Goal: Task Accomplishment & Management: Manage account settings

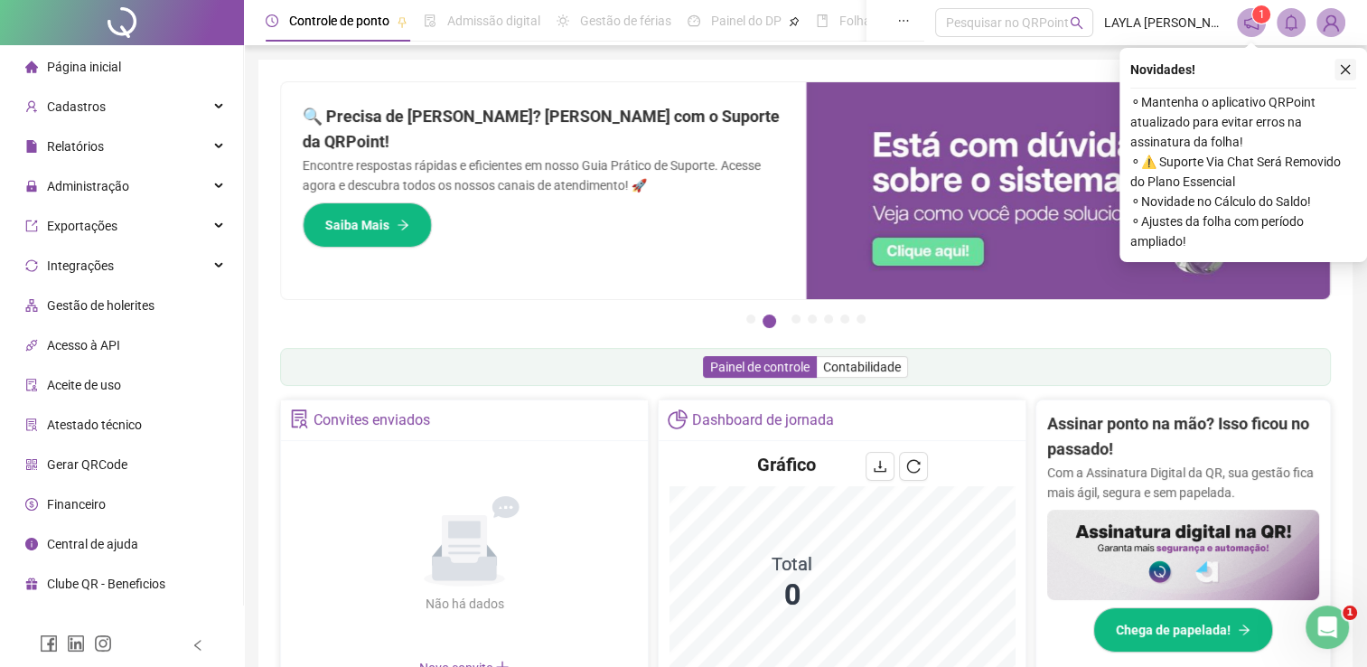
click at [1352, 73] on button "button" at bounding box center [1346, 70] width 22 height 22
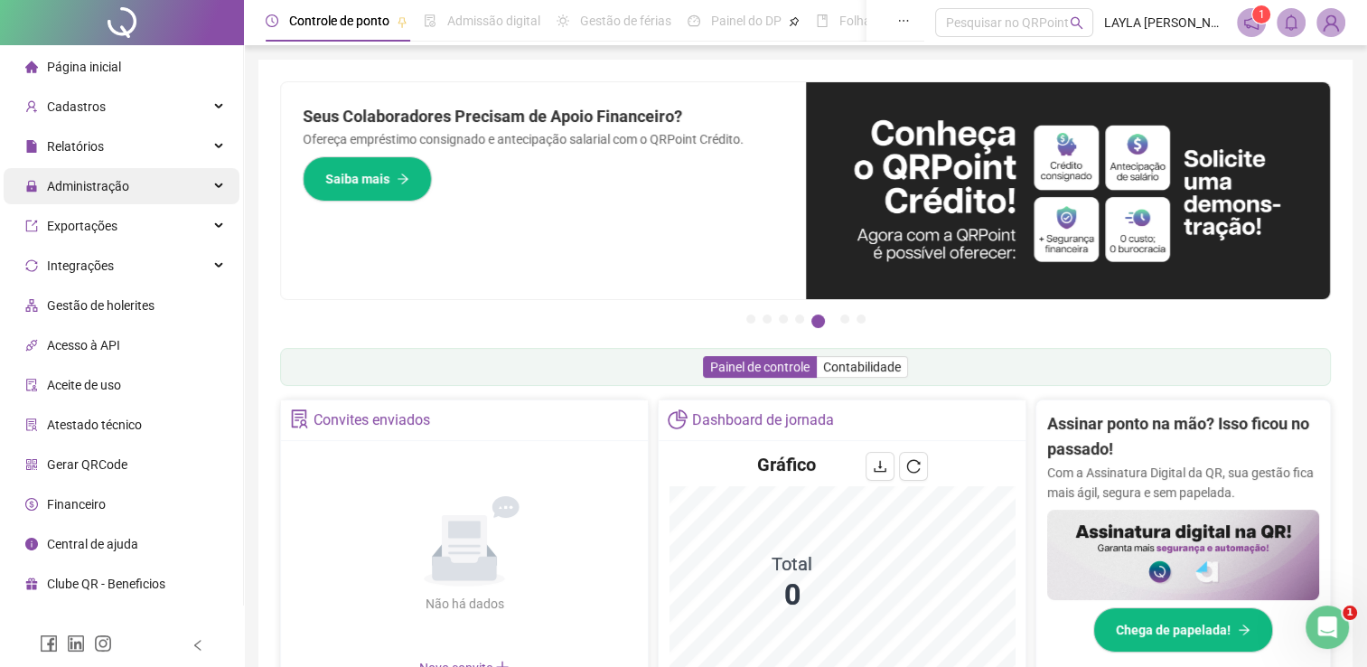
click at [101, 193] on span "Administração" at bounding box center [77, 186] width 104 height 36
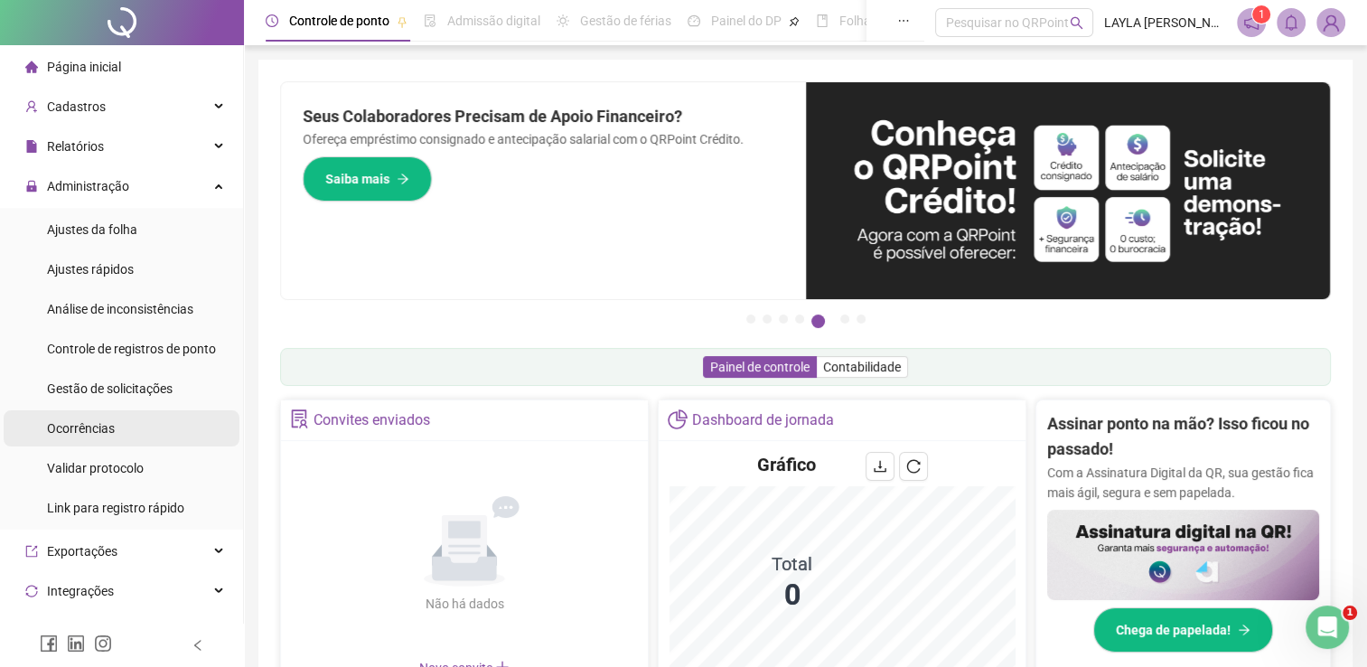
click at [108, 412] on div "Ocorrências" at bounding box center [81, 428] width 68 height 36
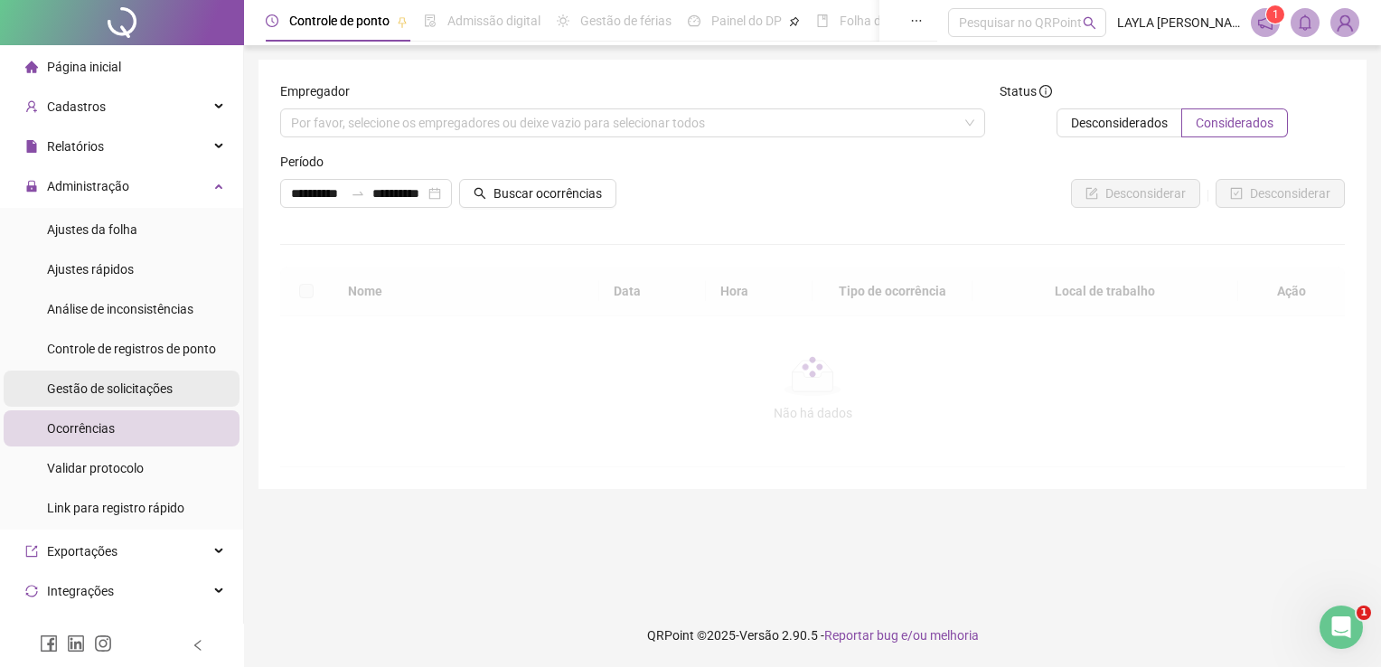
click at [100, 390] on span "Gestão de solicitações" at bounding box center [110, 388] width 126 height 14
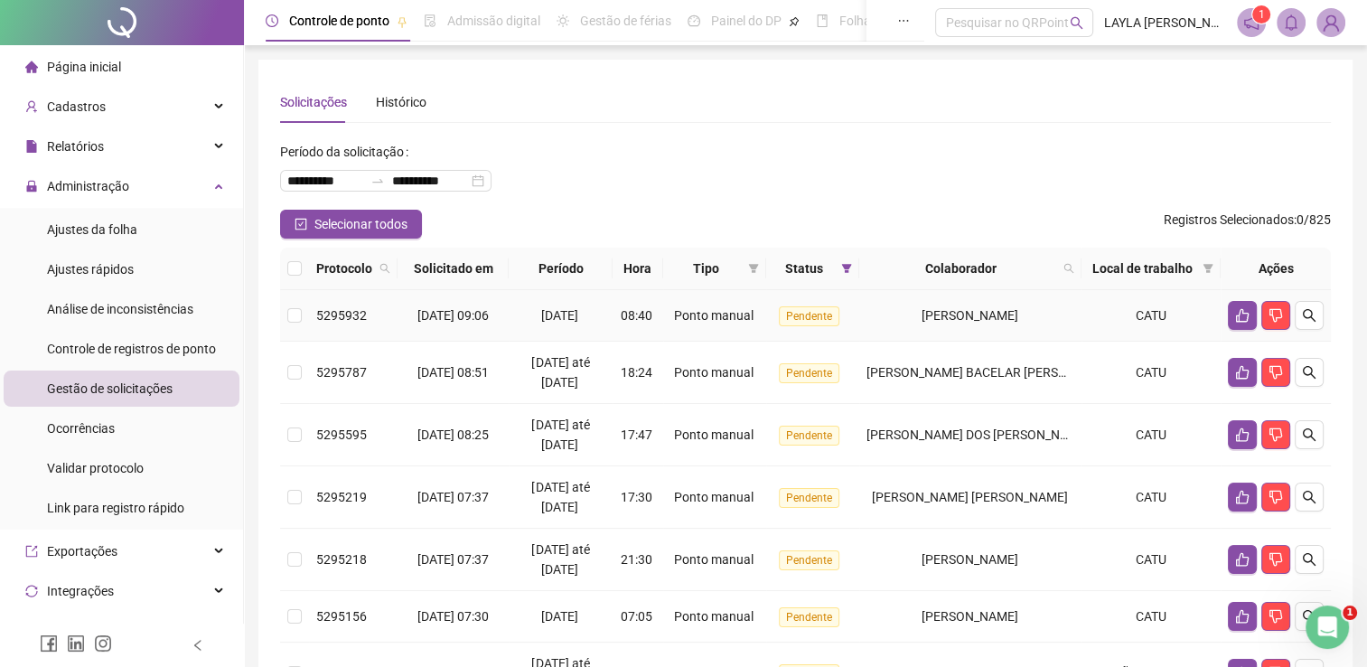
click at [906, 325] on div "[PERSON_NAME]" at bounding box center [971, 315] width 208 height 20
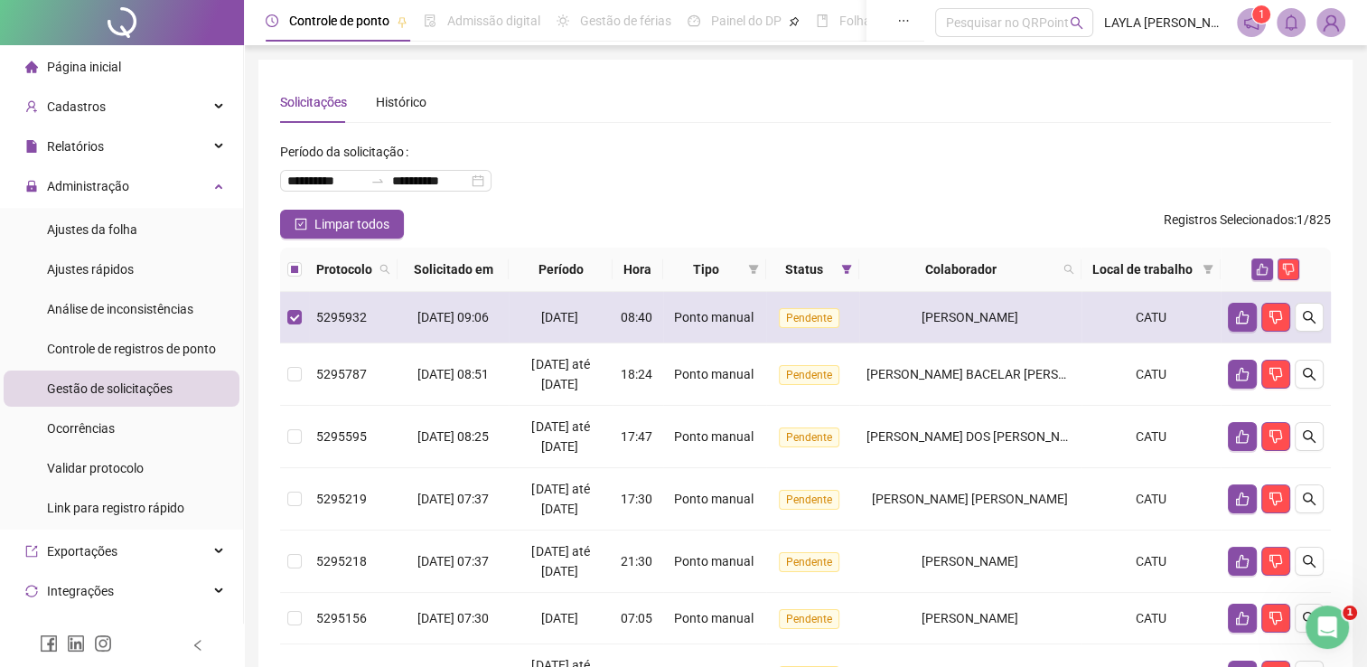
click at [912, 336] on td "[PERSON_NAME]" at bounding box center [971, 318] width 222 height 52
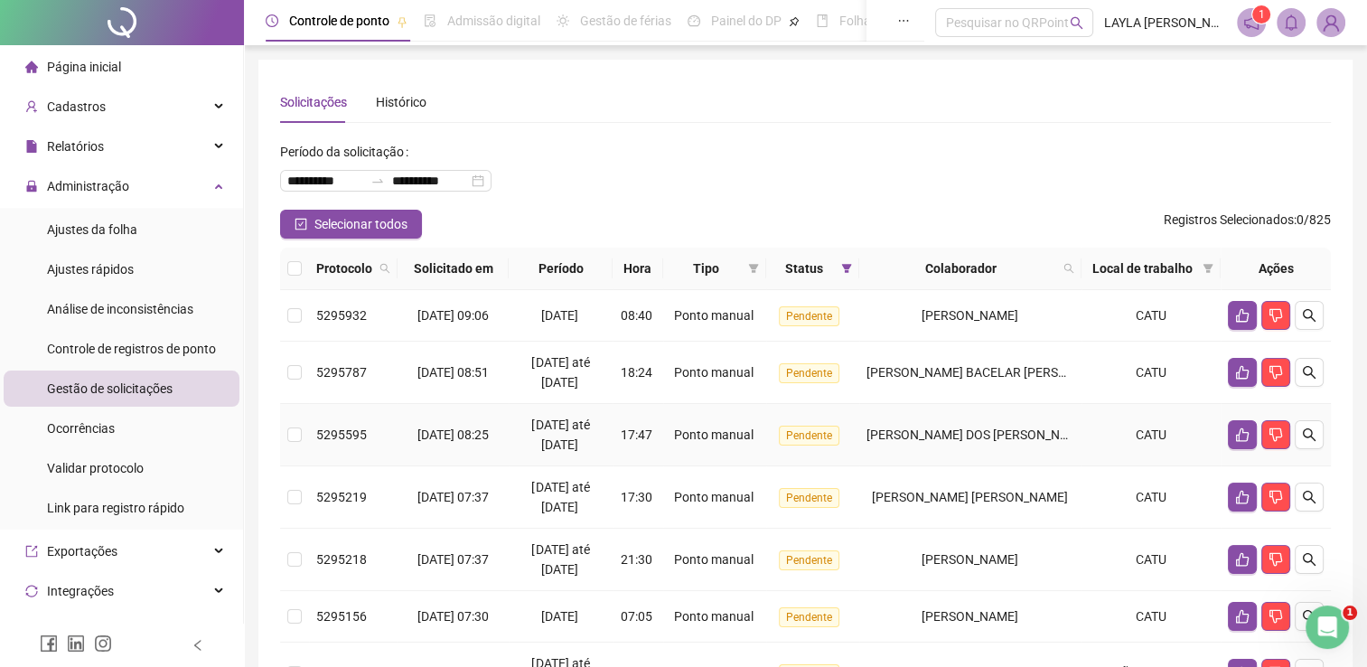
click at [940, 425] on td "[PERSON_NAME] DOS [PERSON_NAME]" at bounding box center [971, 435] width 222 height 62
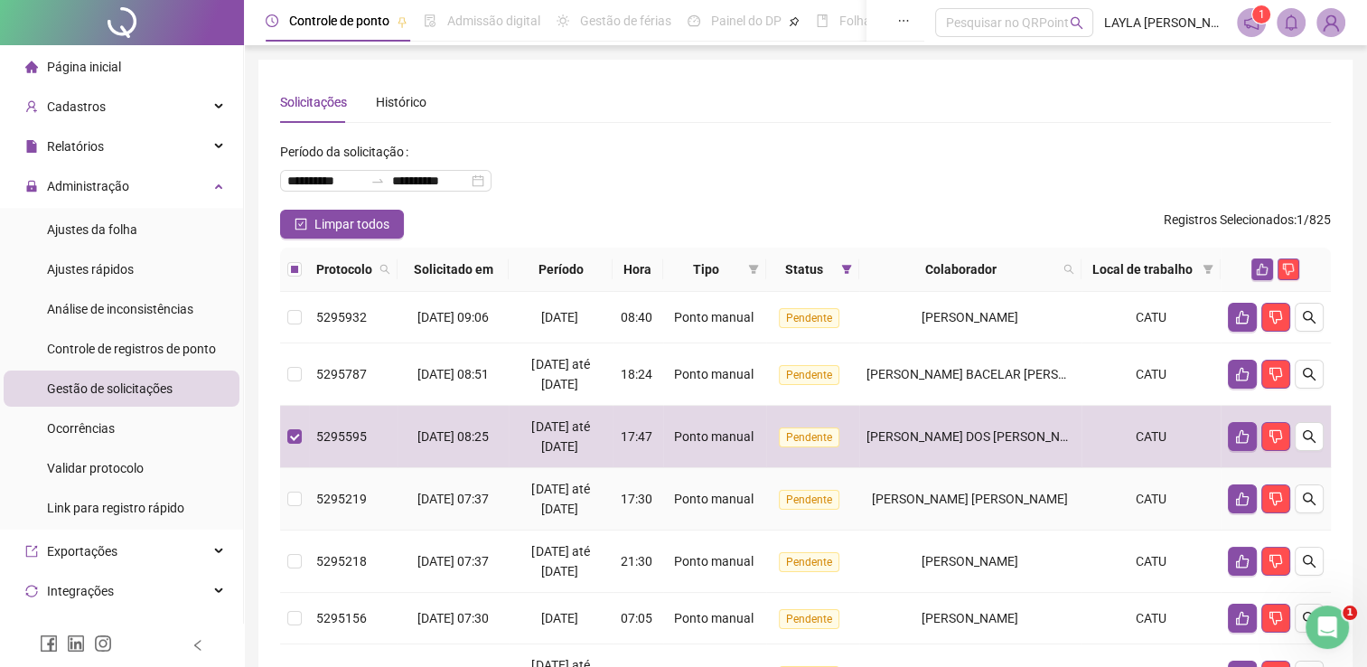
click at [951, 506] on span "[PERSON_NAME] [PERSON_NAME]" at bounding box center [970, 499] width 196 height 14
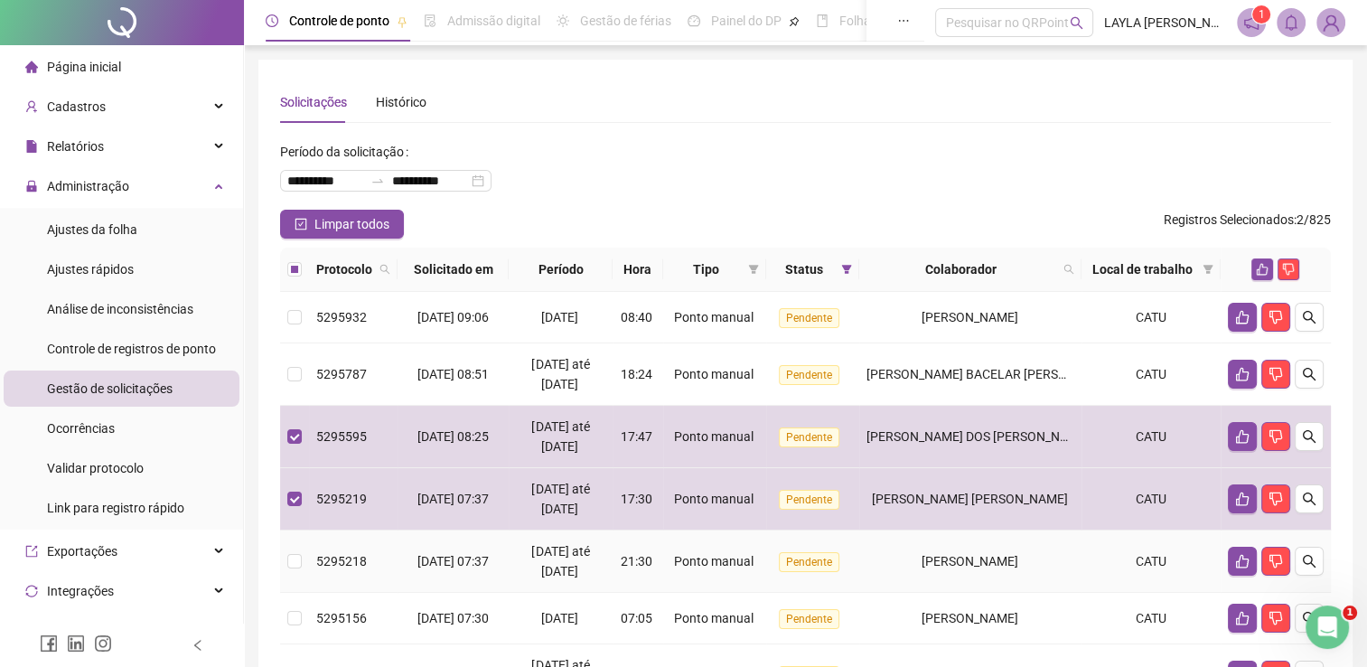
click at [942, 562] on span "[PERSON_NAME]" at bounding box center [970, 561] width 97 height 14
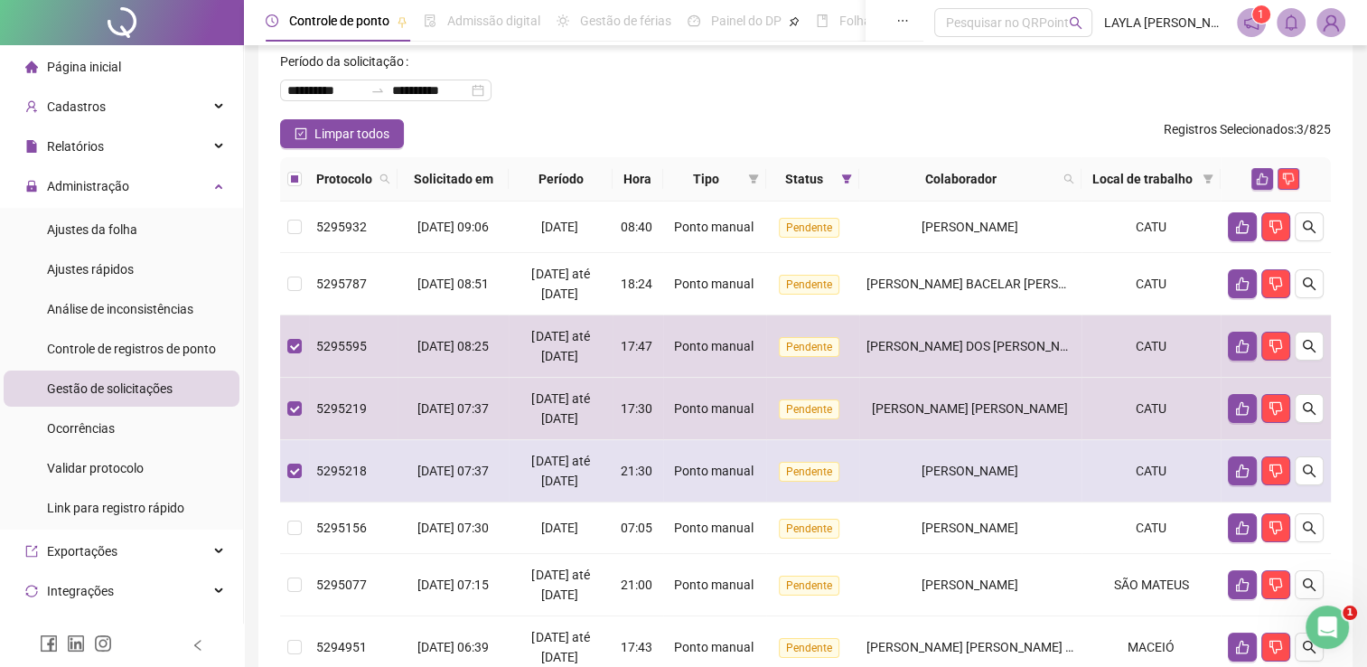
scroll to position [271, 0]
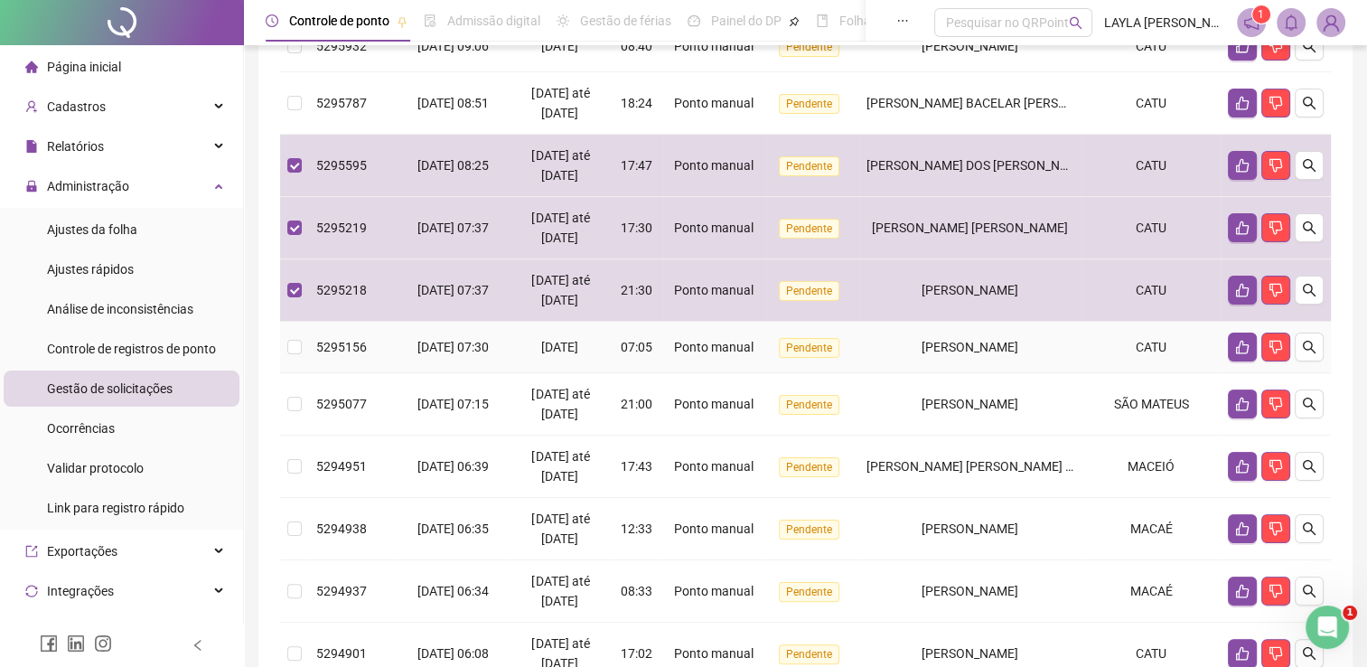
click at [904, 356] on div "[PERSON_NAME]" at bounding box center [971, 347] width 208 height 20
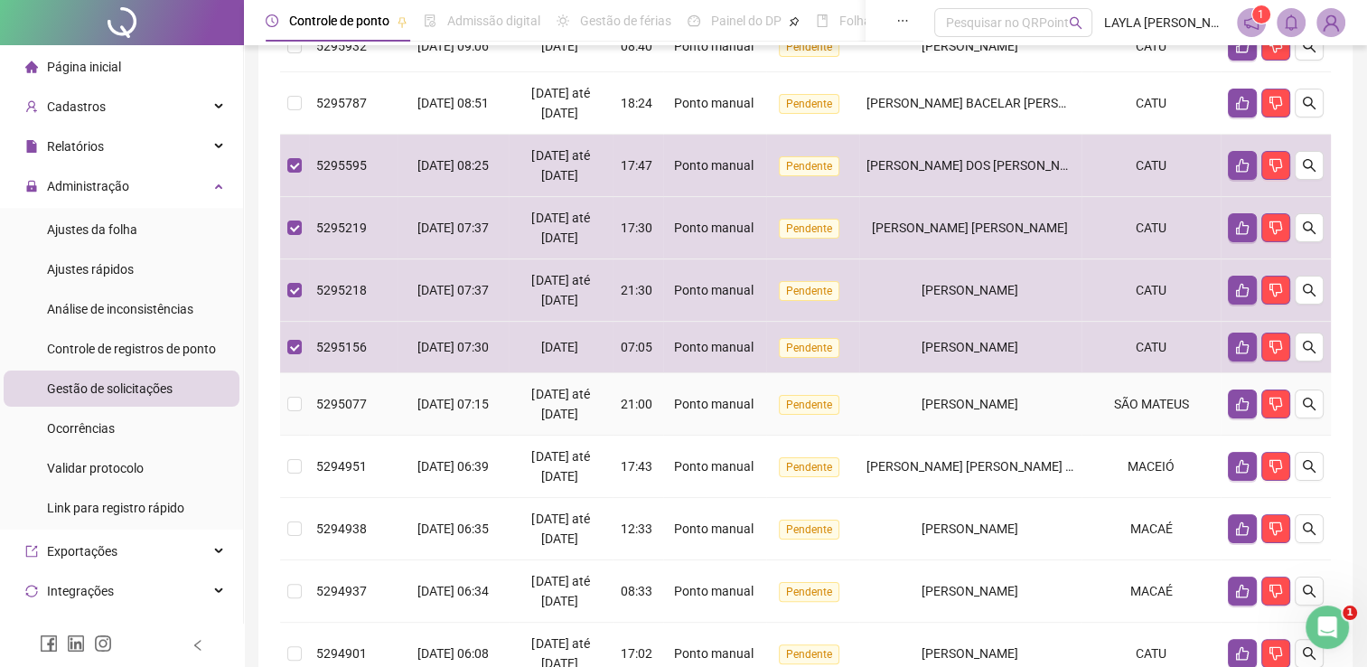
click at [879, 414] on div "[PERSON_NAME]" at bounding box center [971, 404] width 208 height 20
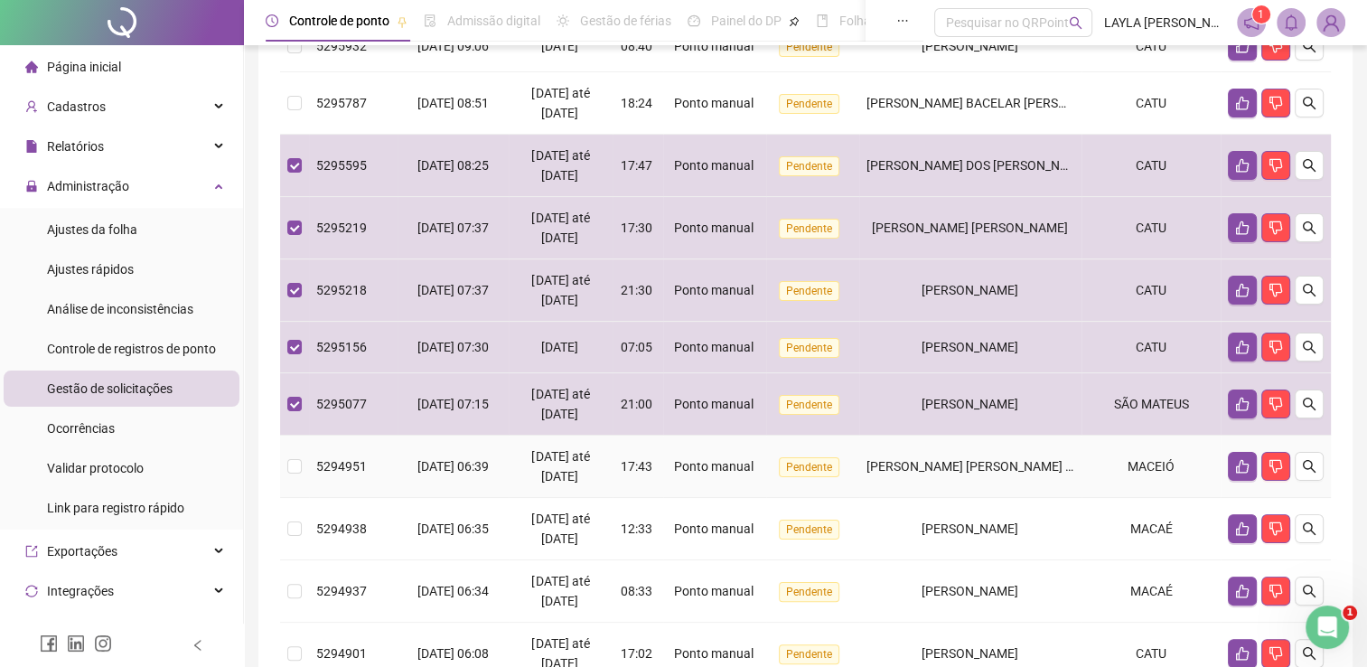
click at [902, 474] on span "[PERSON_NAME] [PERSON_NAME] [PERSON_NAME]" at bounding box center [1015, 466] width 296 height 14
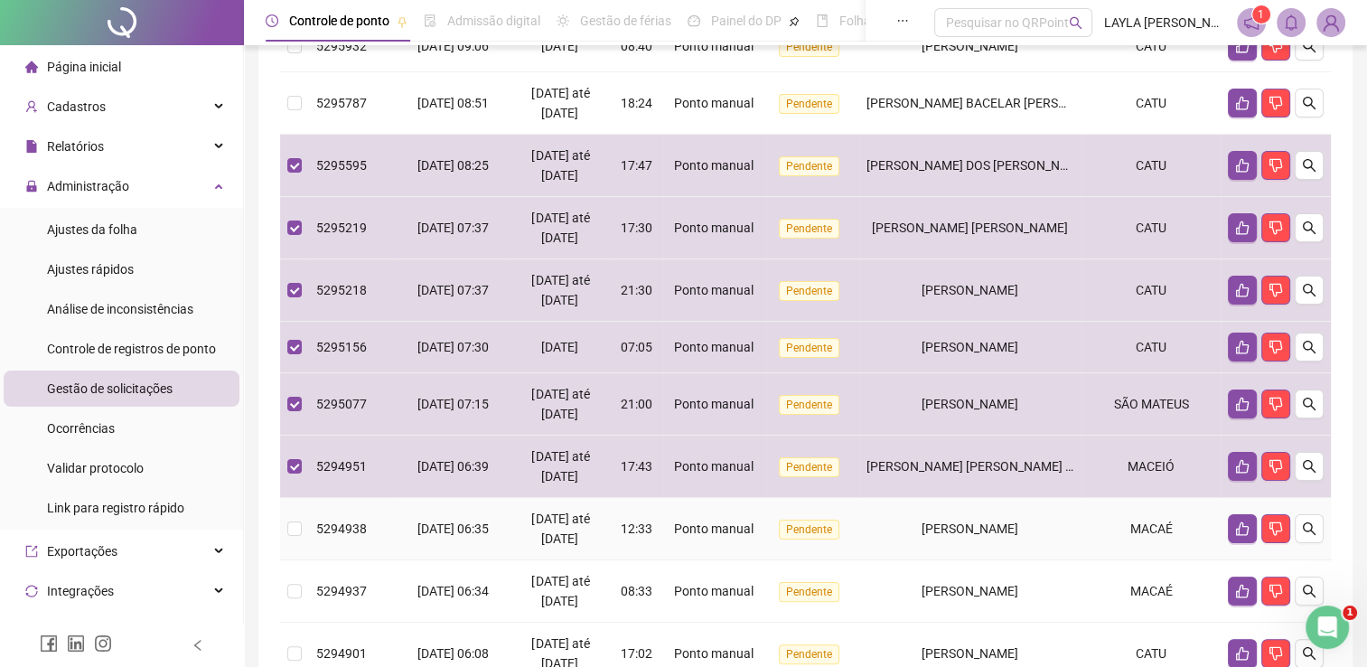
click at [904, 539] on div "[PERSON_NAME]" at bounding box center [971, 529] width 208 height 20
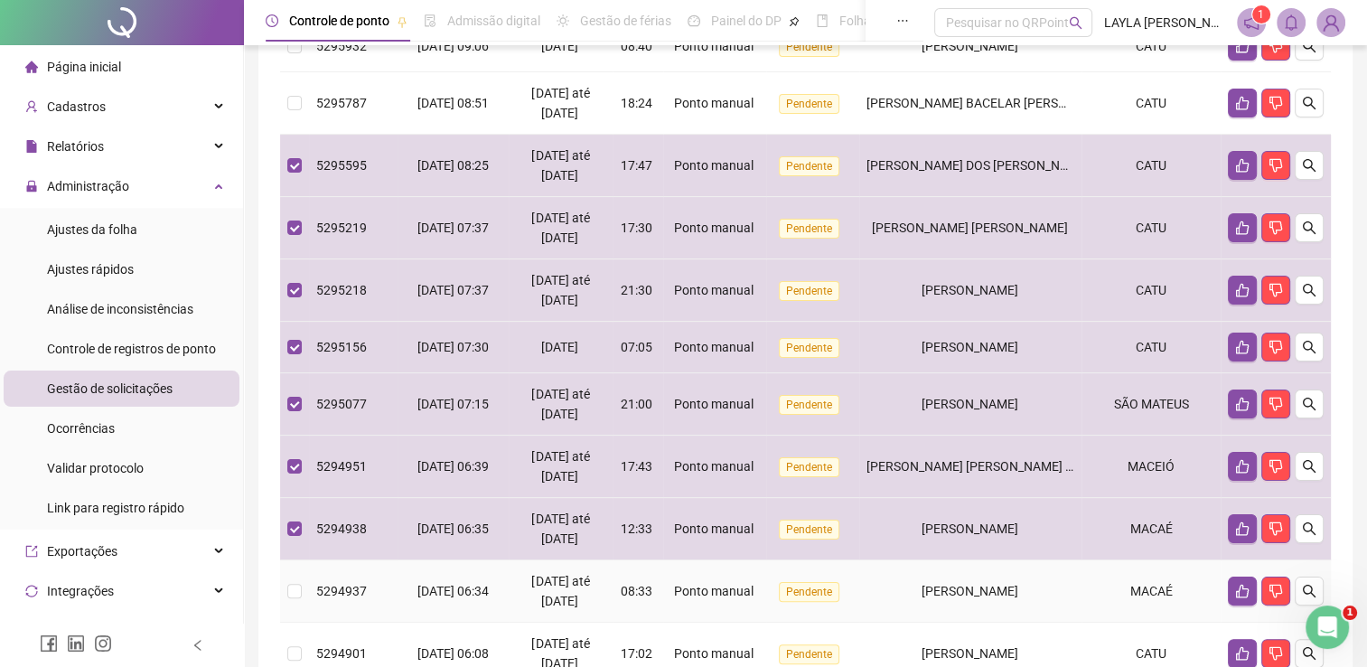
click at [894, 601] on div "[PERSON_NAME]" at bounding box center [971, 591] width 208 height 20
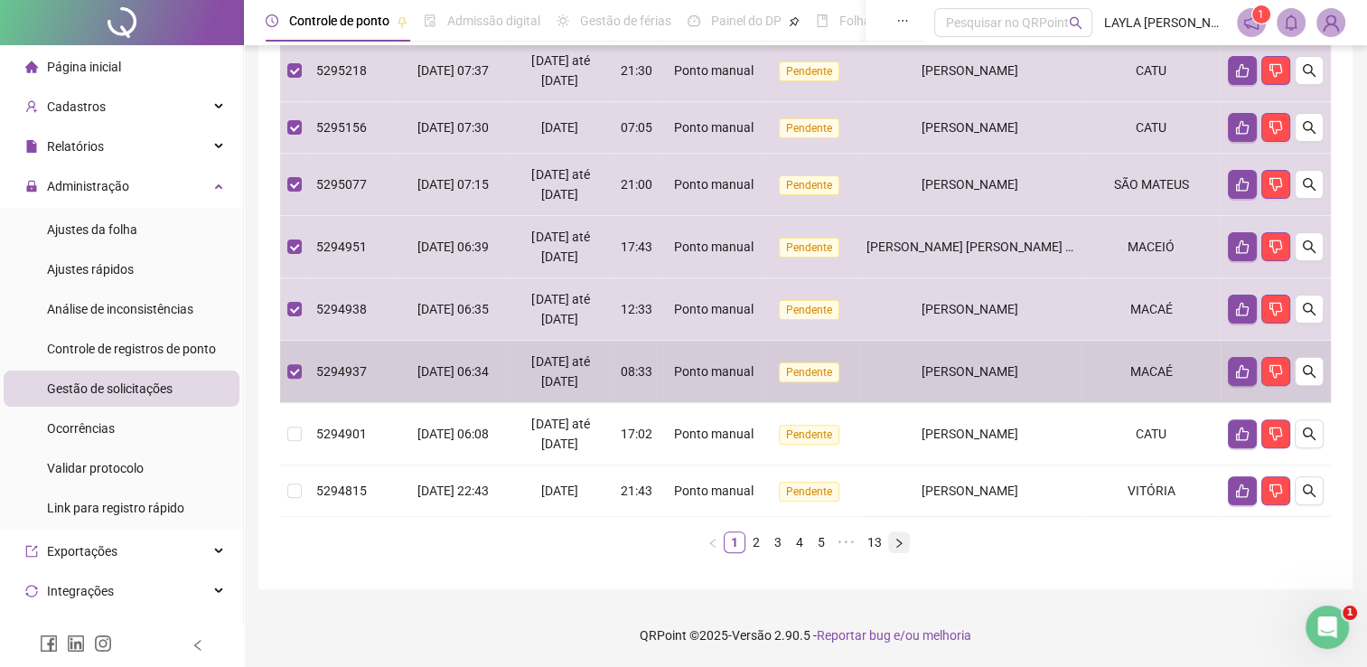
scroll to position [521, 0]
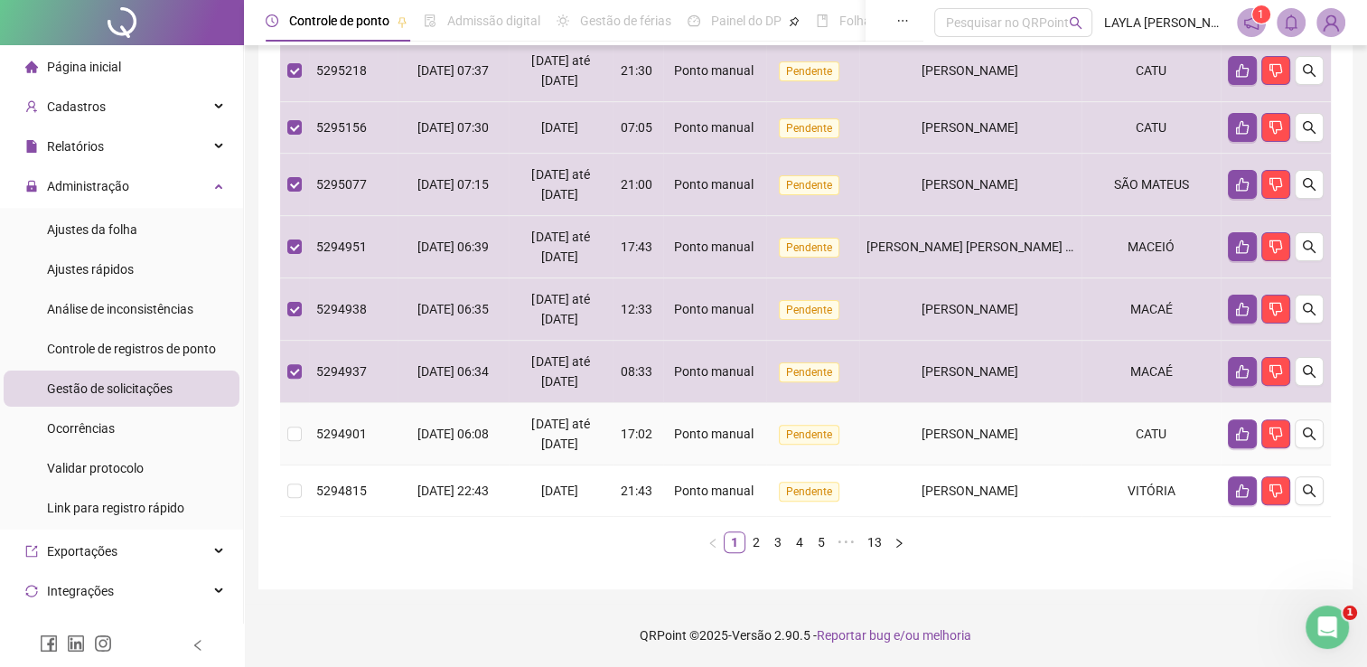
click at [889, 432] on div "[PERSON_NAME]" at bounding box center [971, 434] width 208 height 20
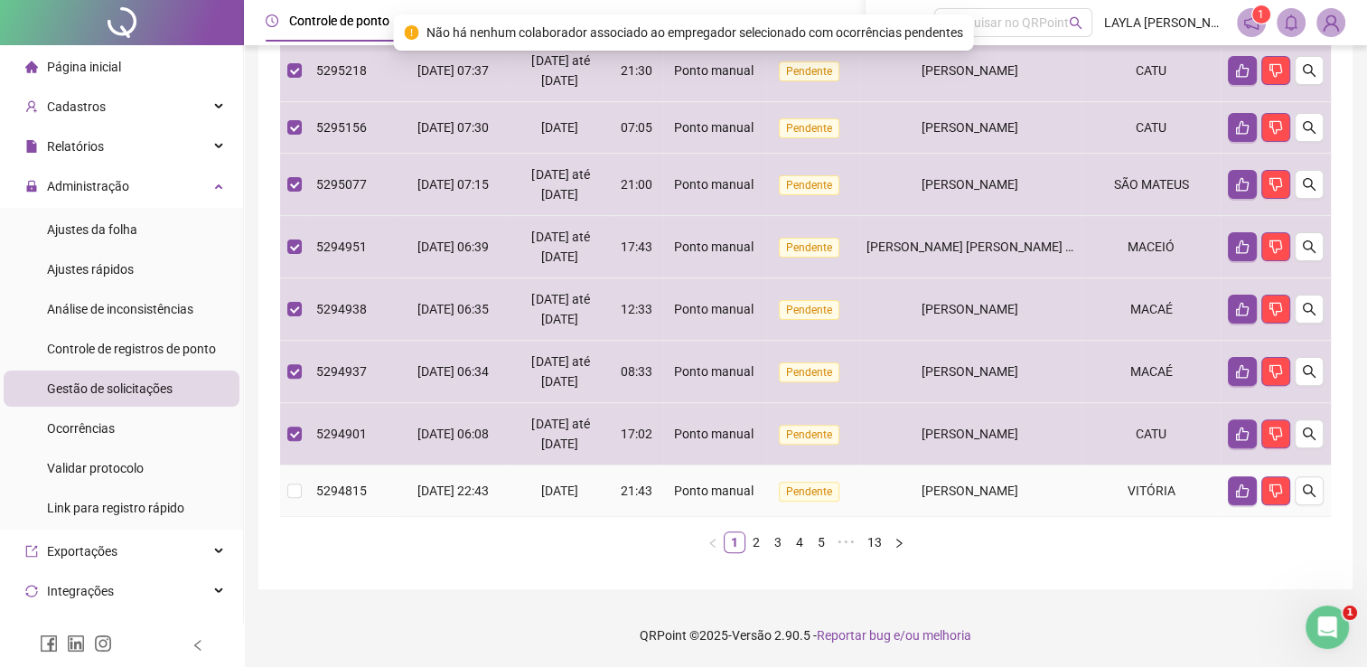
click at [900, 471] on td "[PERSON_NAME]" at bounding box center [971, 491] width 222 height 52
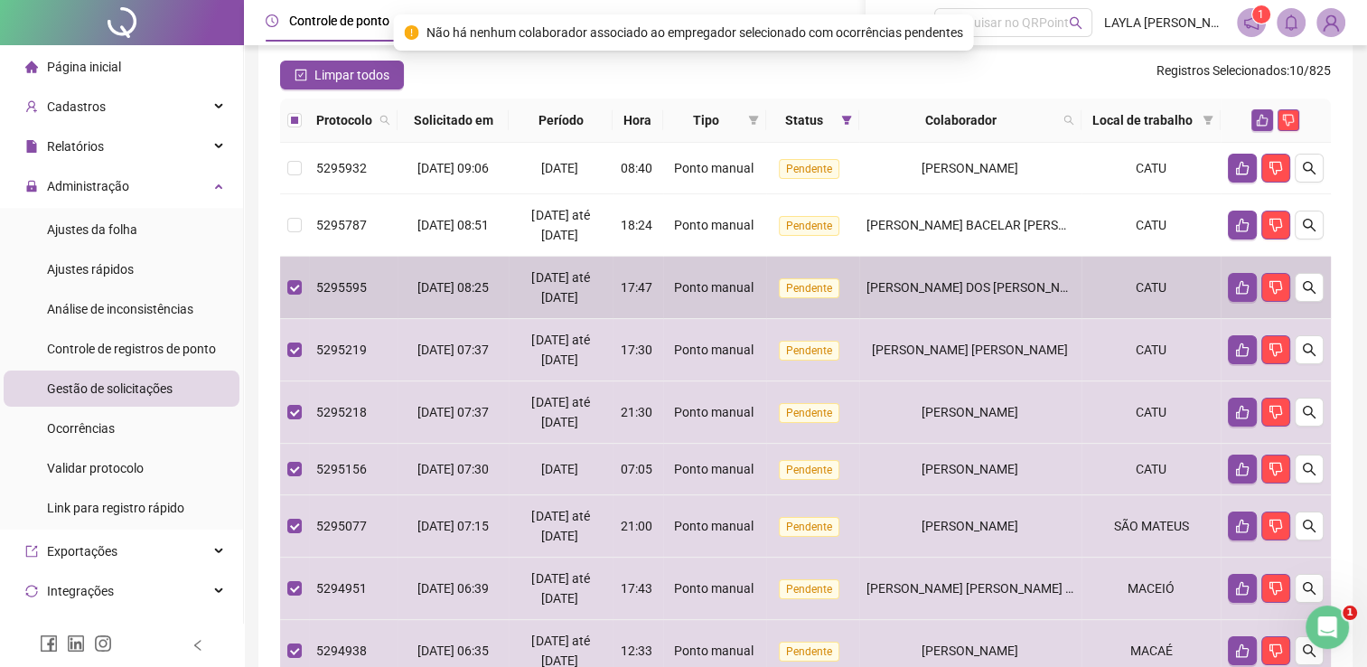
scroll to position [0, 0]
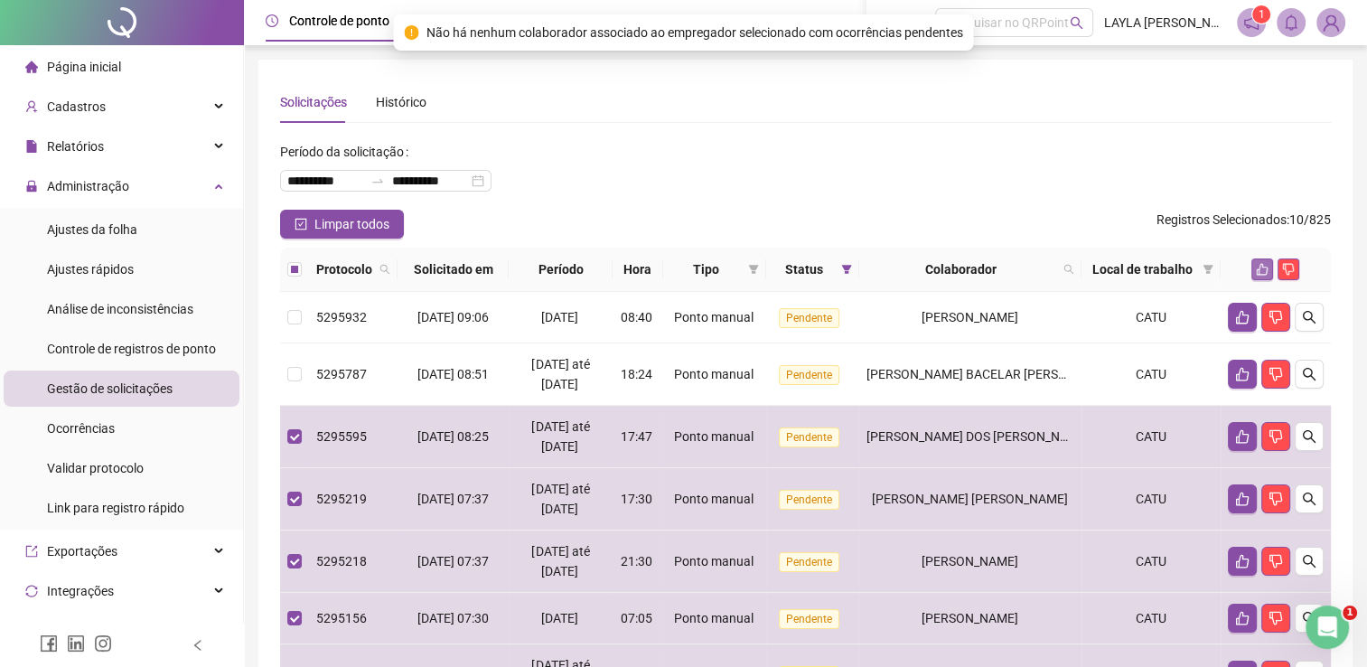
click at [1255, 265] on button "button" at bounding box center [1263, 269] width 22 height 22
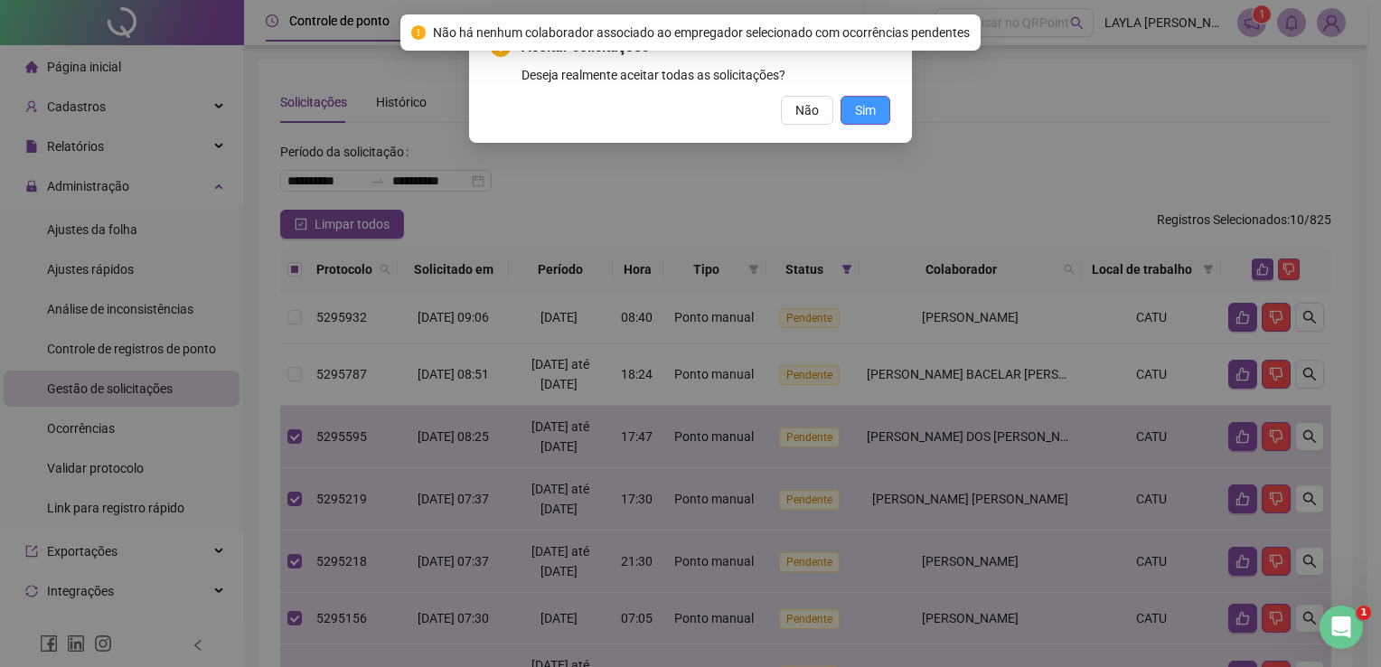
click at [868, 113] on span "Sim" at bounding box center [865, 110] width 21 height 20
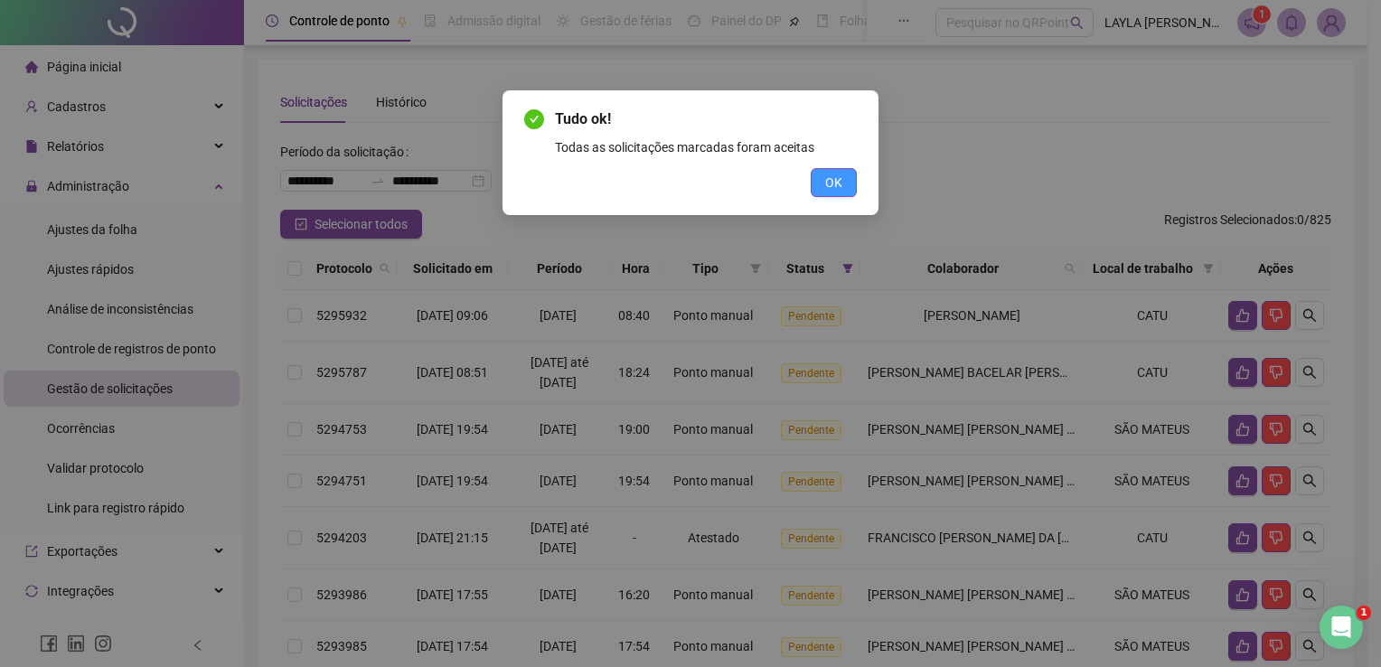
click at [842, 173] on button "OK" at bounding box center [834, 182] width 46 height 29
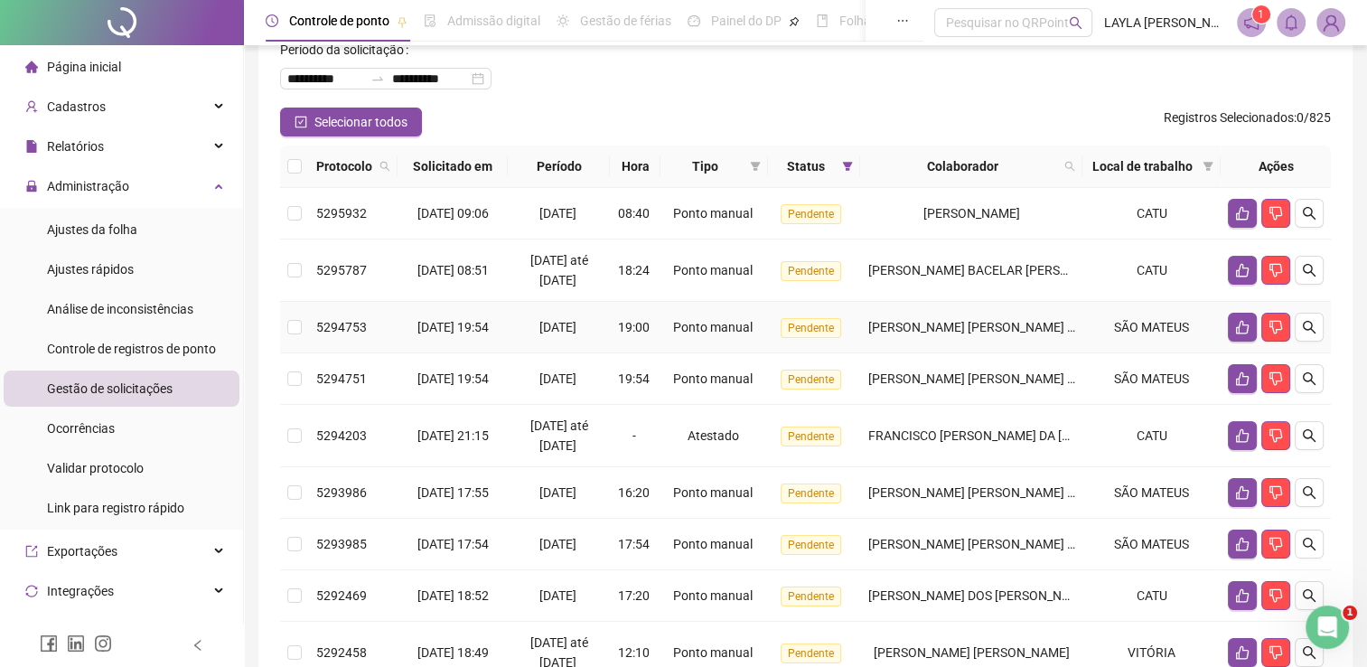
scroll to position [181, 0]
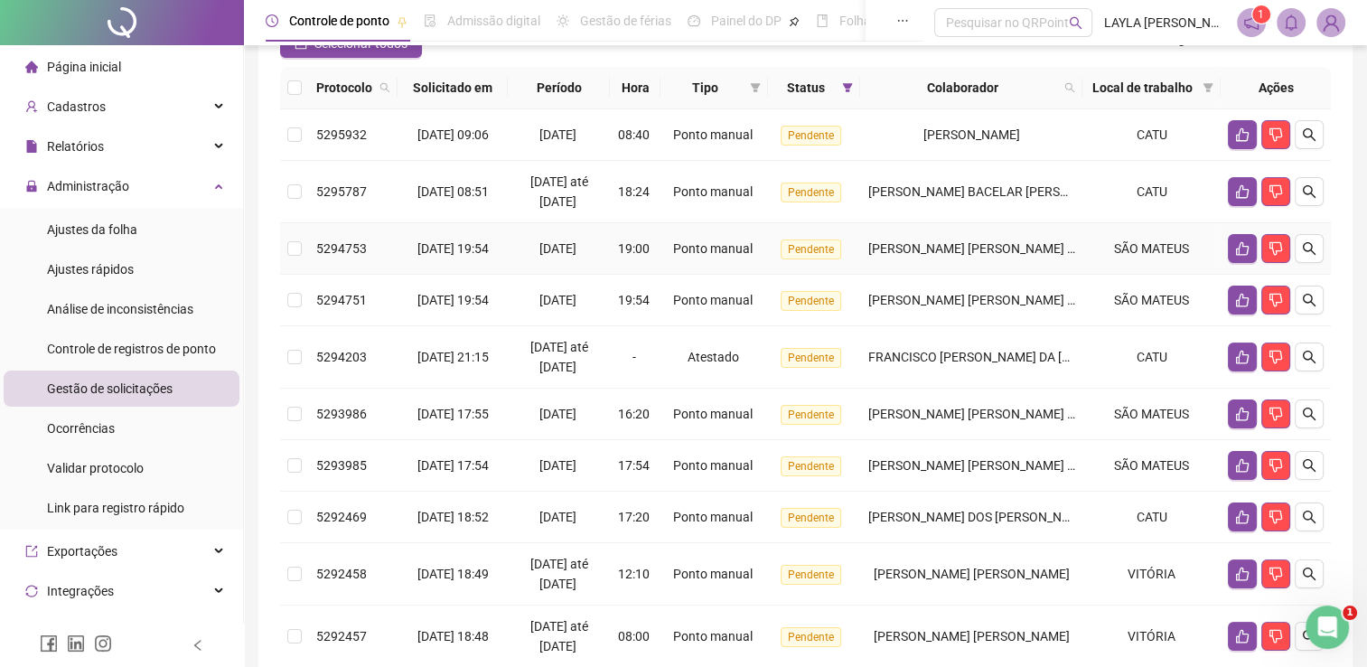
click at [944, 275] on td "[PERSON_NAME] [PERSON_NAME] [PERSON_NAME]" at bounding box center [971, 249] width 222 height 52
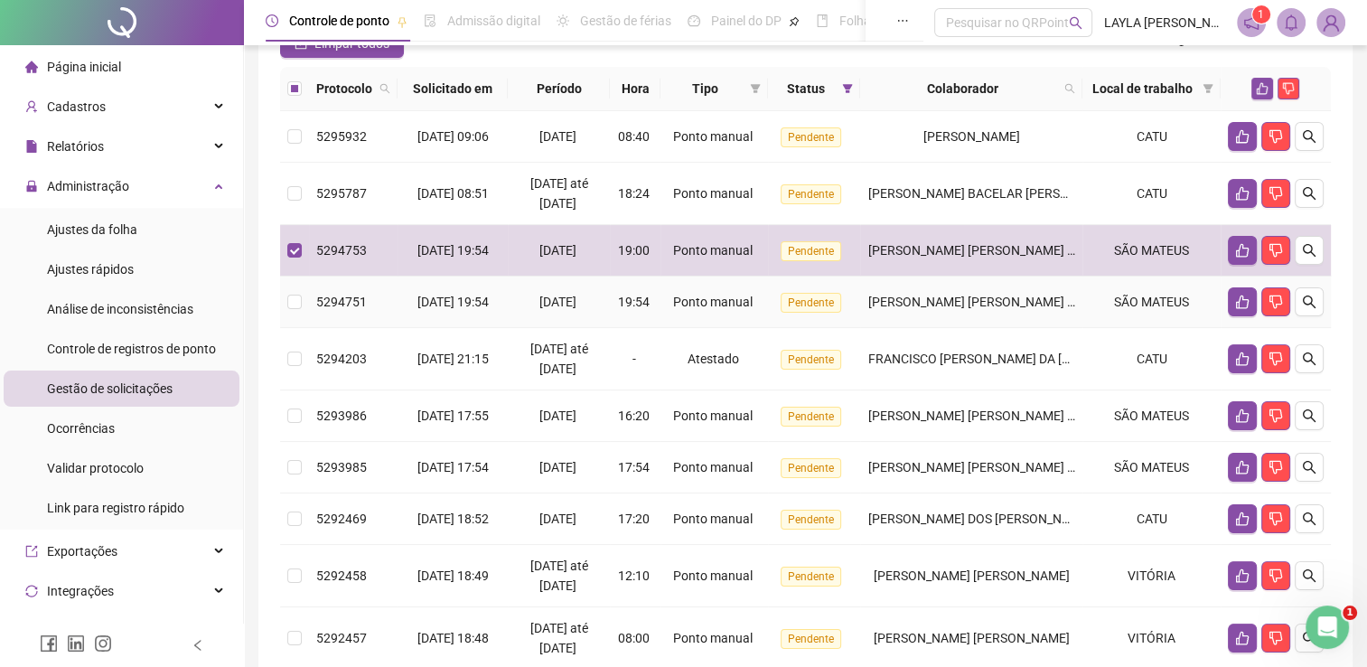
click at [940, 309] on span "[PERSON_NAME] [PERSON_NAME] [PERSON_NAME]" at bounding box center [1016, 302] width 296 height 14
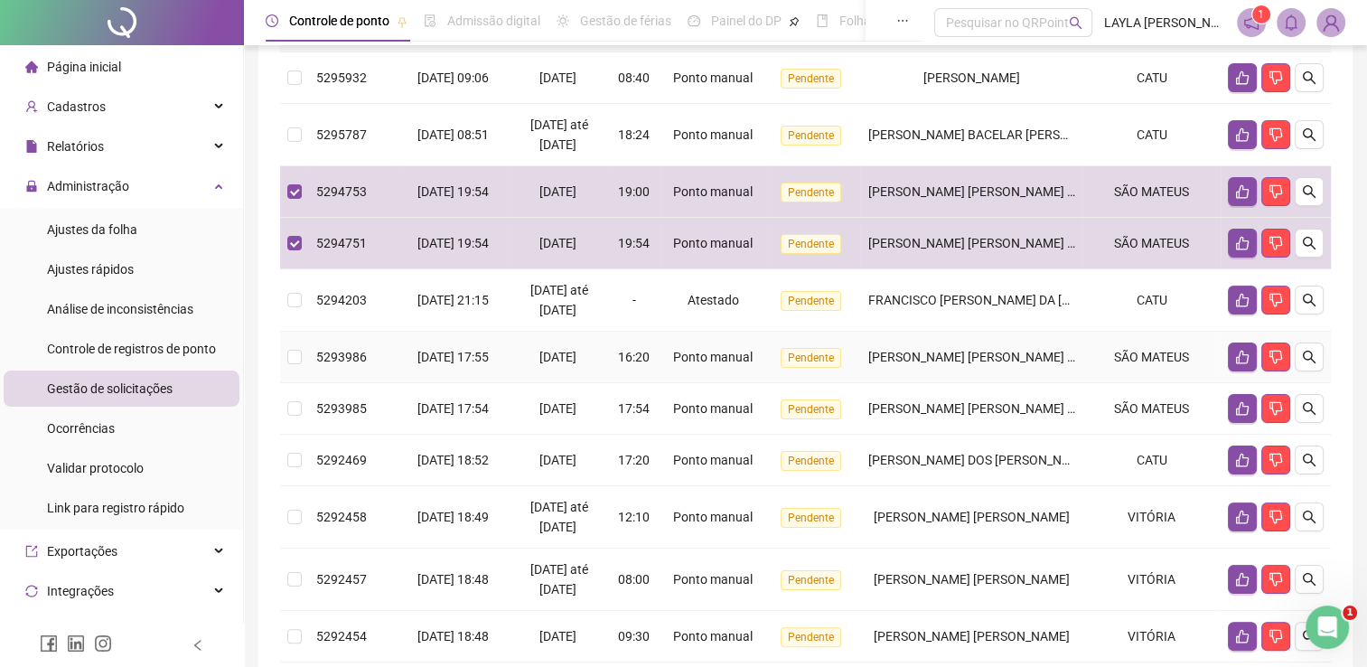
scroll to position [271, 0]
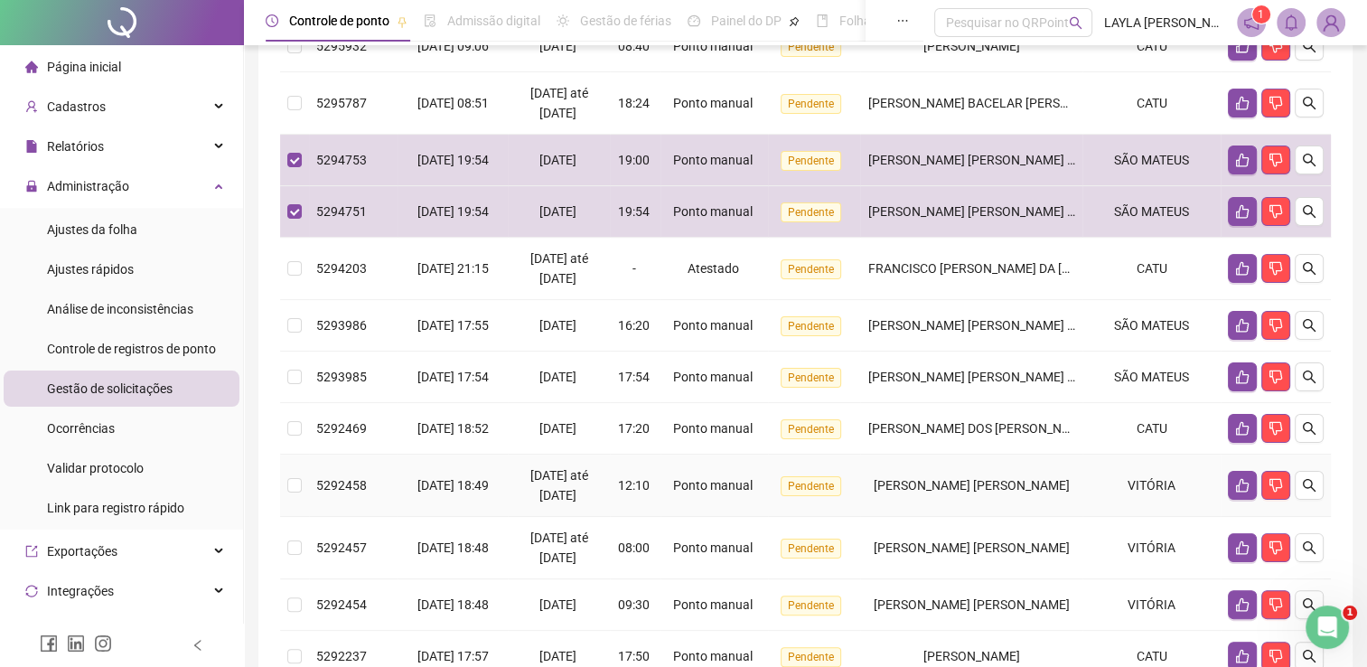
click at [940, 517] on td "[PERSON_NAME] [PERSON_NAME]" at bounding box center [971, 486] width 222 height 62
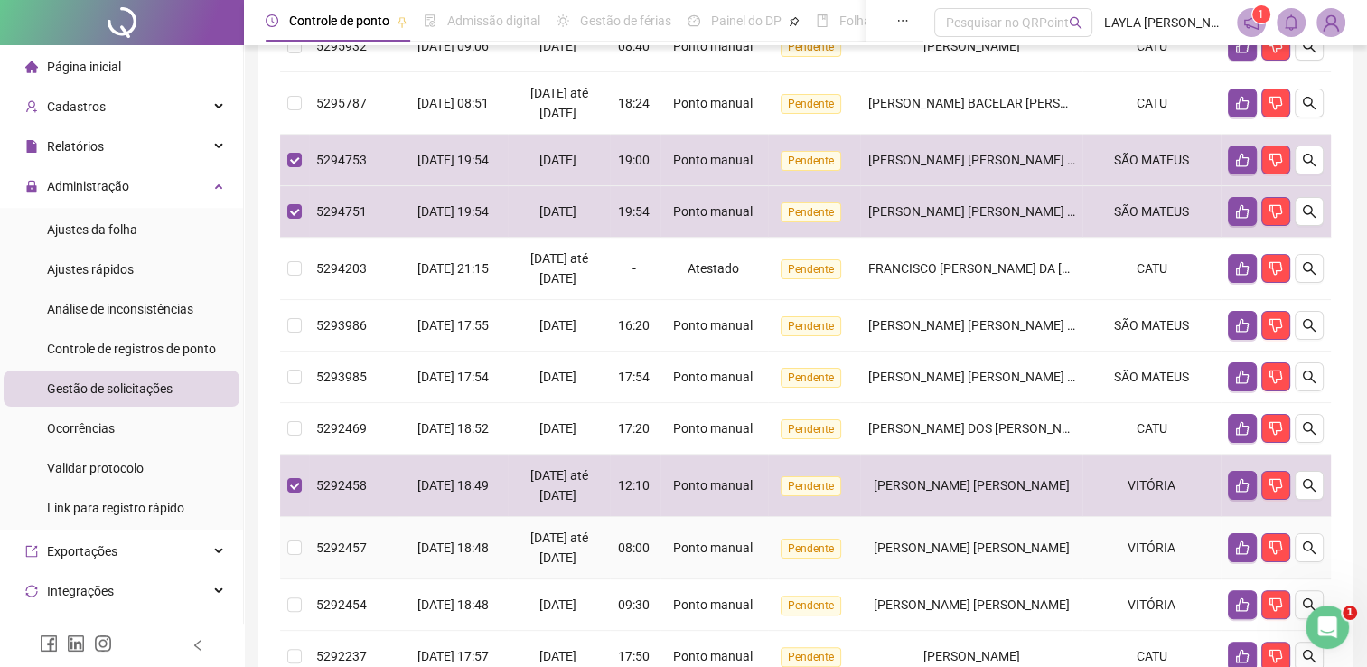
click at [945, 555] on span "[PERSON_NAME] [PERSON_NAME]" at bounding box center [972, 547] width 196 height 14
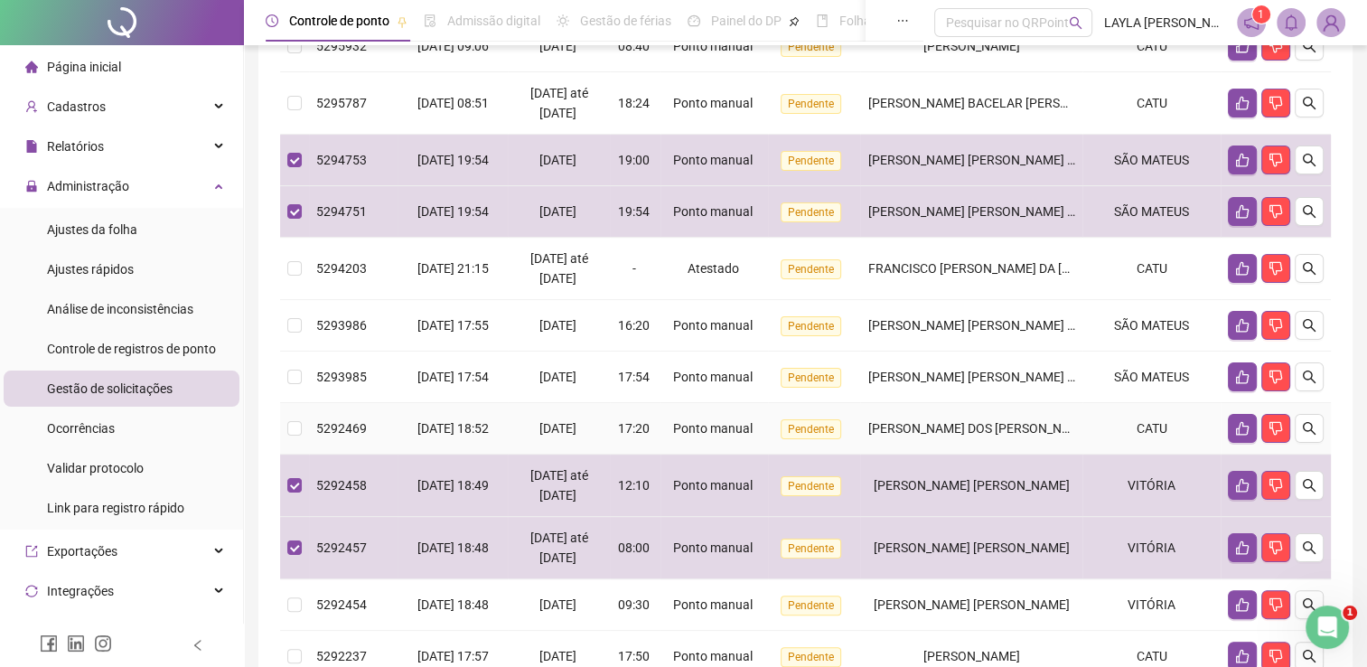
click at [923, 455] on td "[PERSON_NAME] DOS [PERSON_NAME] [PERSON_NAME]" at bounding box center [971, 429] width 222 height 52
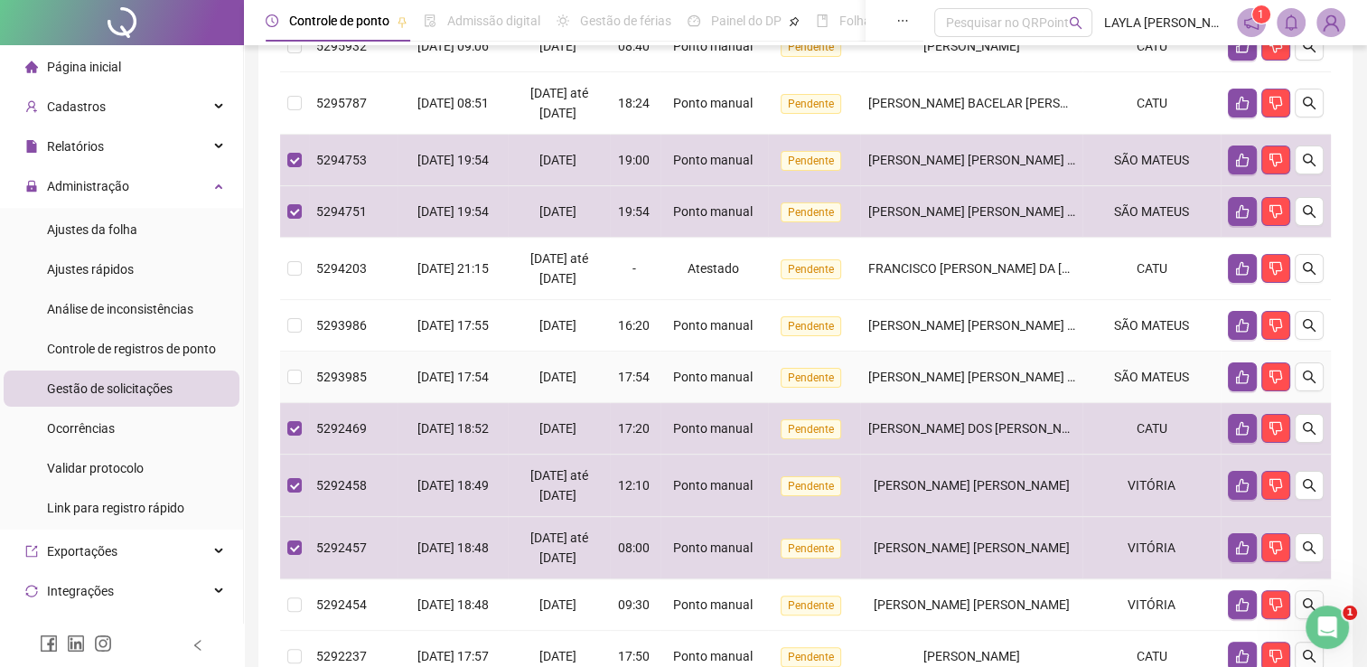
click at [935, 403] on td "[PERSON_NAME] [PERSON_NAME] [PERSON_NAME]" at bounding box center [971, 378] width 222 height 52
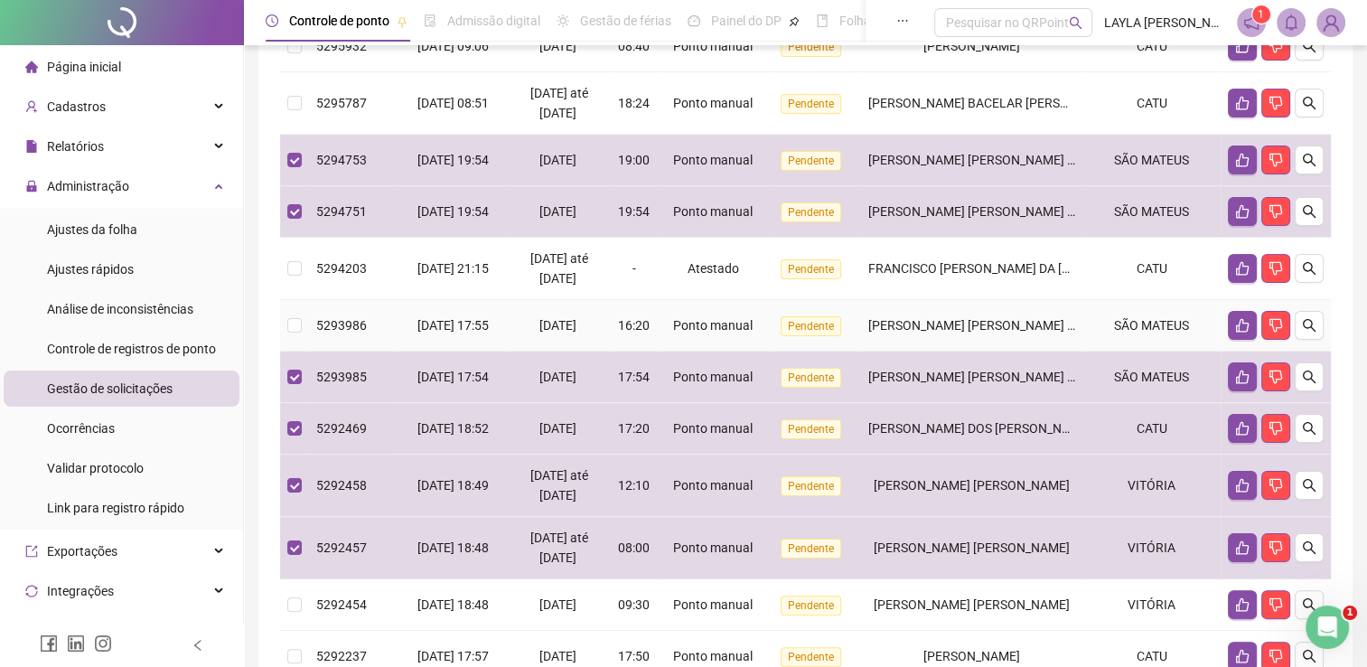
click at [940, 333] on span "[PERSON_NAME] [PERSON_NAME] [PERSON_NAME]" at bounding box center [1016, 325] width 296 height 14
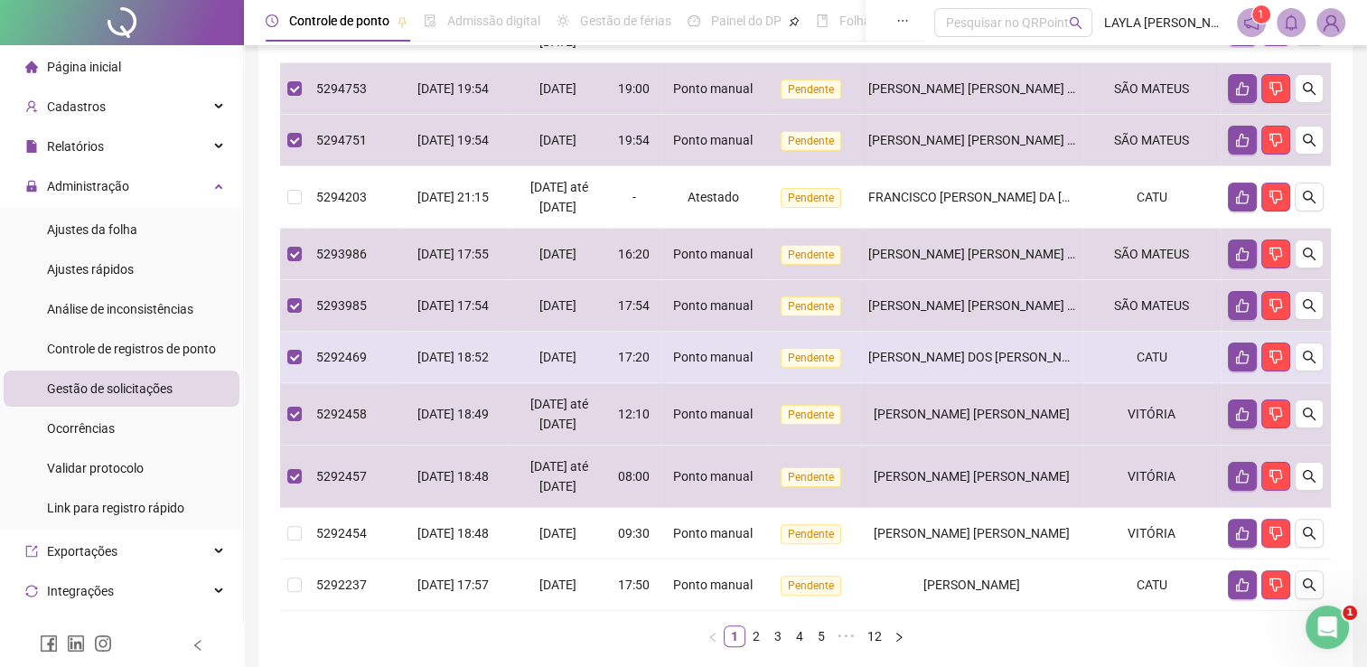
scroll to position [452, 0]
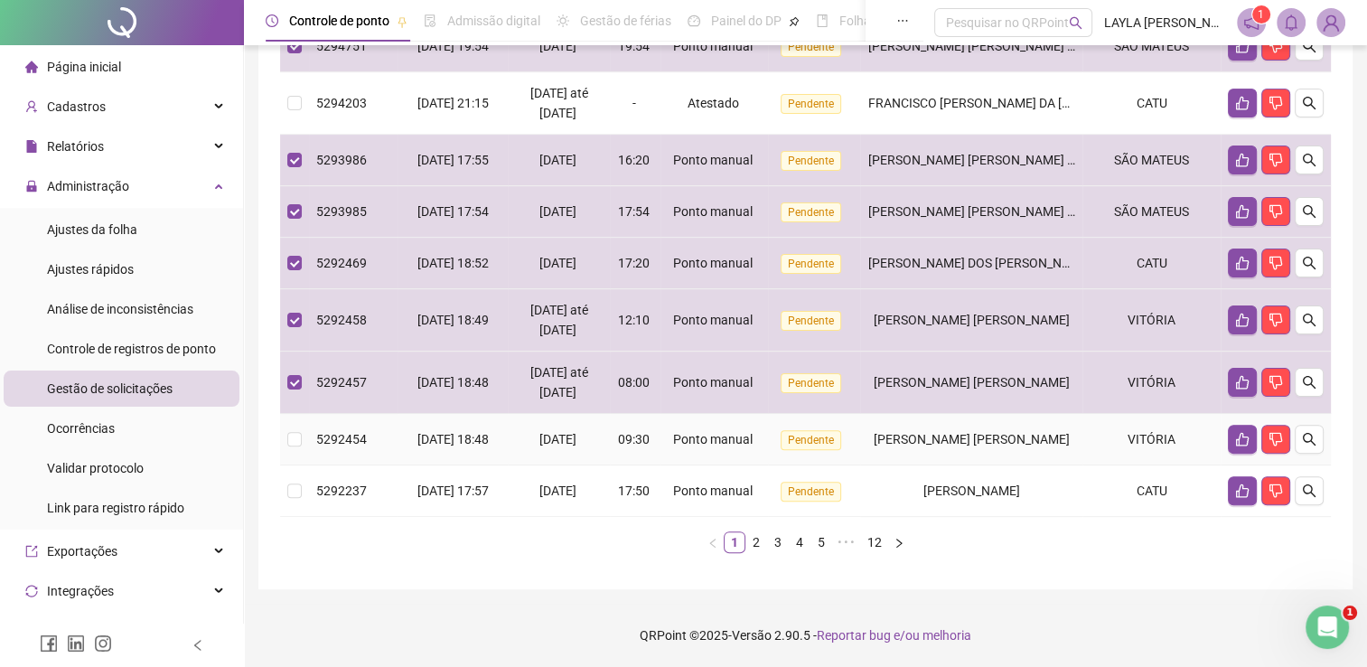
click at [958, 446] on span "[PERSON_NAME] [PERSON_NAME]" at bounding box center [972, 439] width 196 height 14
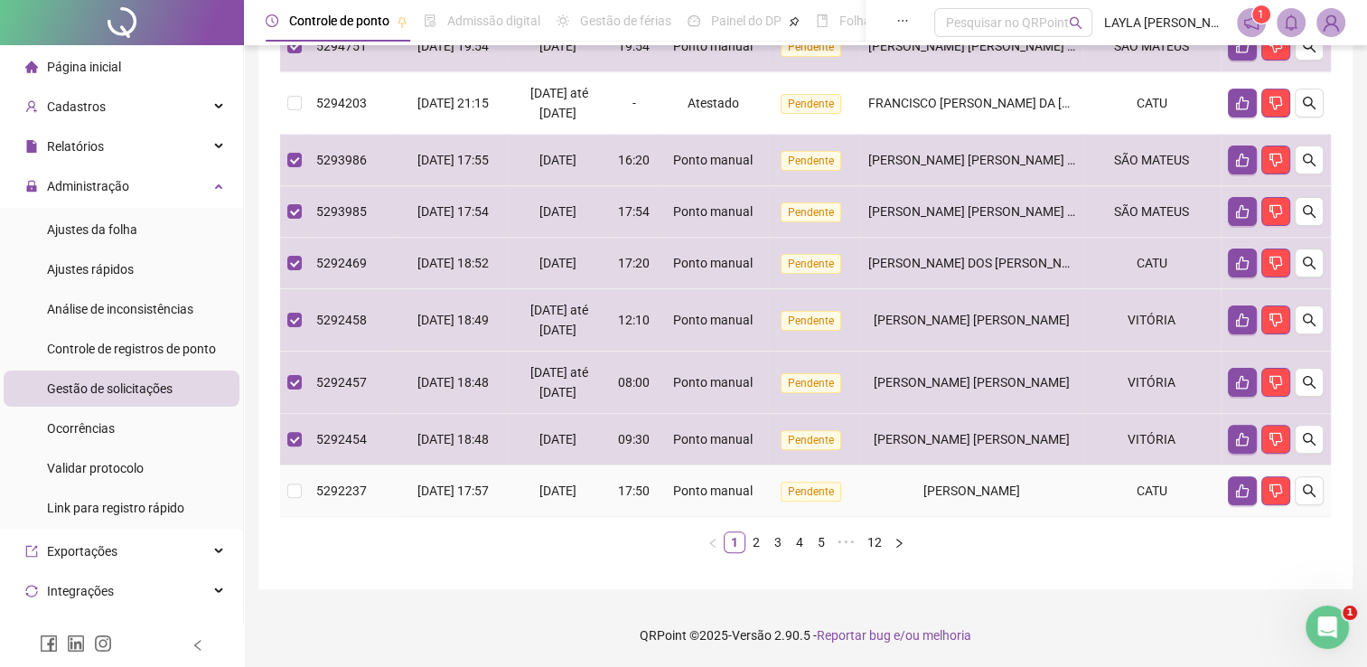
click at [962, 517] on td "[PERSON_NAME]" at bounding box center [971, 491] width 222 height 52
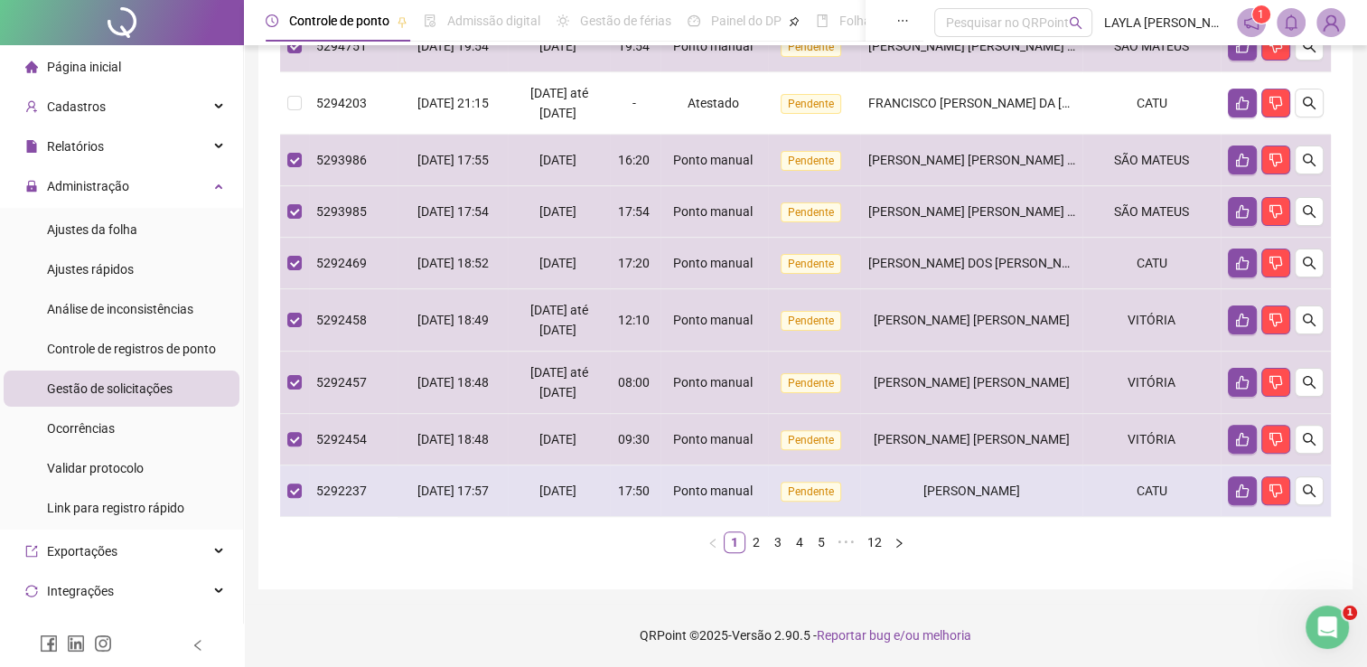
scroll to position [181, 0]
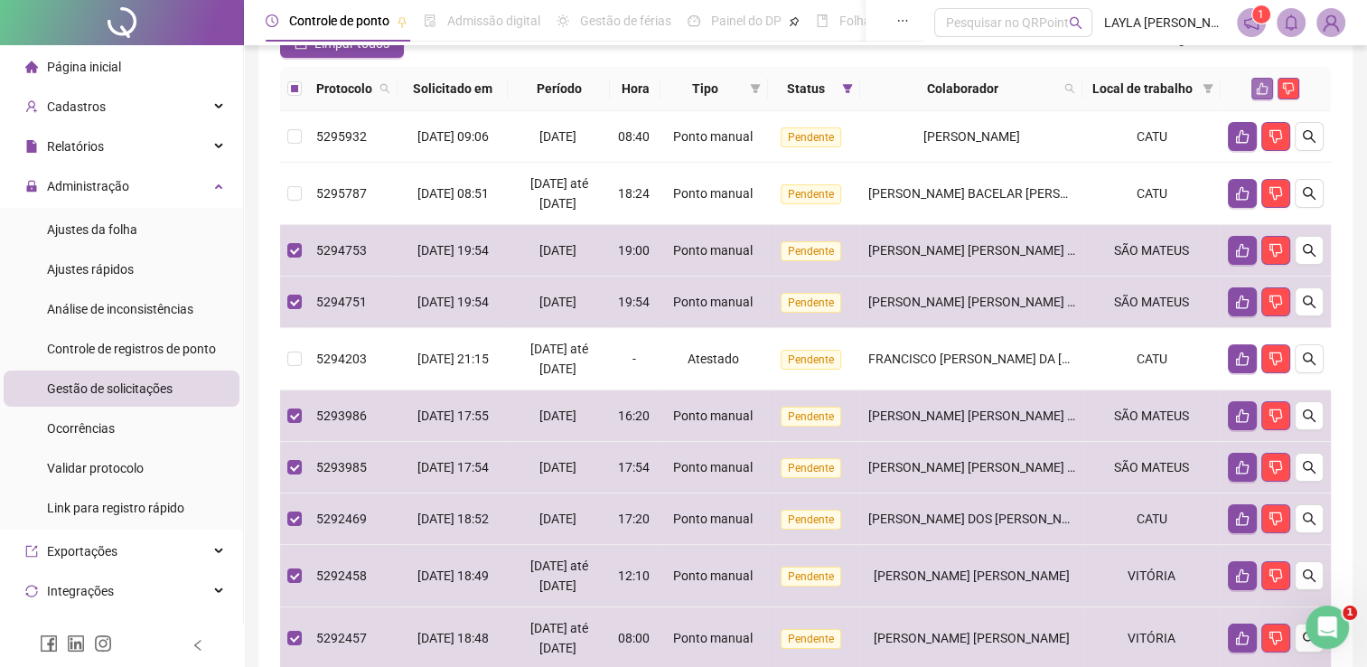
click at [1253, 91] on button "button" at bounding box center [1263, 89] width 22 height 22
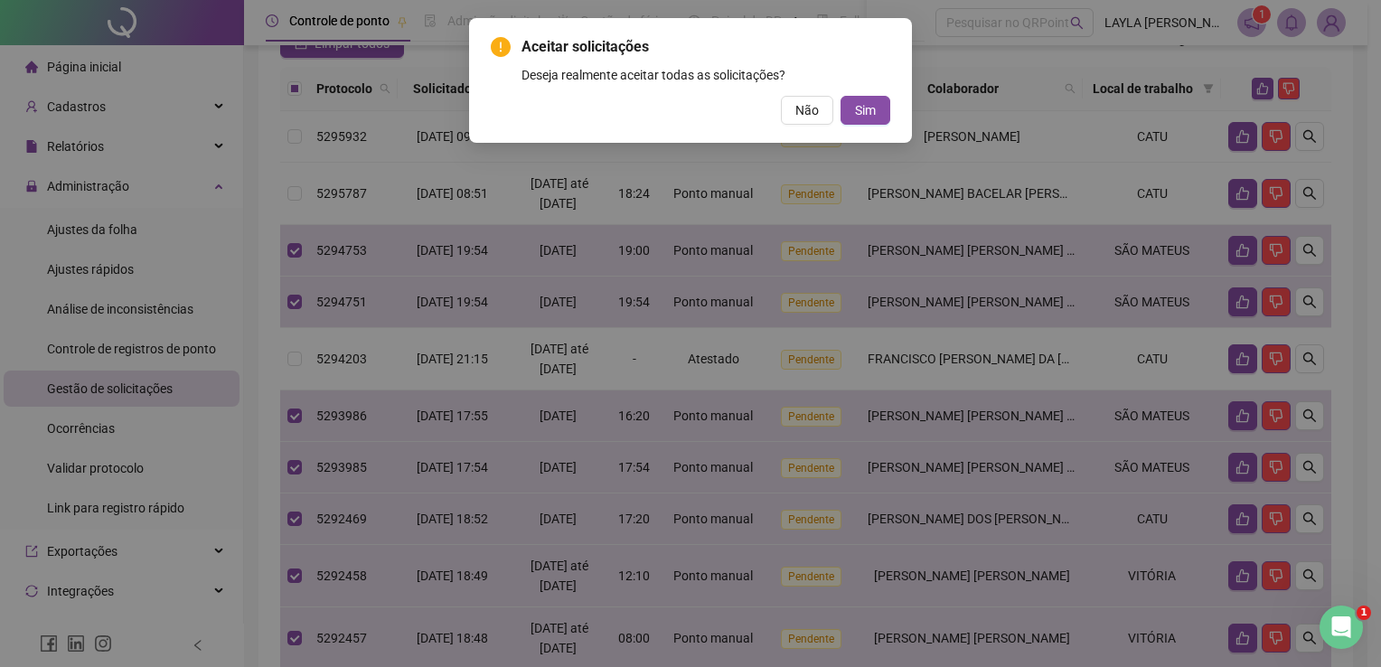
click at [866, 127] on div "Aceitar solicitações Deseja realmente aceitar todas as solicitações? Não Sim" at bounding box center [690, 80] width 443 height 125
click at [866, 123] on button "Sim" at bounding box center [866, 110] width 50 height 29
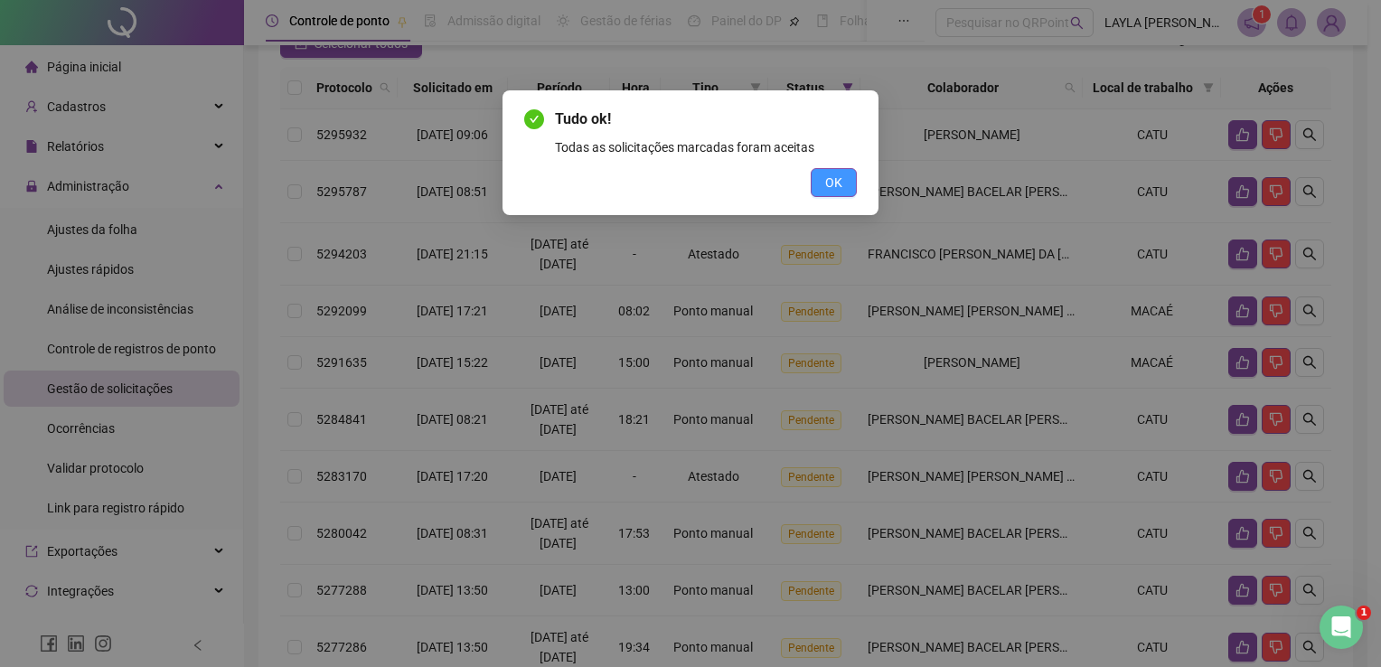
click at [841, 186] on span "OK" at bounding box center [833, 183] width 17 height 20
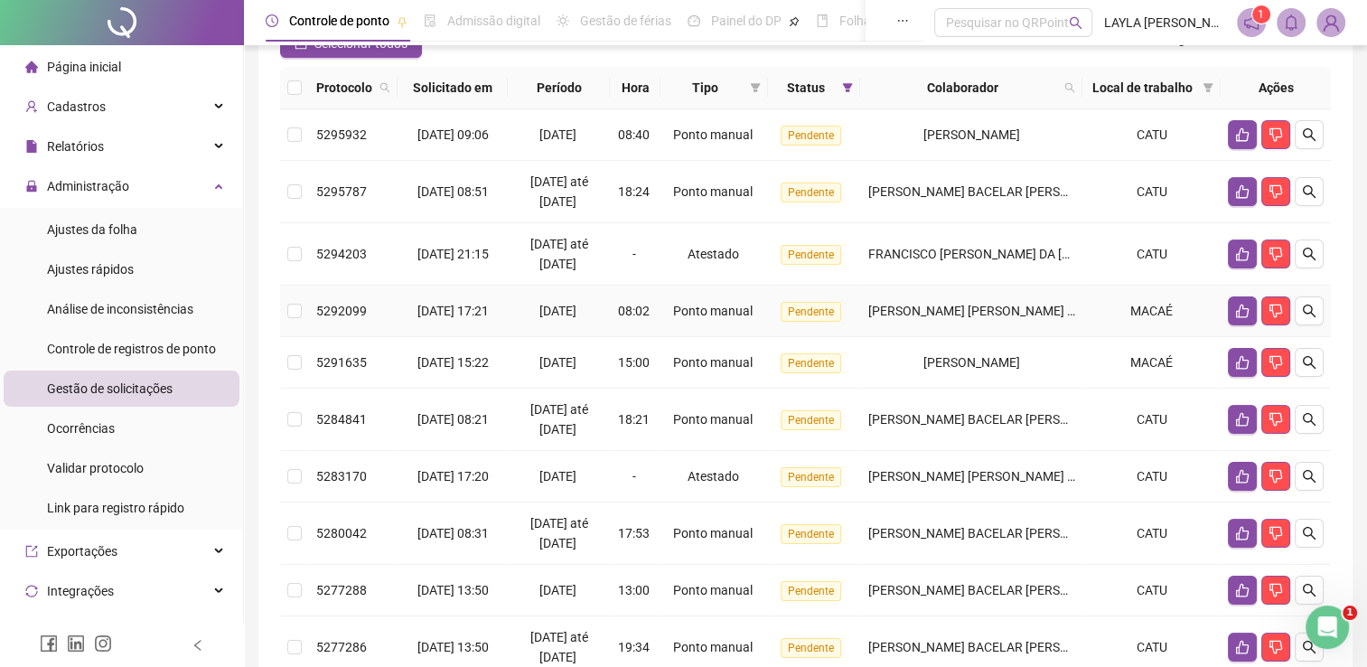
click at [905, 318] on span "[PERSON_NAME] [PERSON_NAME] DE [PERSON_NAME] IORAS" at bounding box center [1044, 311] width 352 height 14
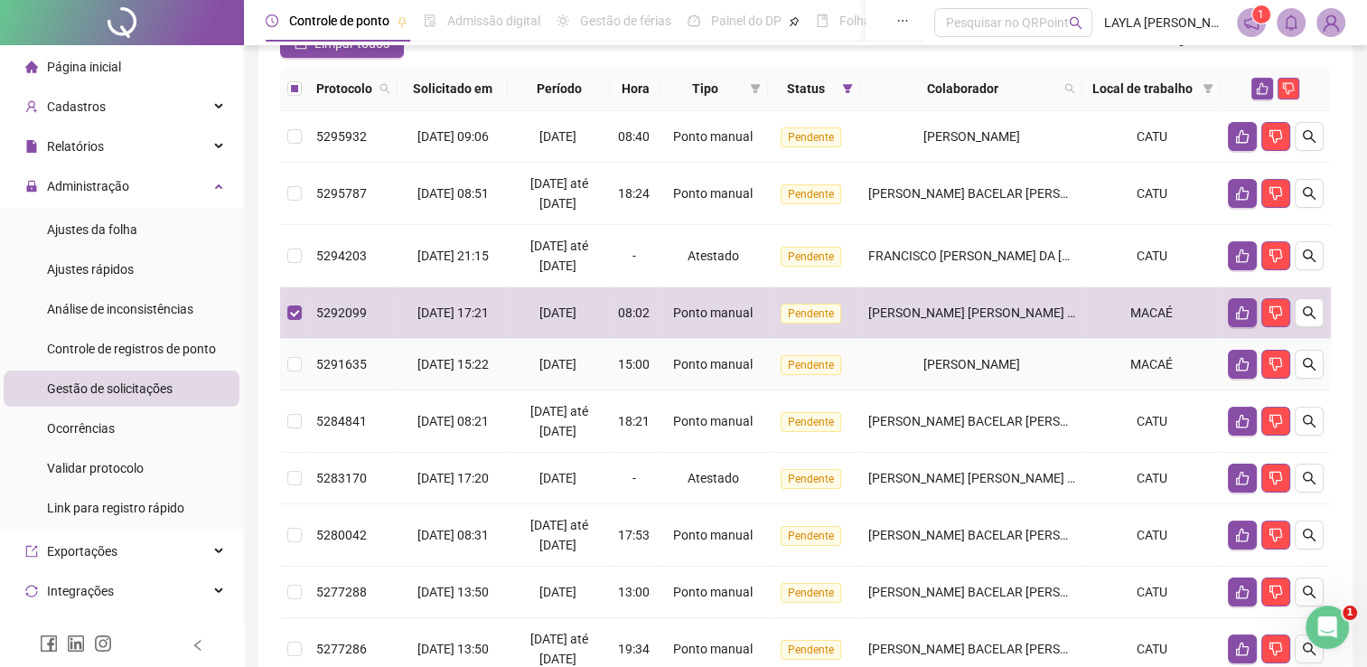
click at [908, 367] on td "[PERSON_NAME]" at bounding box center [971, 365] width 222 height 52
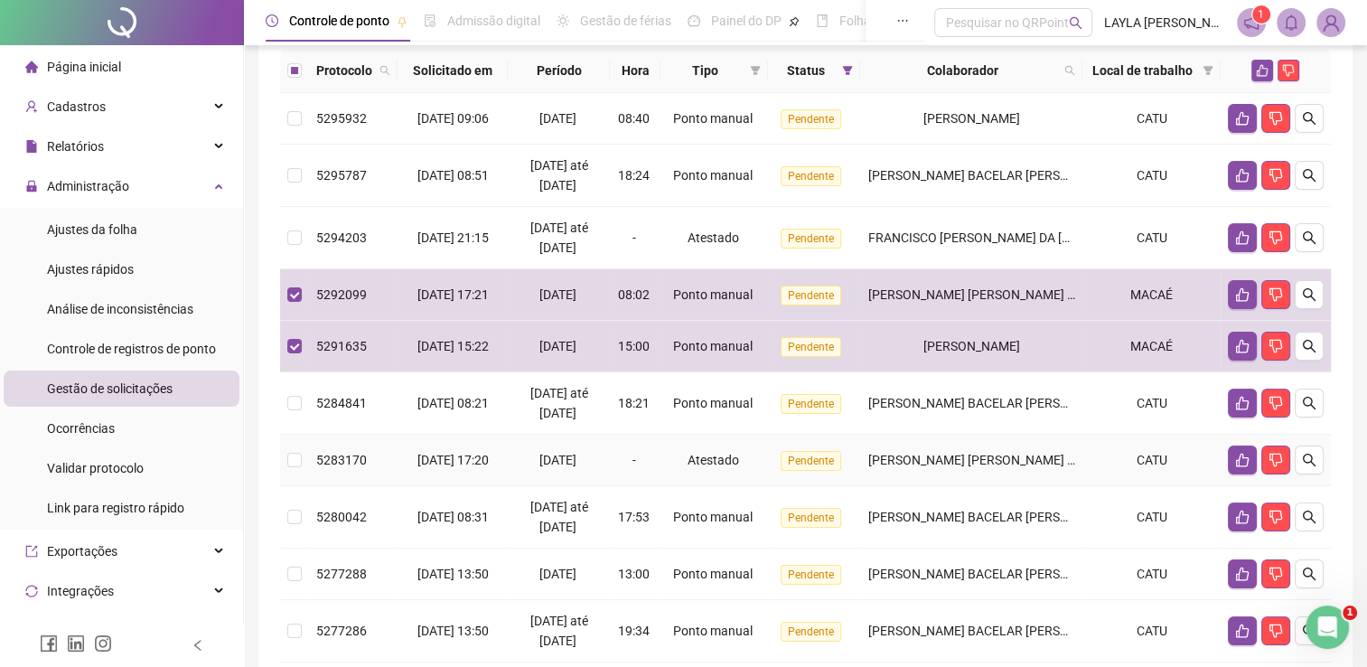
scroll to position [90, 0]
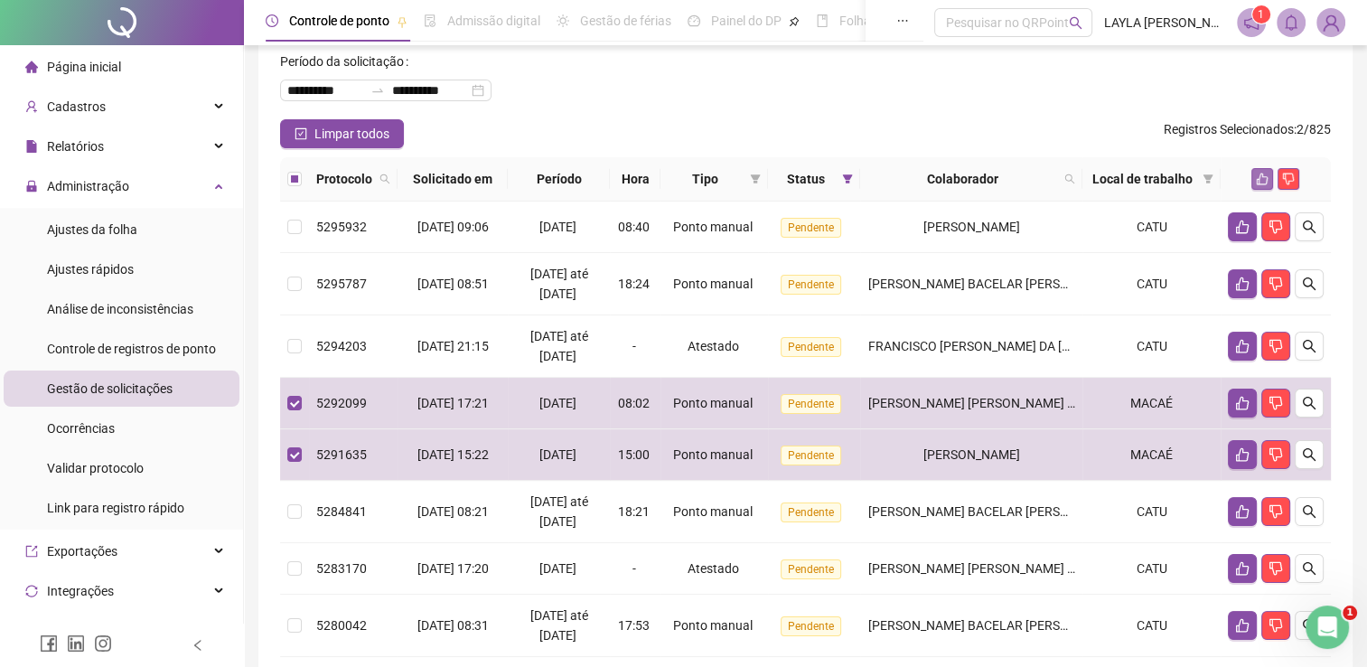
click at [1261, 178] on icon "like" at bounding box center [1262, 179] width 13 height 13
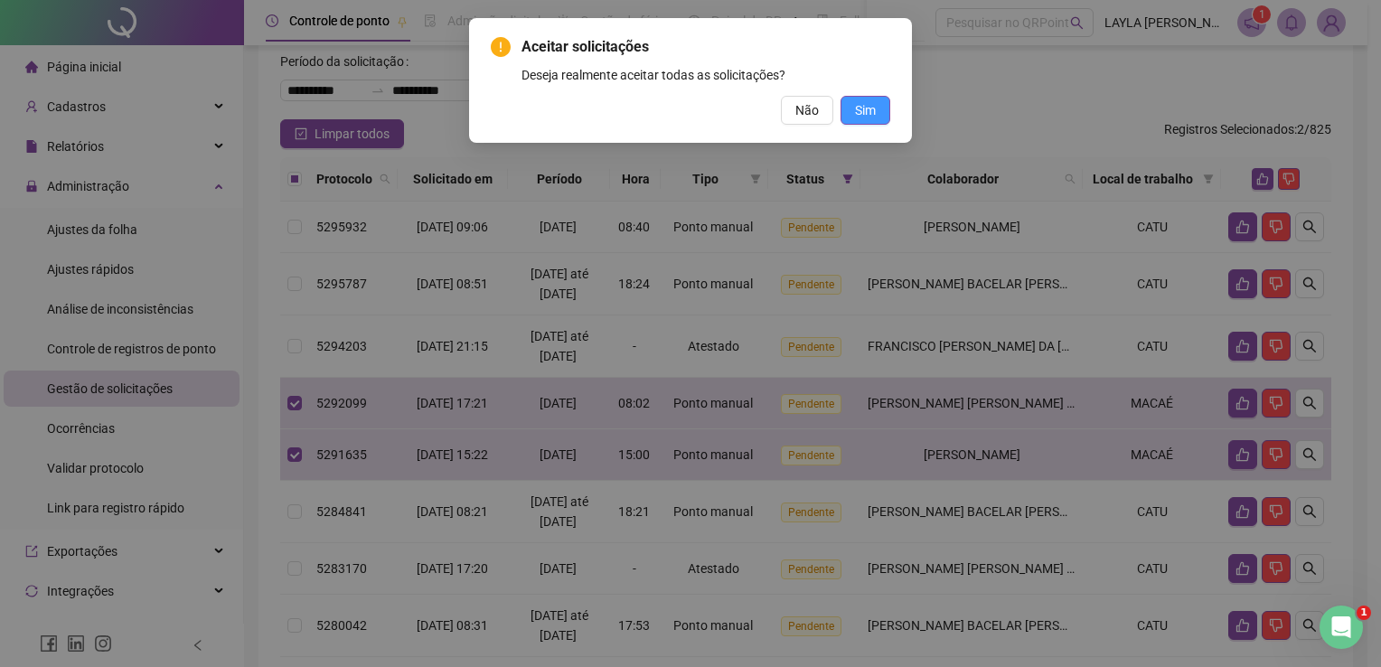
click at [881, 100] on button "Sim" at bounding box center [866, 110] width 50 height 29
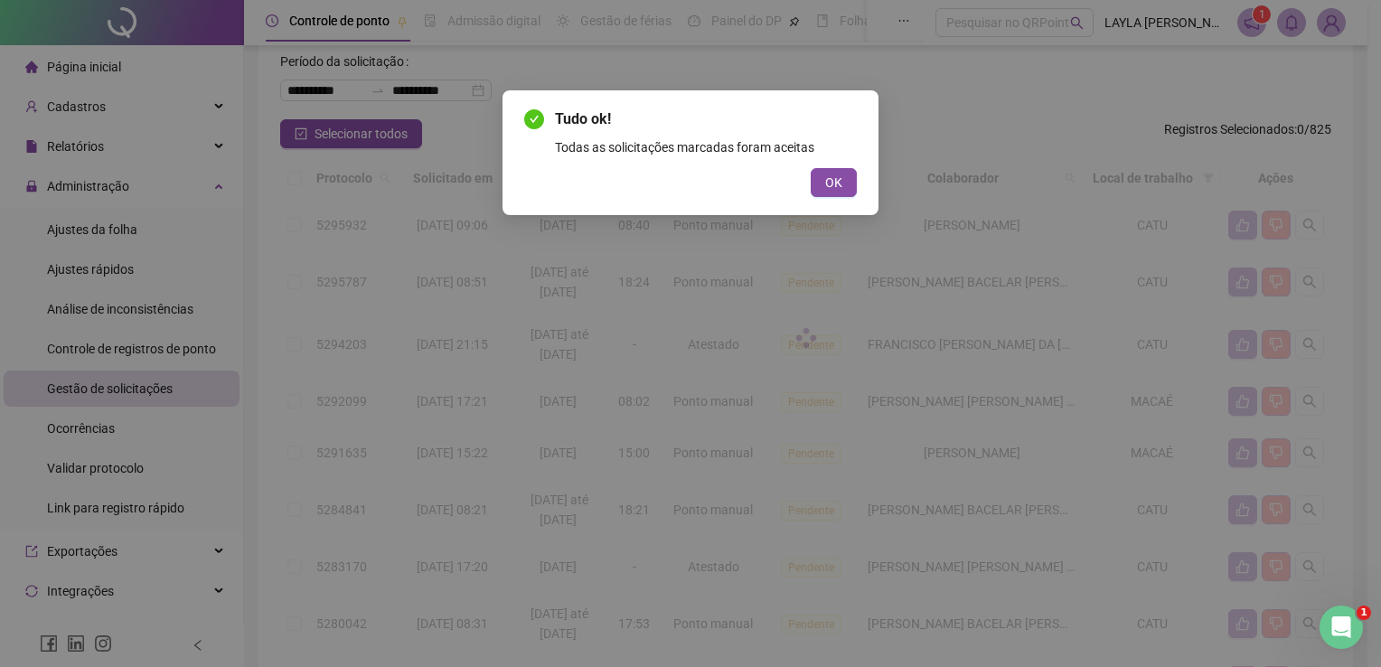
click at [857, 190] on div "Tudo ok! Todas as solicitações marcadas foram aceitas OK" at bounding box center [691, 152] width 376 height 125
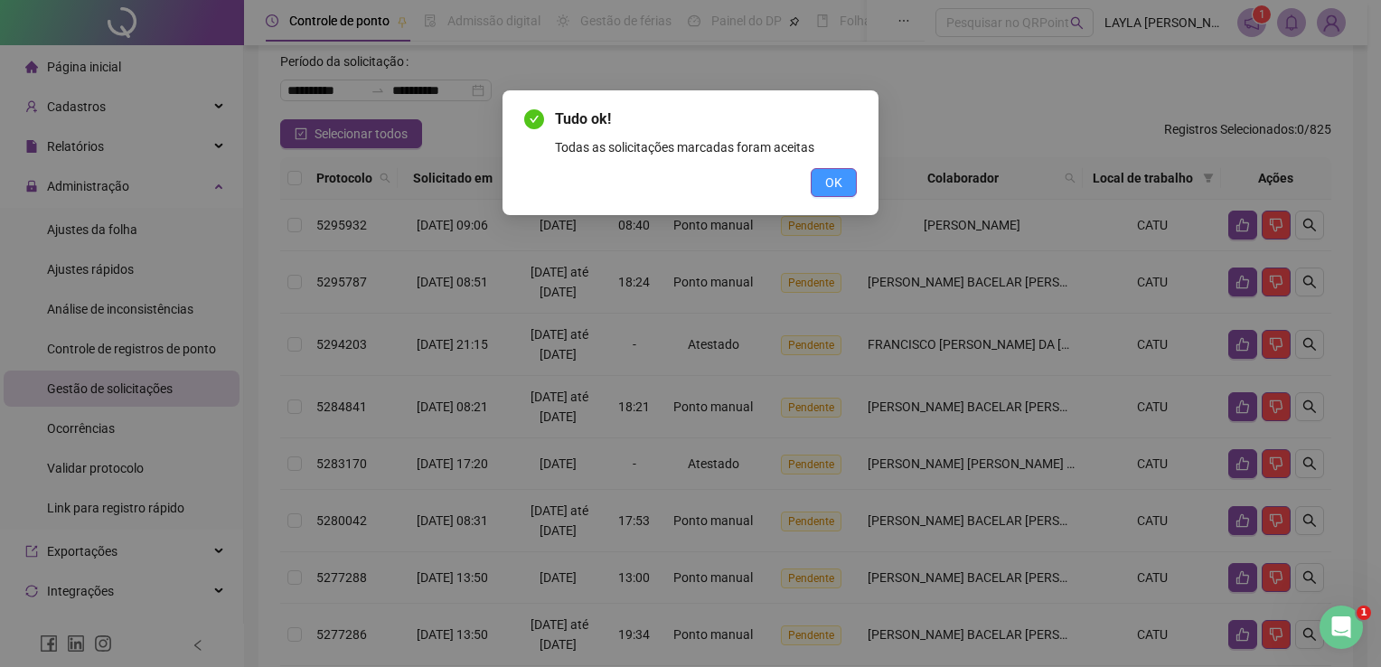
click at [851, 186] on button "OK" at bounding box center [834, 182] width 46 height 29
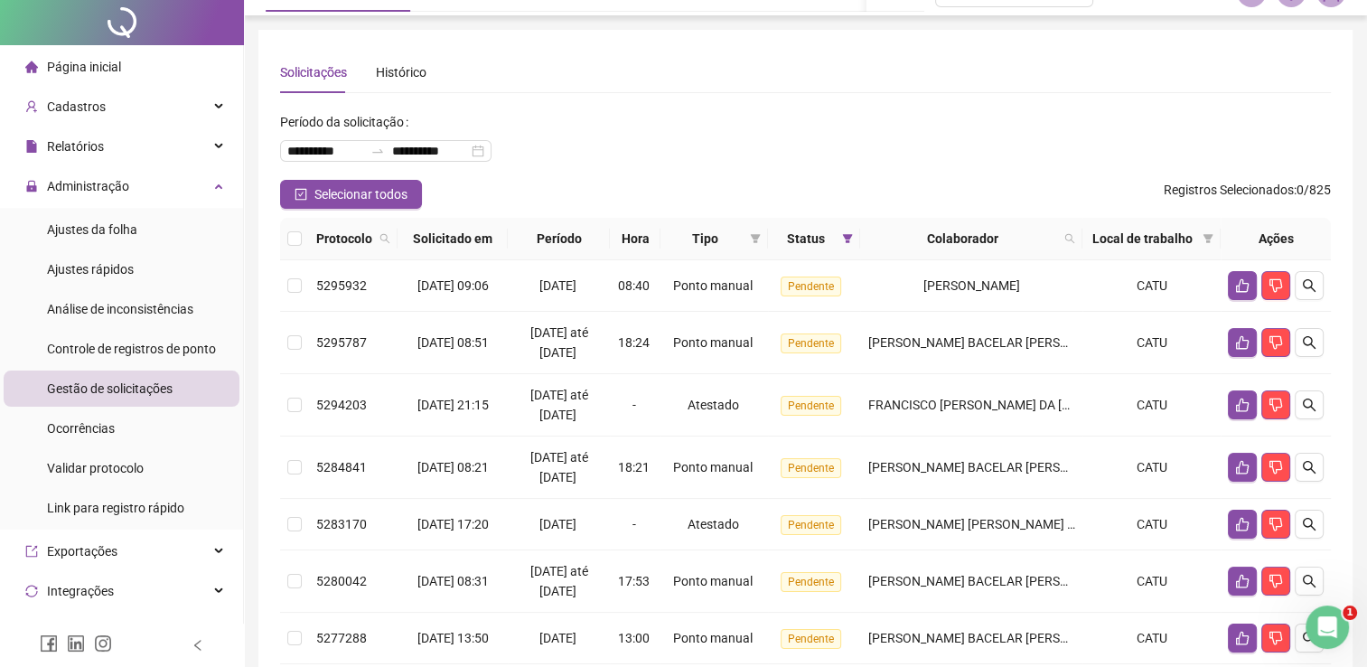
scroll to position [0, 0]
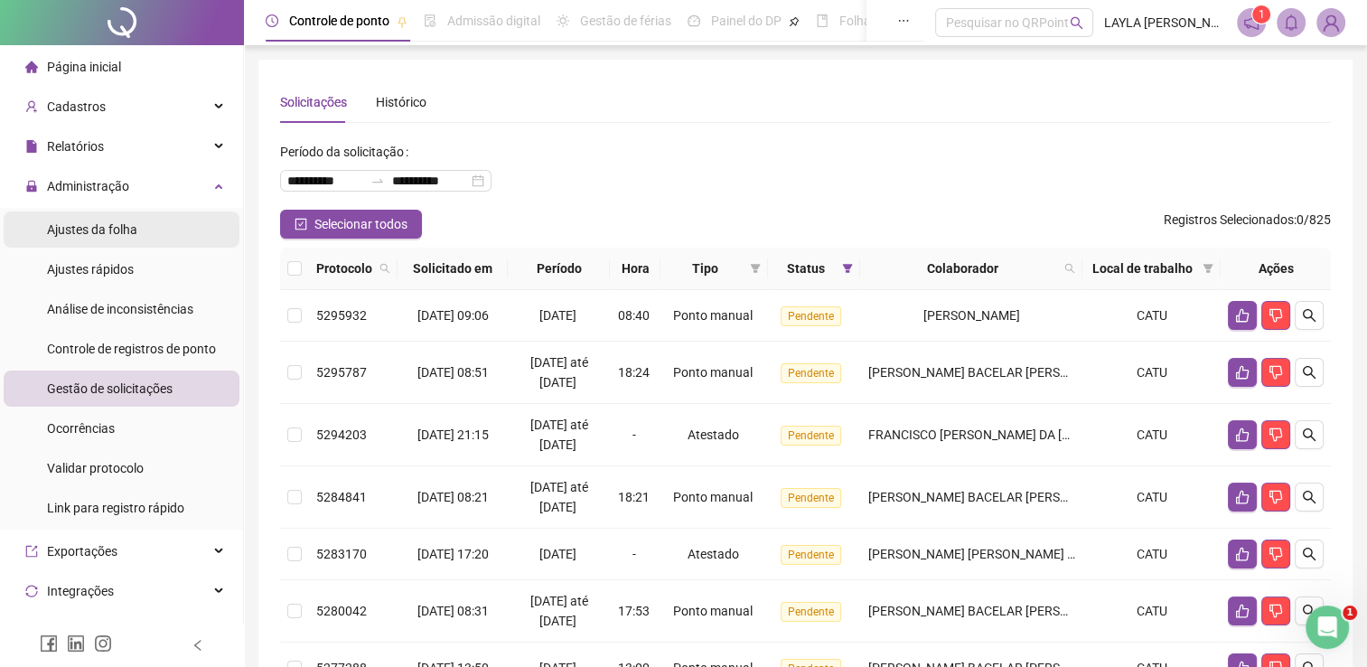
click at [108, 243] on div "Ajustes da folha" at bounding box center [92, 229] width 90 height 36
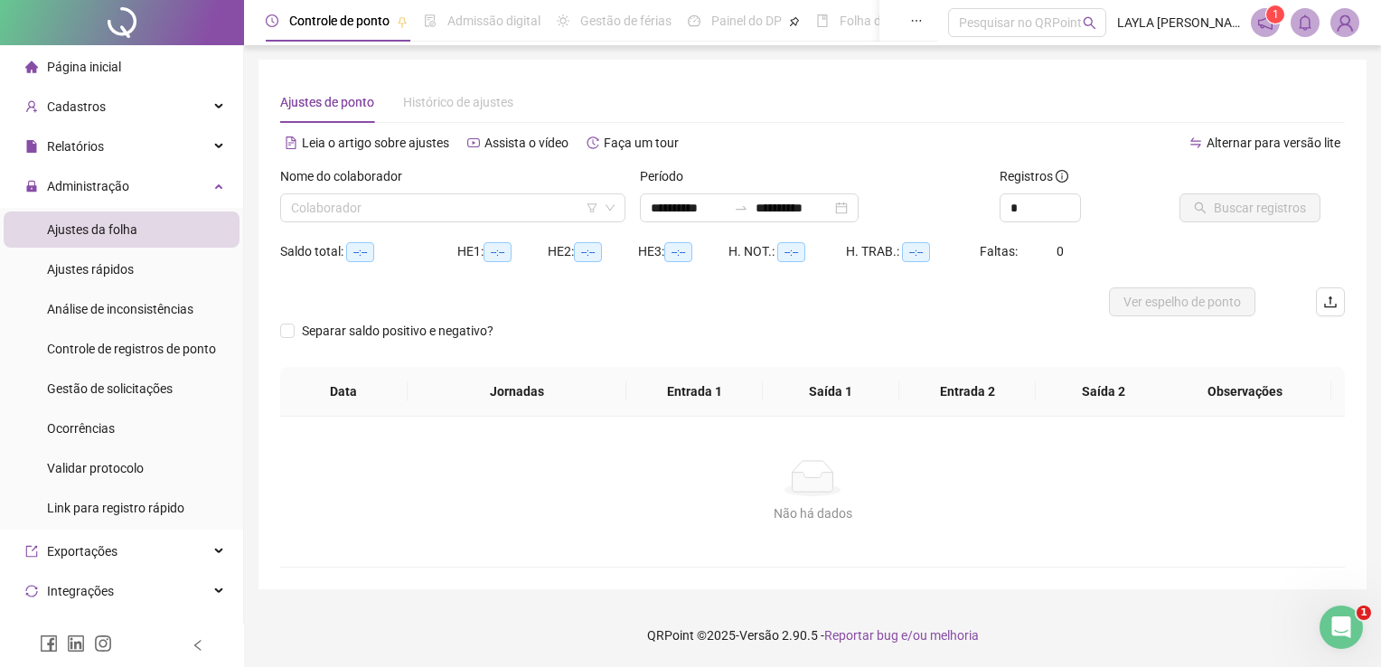
type input "**********"
drag, startPoint x: 1005, startPoint y: 204, endPoint x: 933, endPoint y: 180, distance: 76.3
click at [933, 180] on div "**********" at bounding box center [812, 201] width 1079 height 70
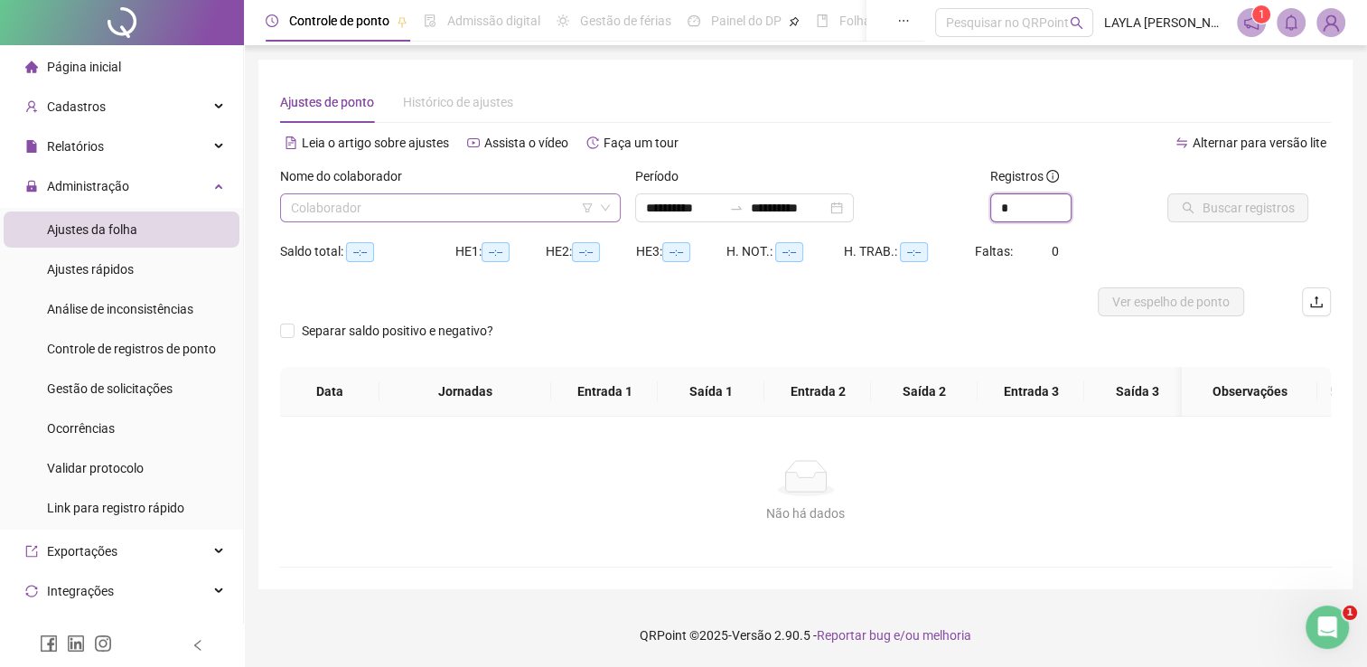
type input "*"
click at [500, 197] on input "search" at bounding box center [442, 207] width 303 height 27
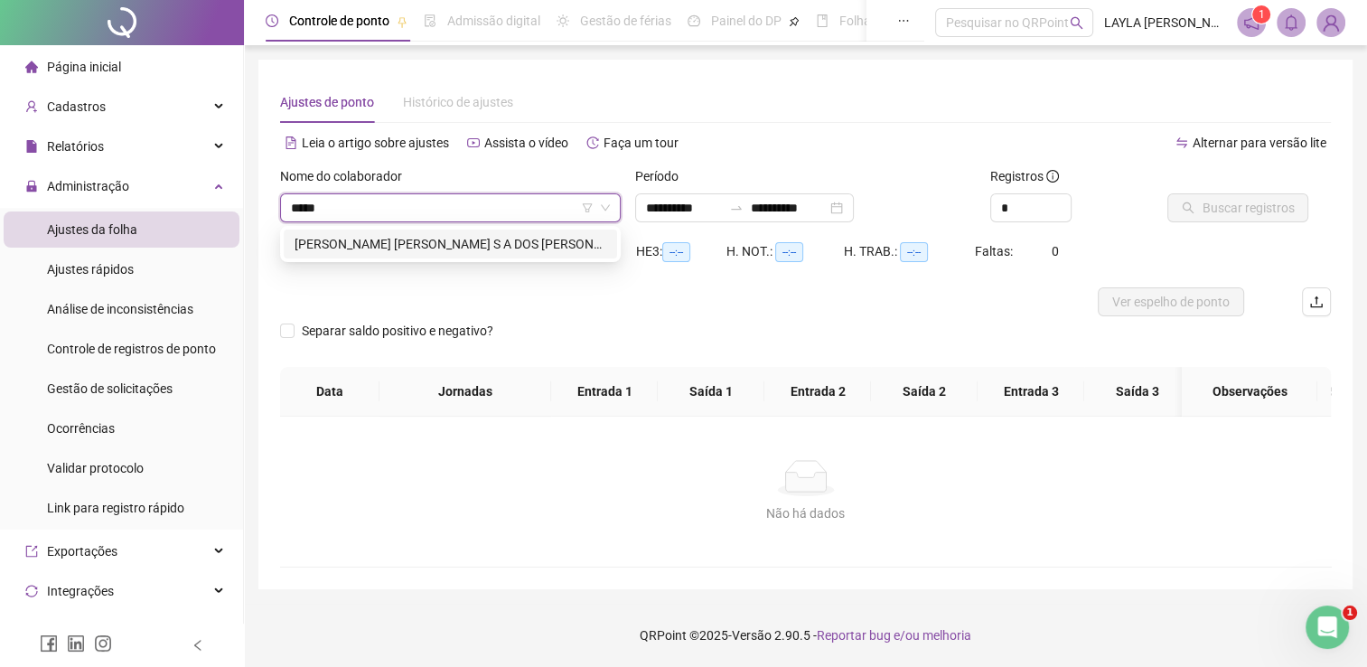
type input "*****"
click at [510, 259] on div "281160 [PERSON_NAME] [PERSON_NAME] S A DOS [PERSON_NAME]" at bounding box center [450, 244] width 341 height 36
click at [509, 251] on div "[PERSON_NAME] [PERSON_NAME] S A DOS [PERSON_NAME]" at bounding box center [451, 244] width 312 height 20
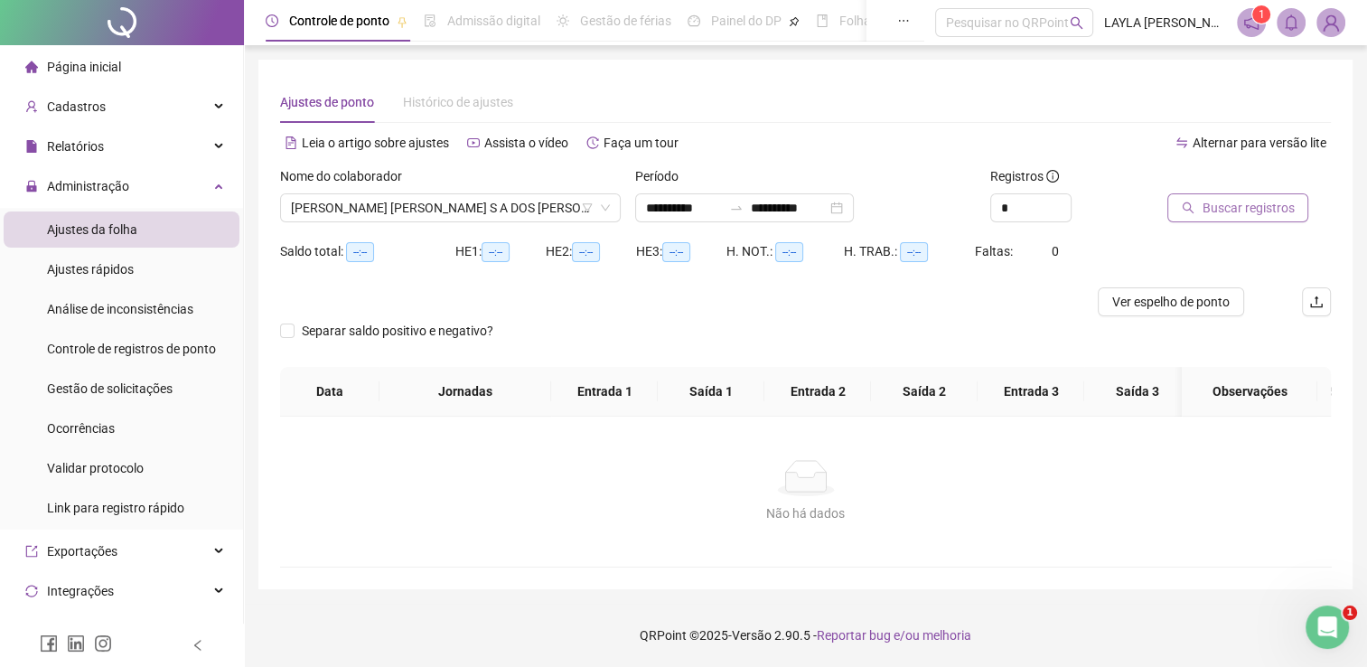
click at [1219, 212] on span "Buscar registros" at bounding box center [1248, 208] width 92 height 20
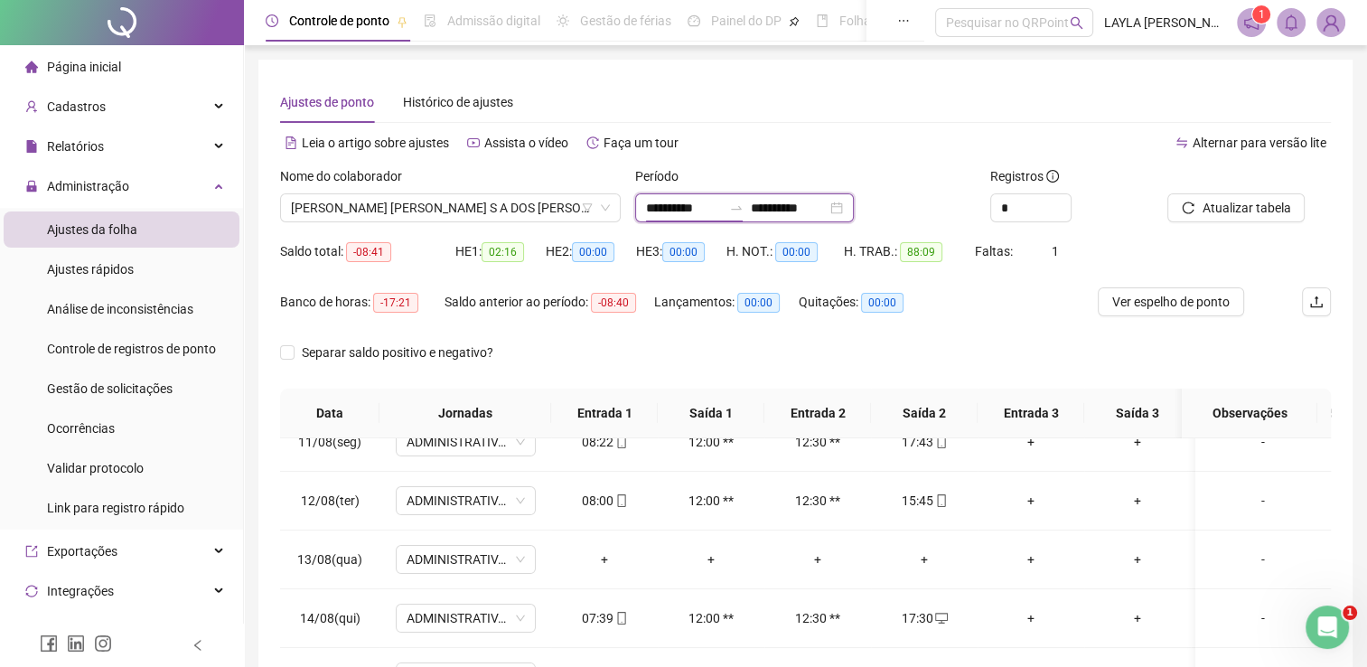
click at [696, 212] on input "**********" at bounding box center [684, 208] width 76 height 20
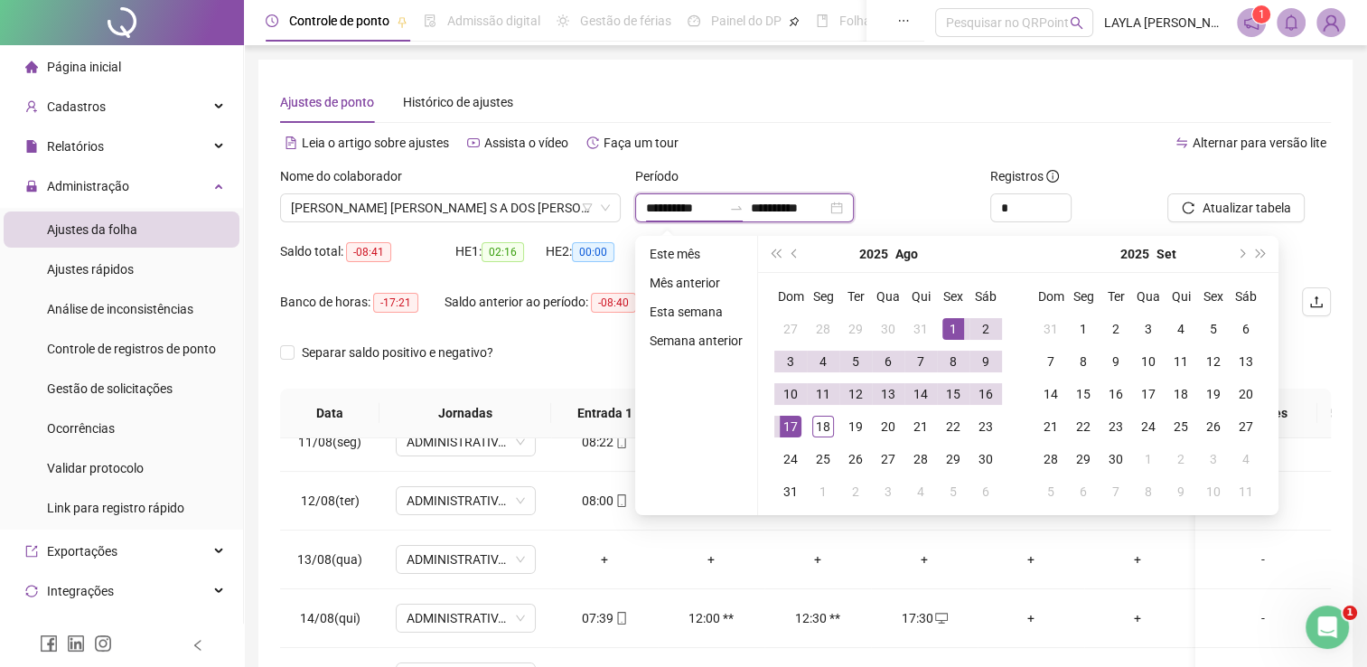
type input "**********"
click at [947, 336] on div "1" at bounding box center [954, 329] width 22 height 22
type input "**********"
click at [823, 425] on div "18" at bounding box center [824, 427] width 22 height 22
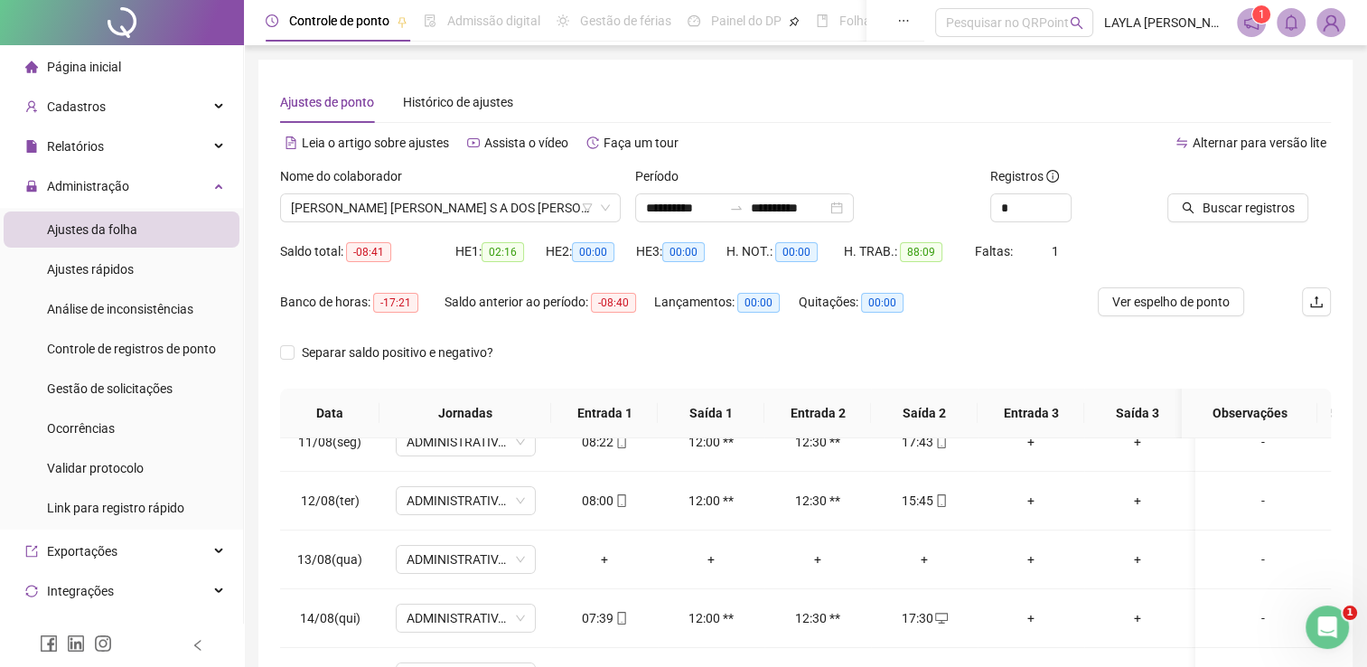
click at [1226, 191] on div at bounding box center [1227, 179] width 118 height 27
click at [1224, 205] on span "Buscar registros" at bounding box center [1248, 208] width 92 height 20
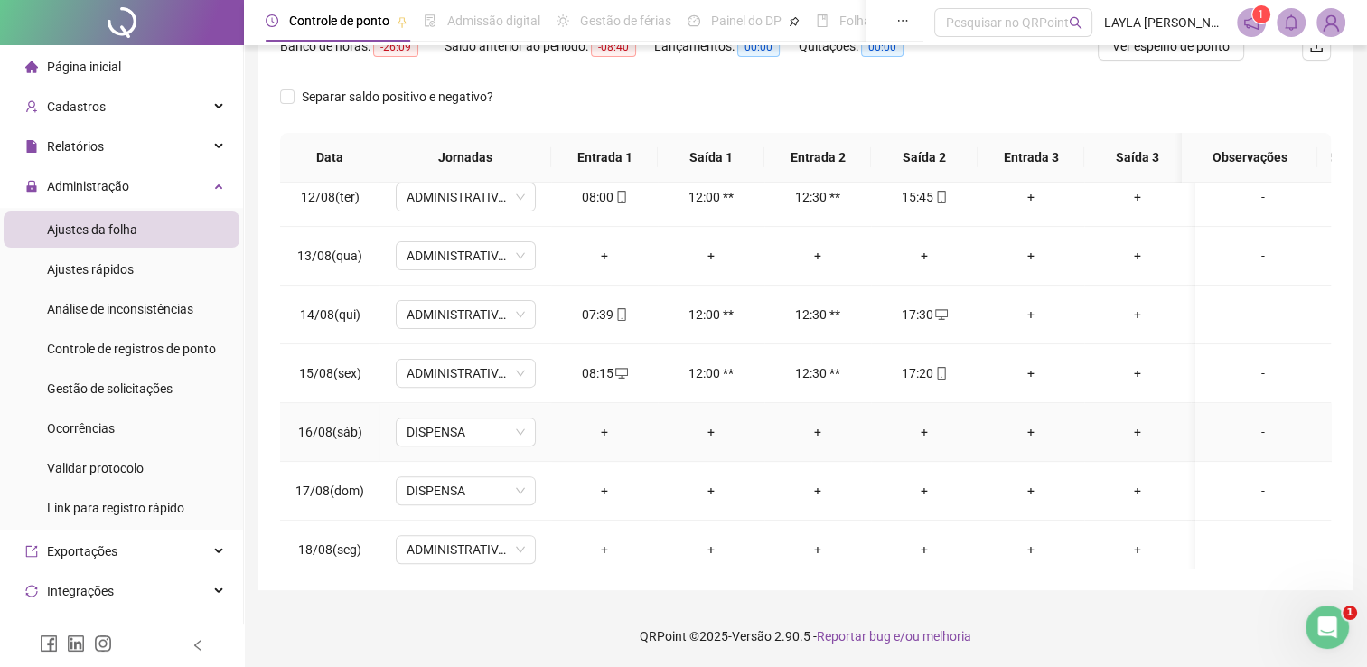
scroll to position [681, 0]
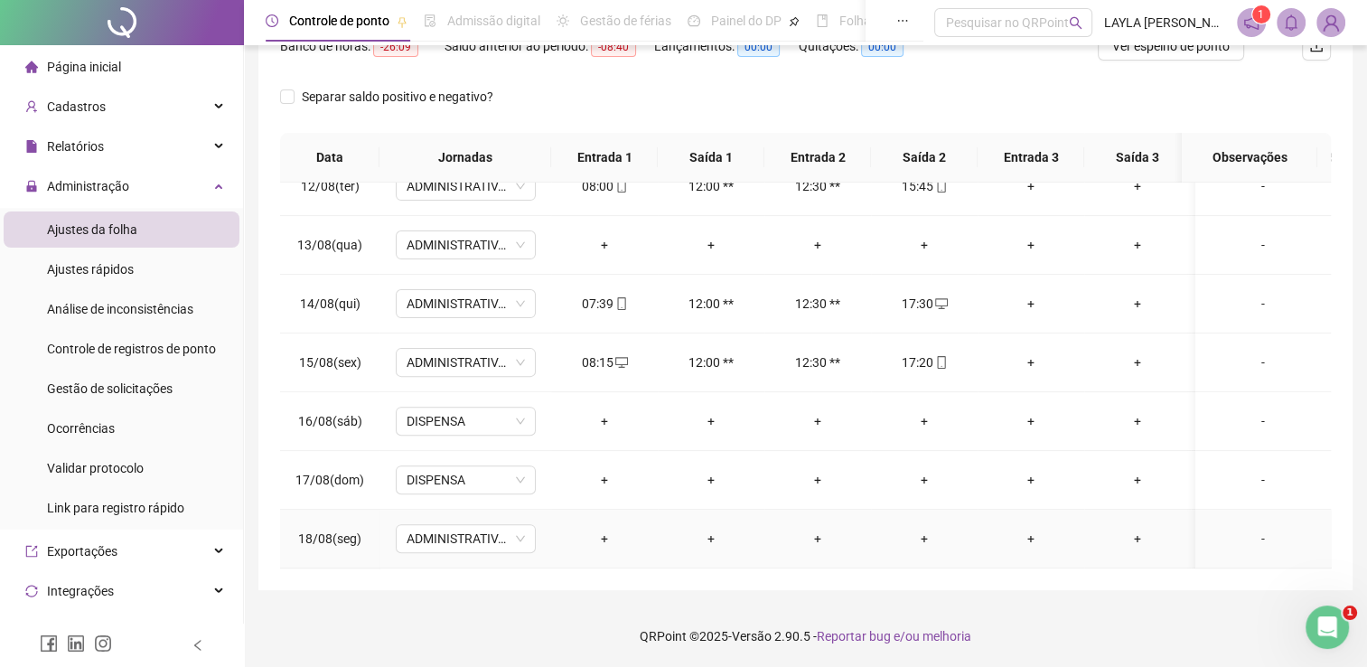
click at [598, 529] on div "+" at bounding box center [605, 539] width 78 height 20
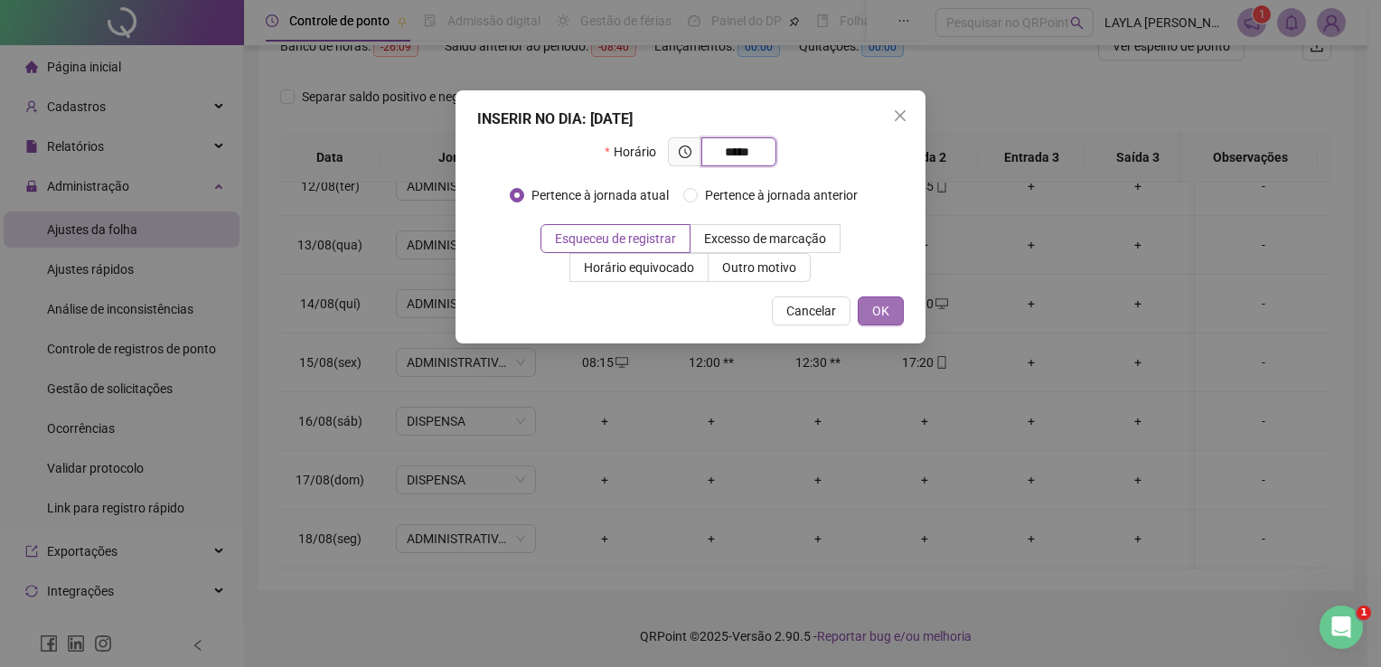
type input "*****"
click at [879, 314] on span "OK" at bounding box center [880, 311] width 17 height 20
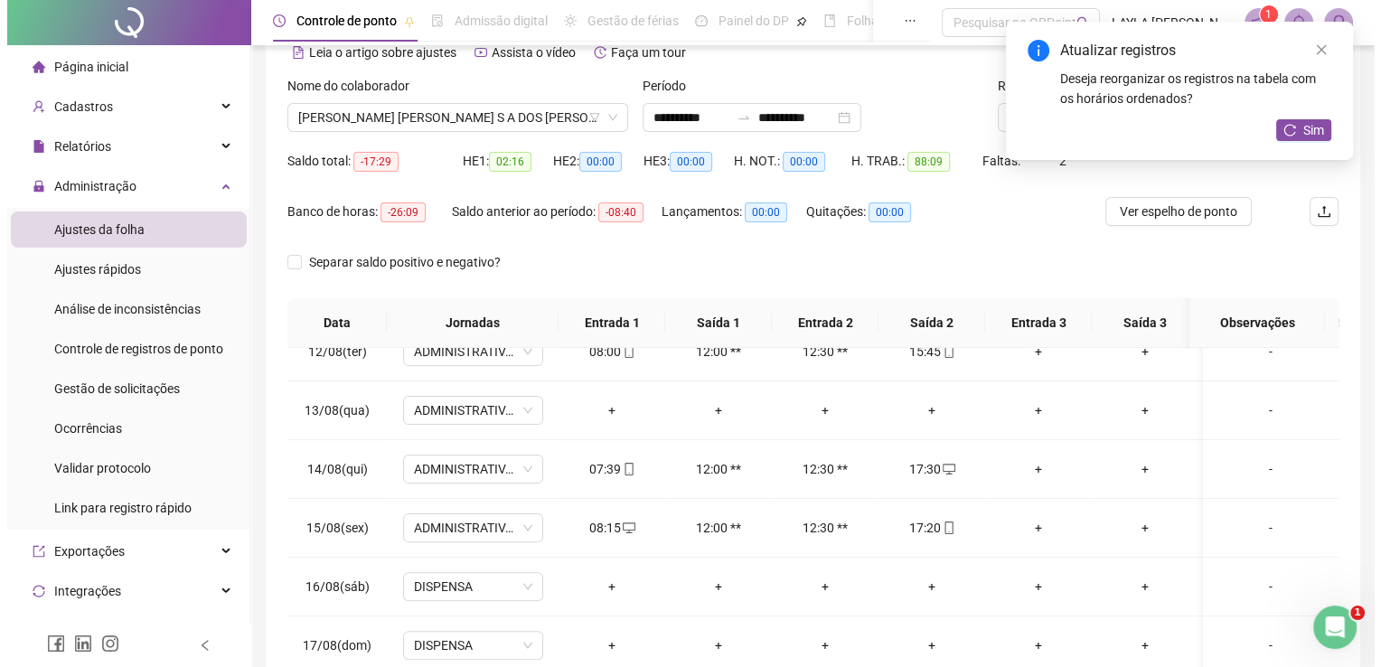
scroll to position [75, 0]
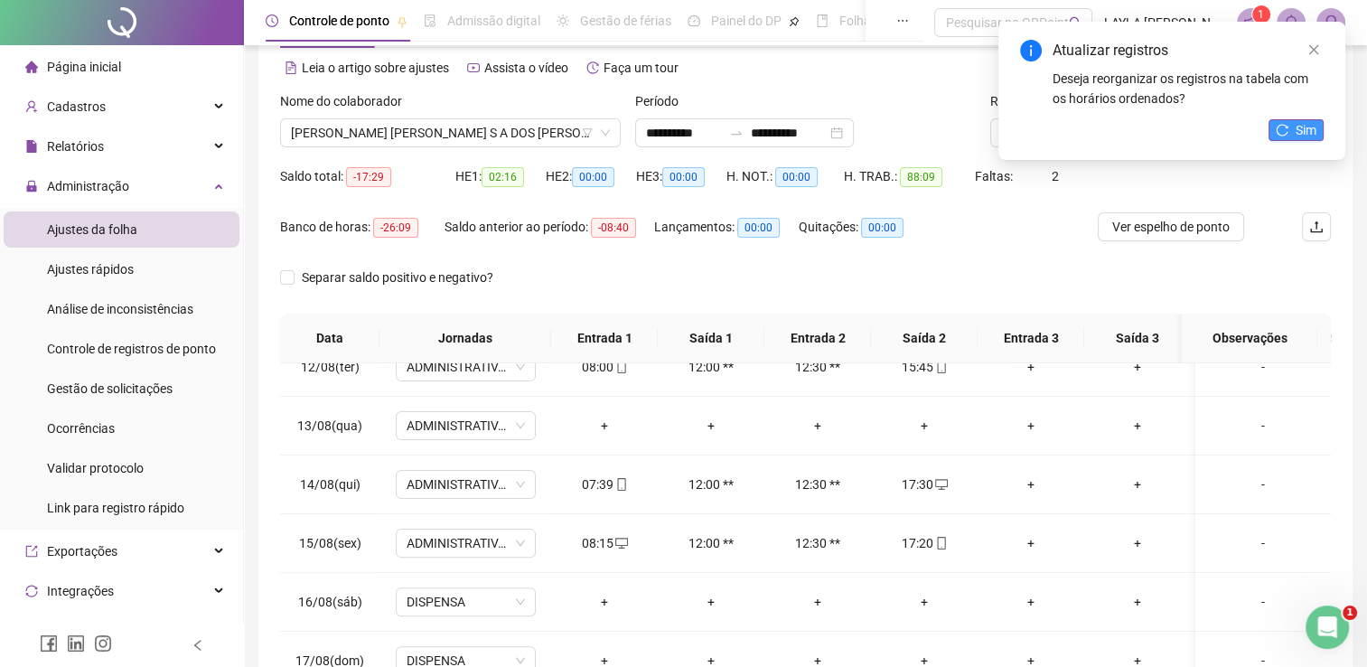
click at [1299, 122] on span "Sim" at bounding box center [1306, 130] width 21 height 20
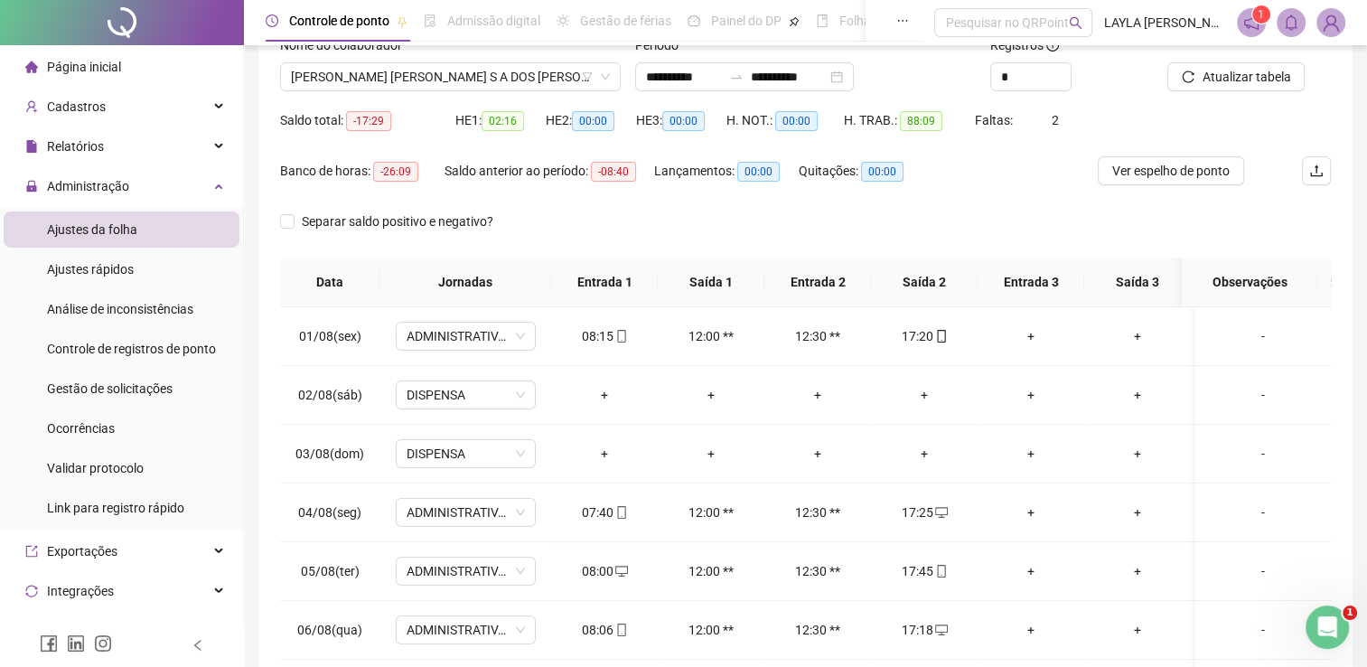
scroll to position [0, 0]
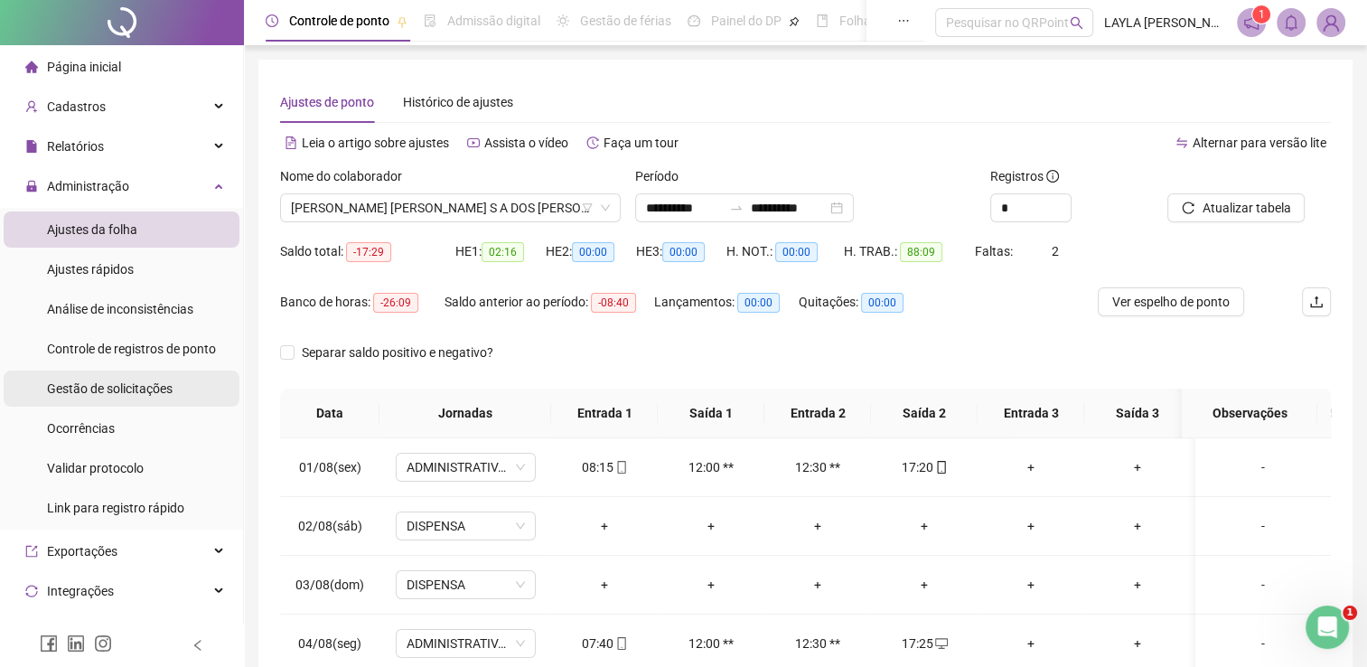
click at [153, 387] on span "Gestão de solicitações" at bounding box center [110, 388] width 126 height 14
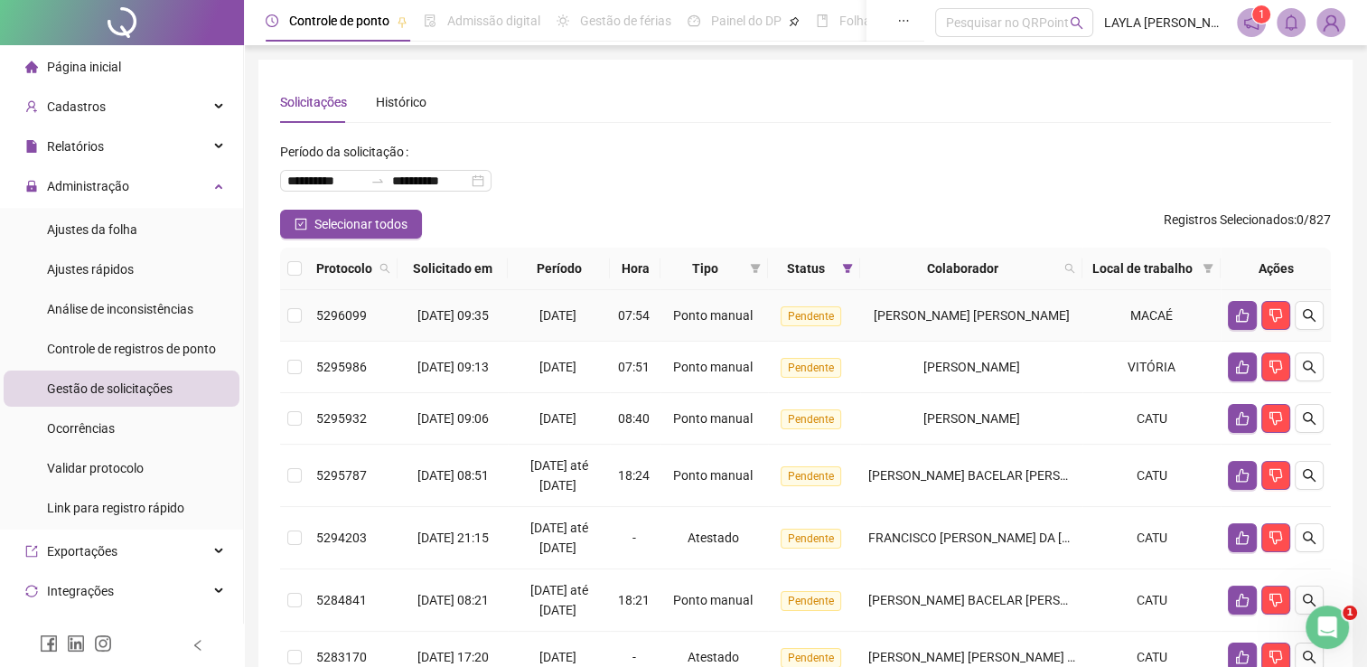
click at [959, 333] on td "[PERSON_NAME] [PERSON_NAME]" at bounding box center [971, 316] width 222 height 52
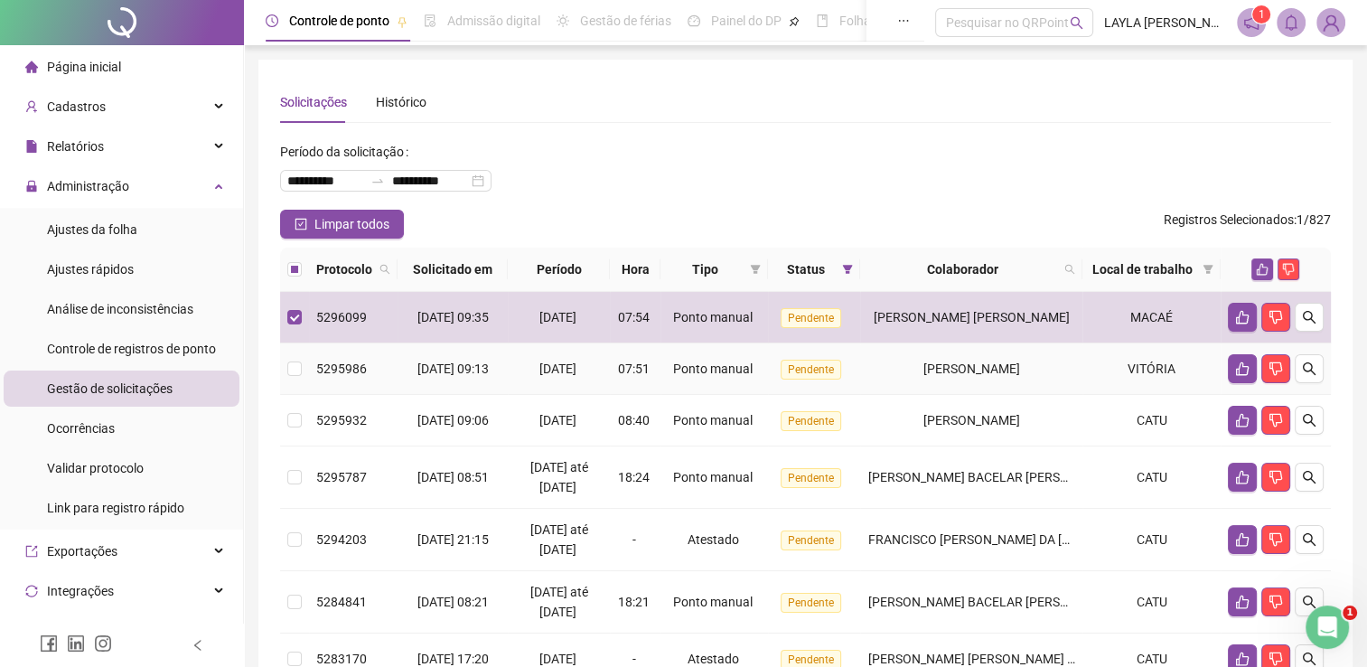
click at [963, 376] on span "[PERSON_NAME]" at bounding box center [972, 369] width 97 height 14
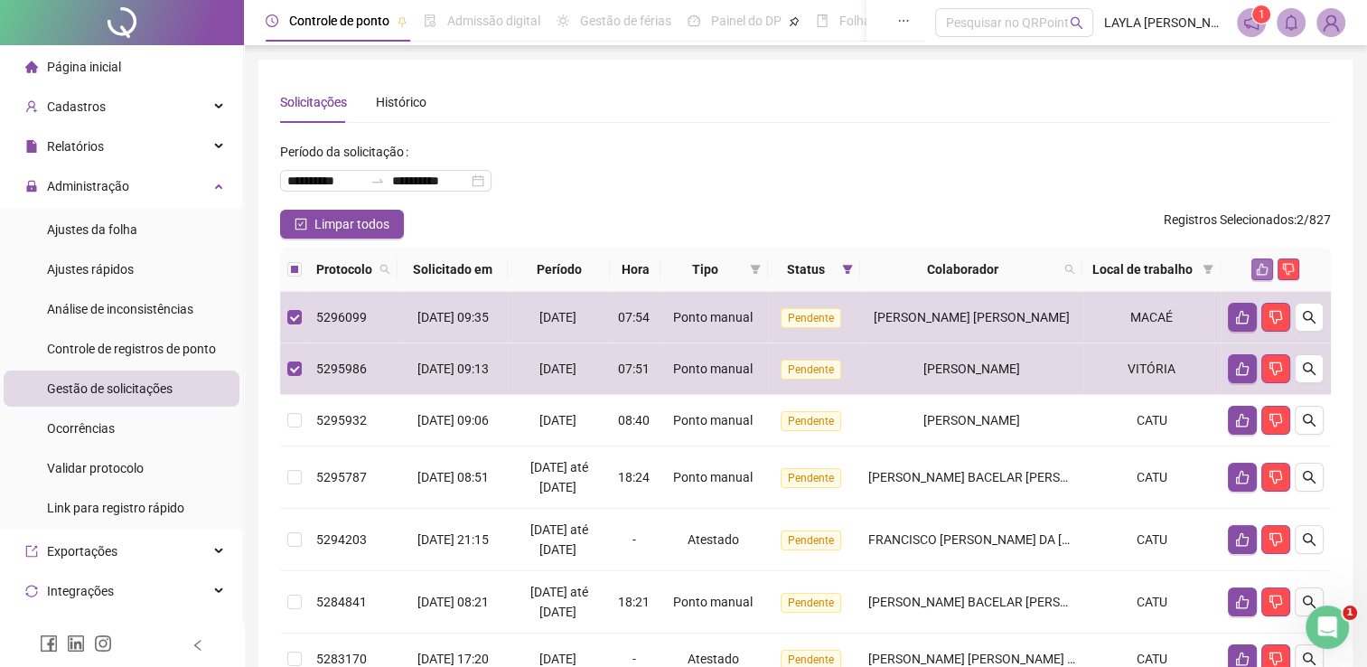
click at [1258, 262] on button "button" at bounding box center [1263, 269] width 22 height 22
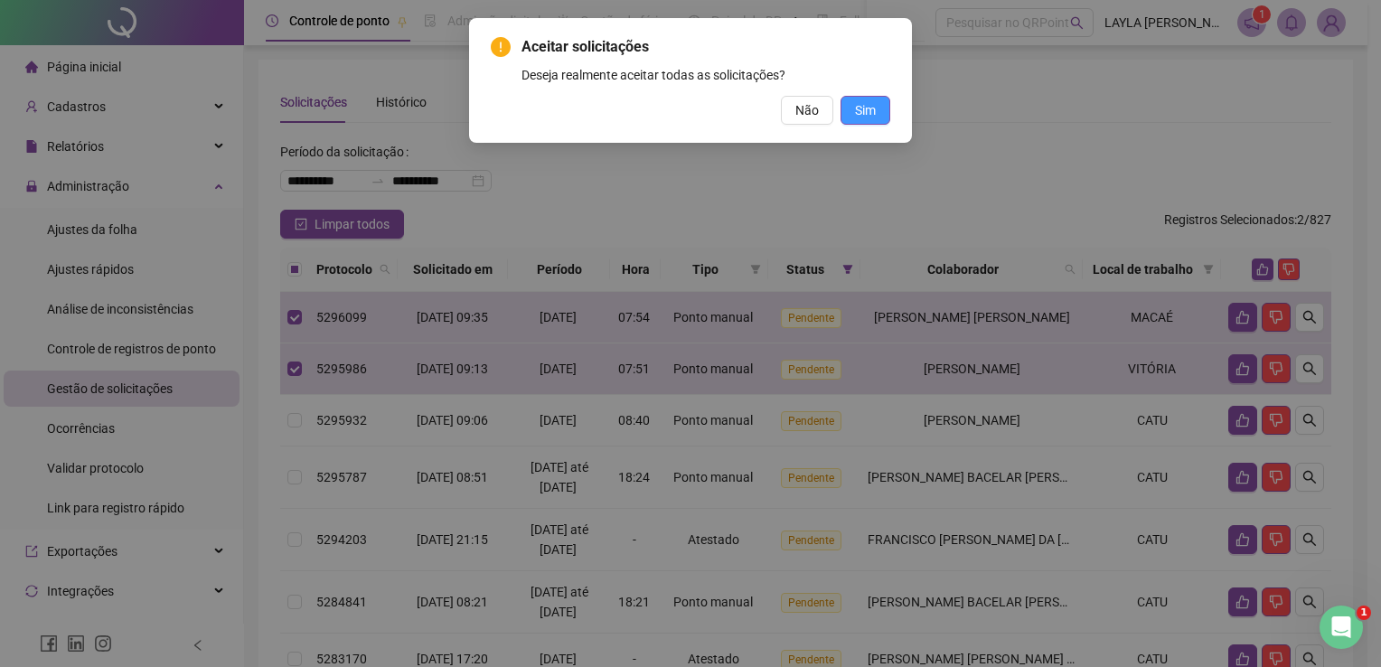
click at [873, 105] on span "Sim" at bounding box center [865, 110] width 21 height 20
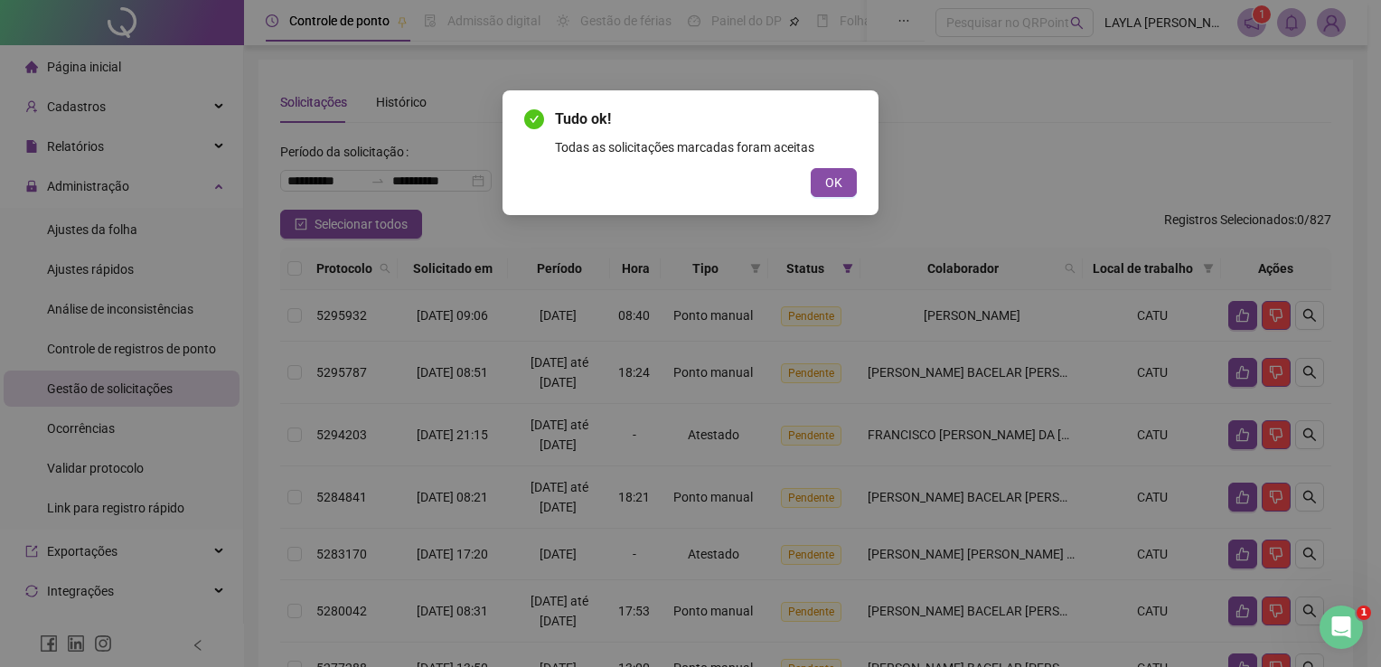
click at [819, 188] on button "OK" at bounding box center [834, 182] width 46 height 29
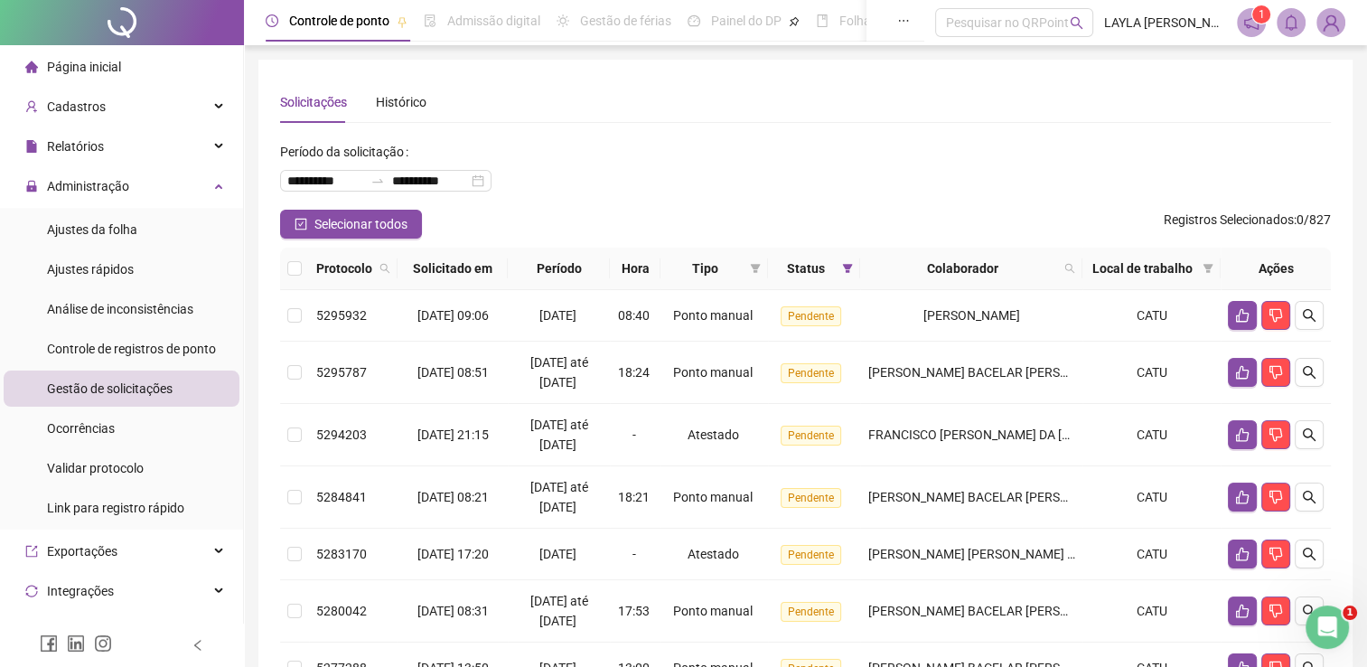
drag, startPoint x: 914, startPoint y: 128, endPoint x: 850, endPoint y: 37, distance: 111.6
click at [914, 127] on div "**********" at bounding box center [805, 568] width 1051 height 975
click at [90, 81] on div "Página inicial" at bounding box center [73, 67] width 96 height 36
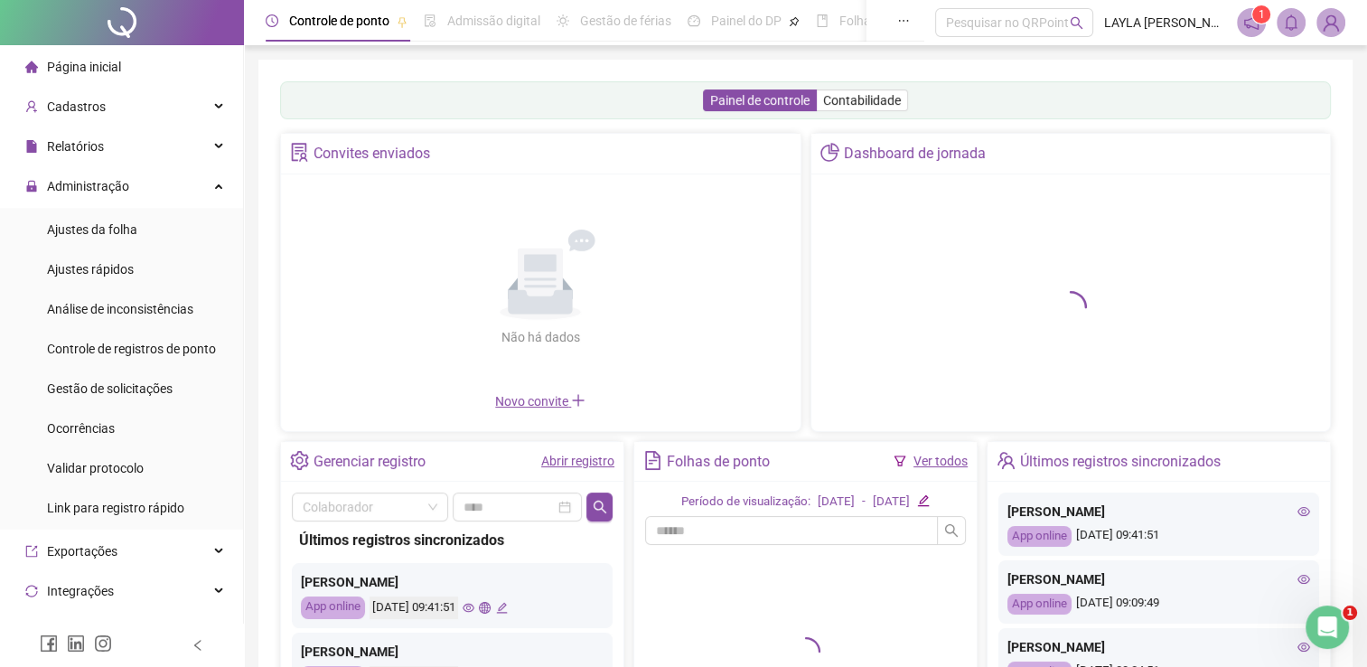
click at [921, 465] on link "Ver todos" at bounding box center [941, 461] width 54 height 14
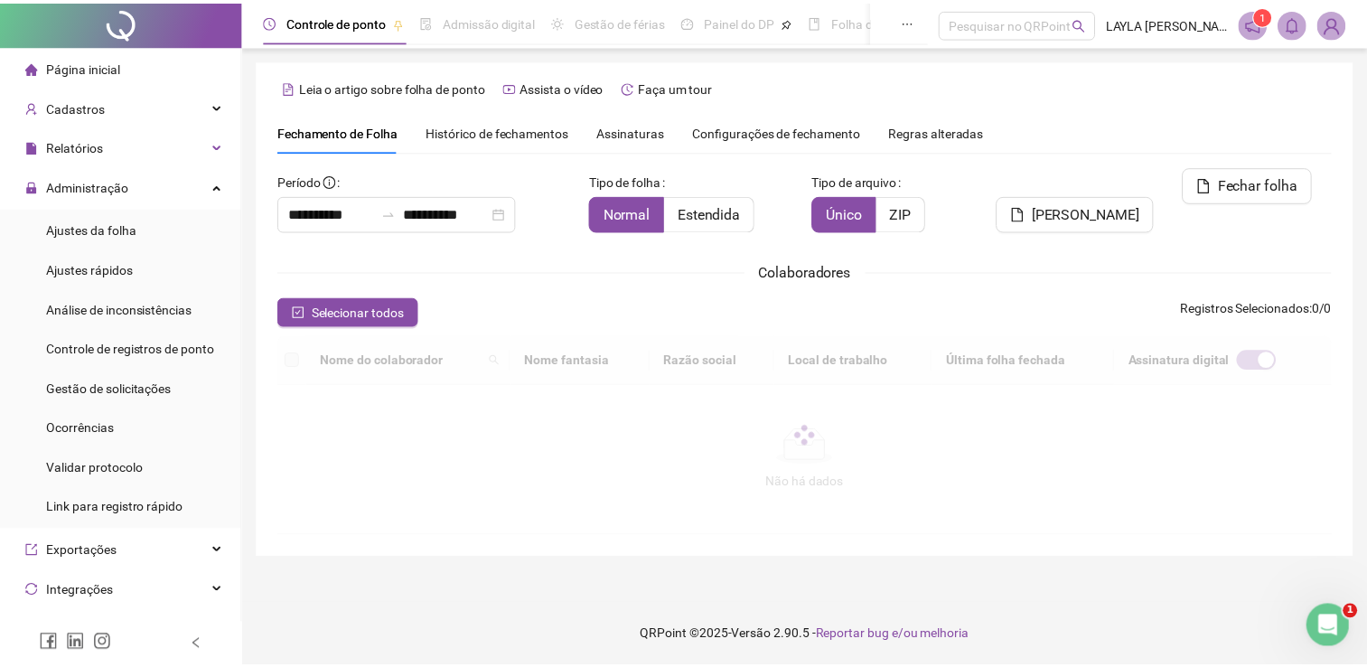
scroll to position [36, 0]
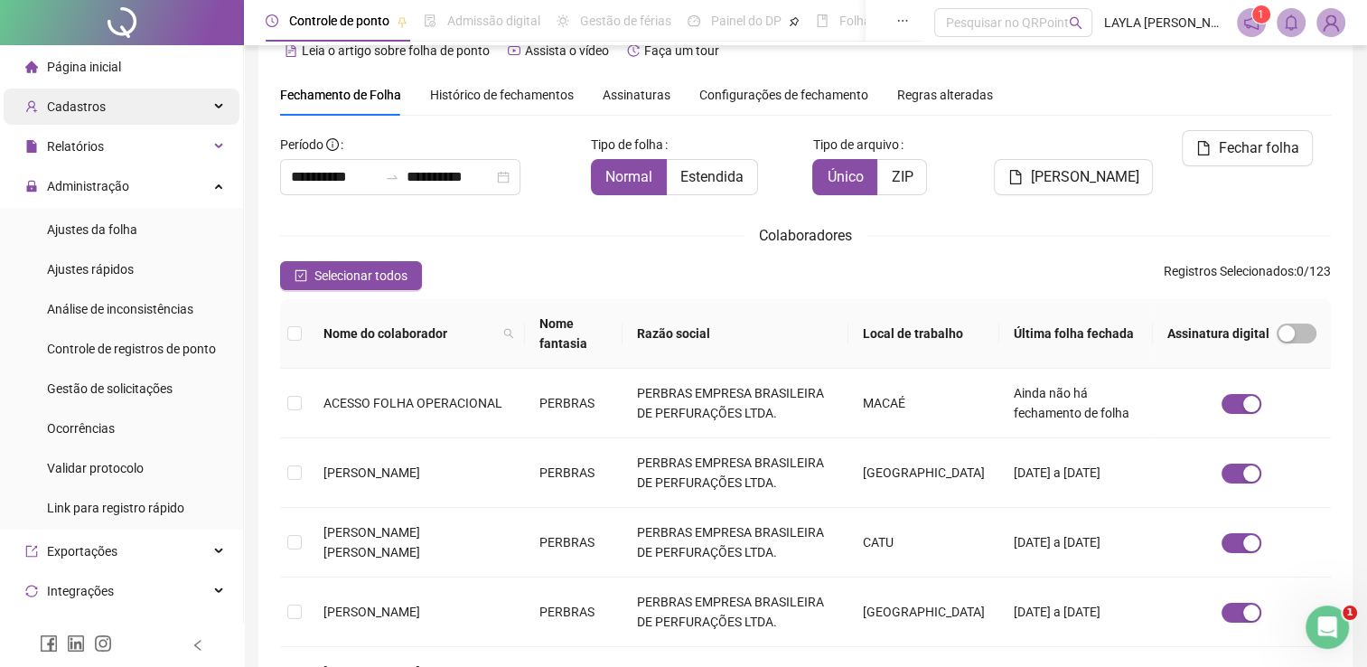
click at [122, 118] on div "Cadastros" at bounding box center [122, 107] width 236 height 36
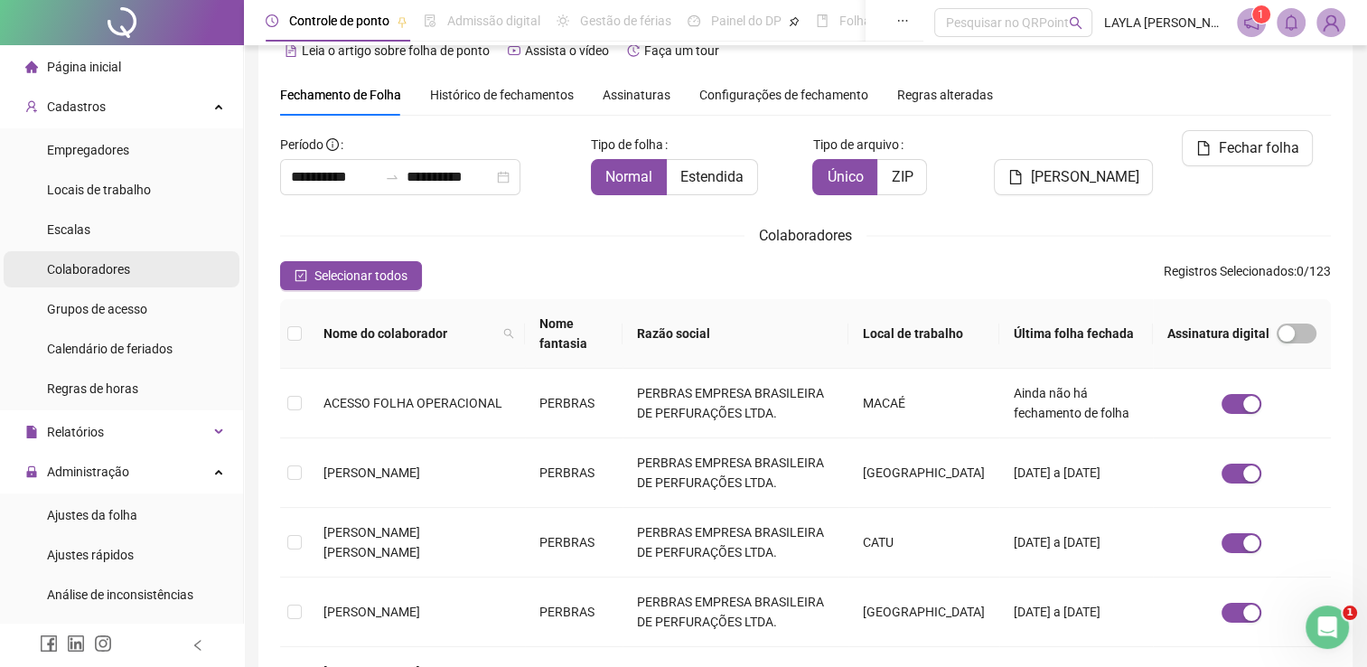
click at [155, 277] on li "Colaboradores" at bounding box center [122, 269] width 236 height 36
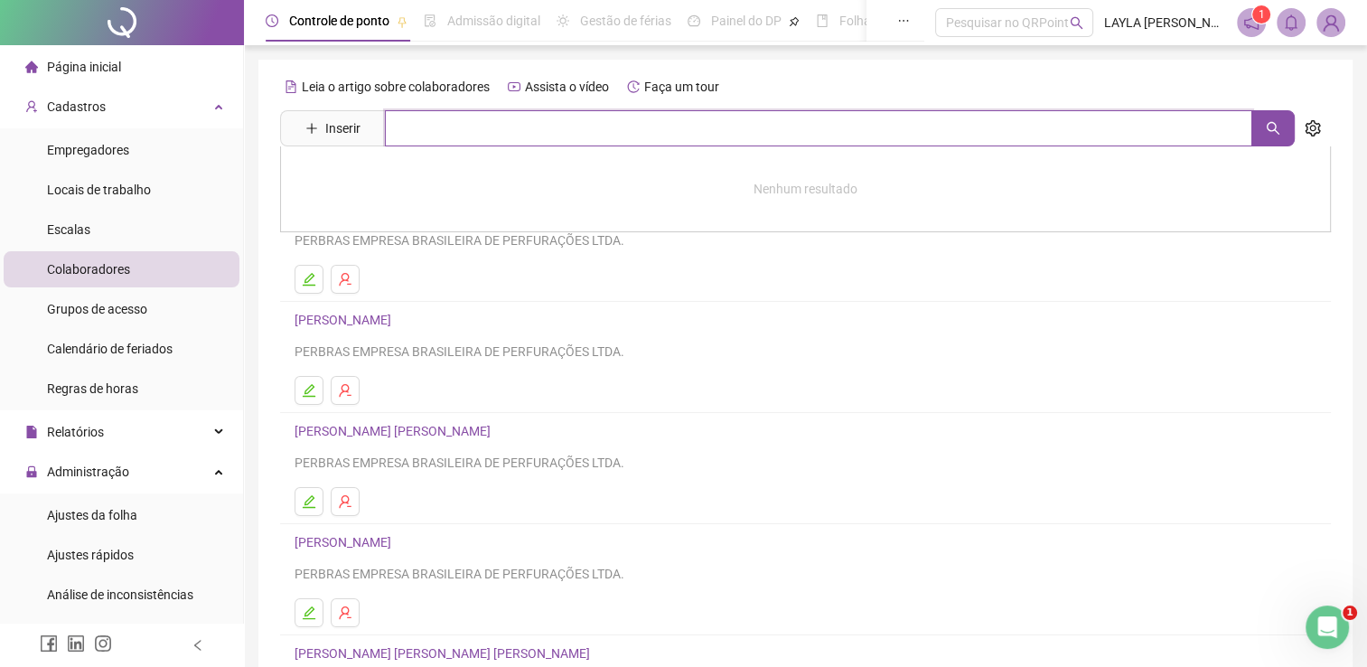
click at [819, 126] on input "text" at bounding box center [819, 128] width 868 height 36
type input "****"
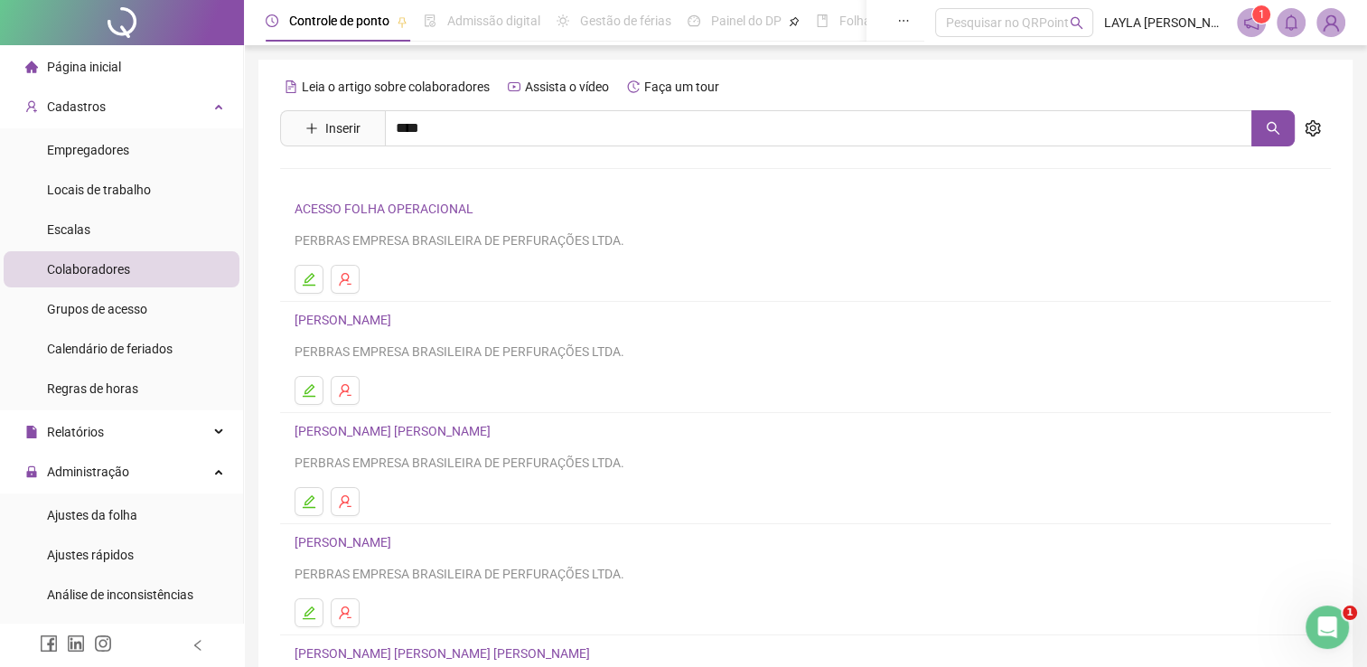
click at [459, 102] on div "Leia o artigo sobre colaboradores Assista o vídeo Faça um tour Inserir **** [PE…" at bounding box center [805, 423] width 1051 height 702
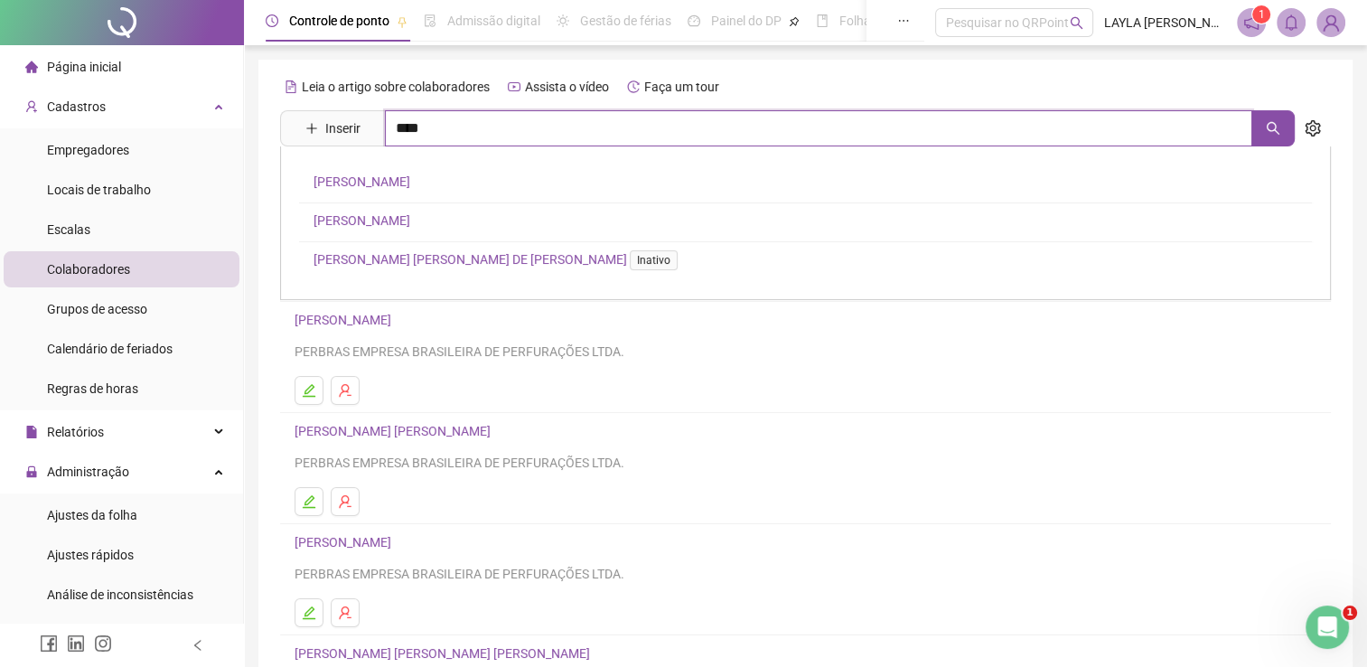
click at [439, 132] on input "****" at bounding box center [819, 128] width 868 height 36
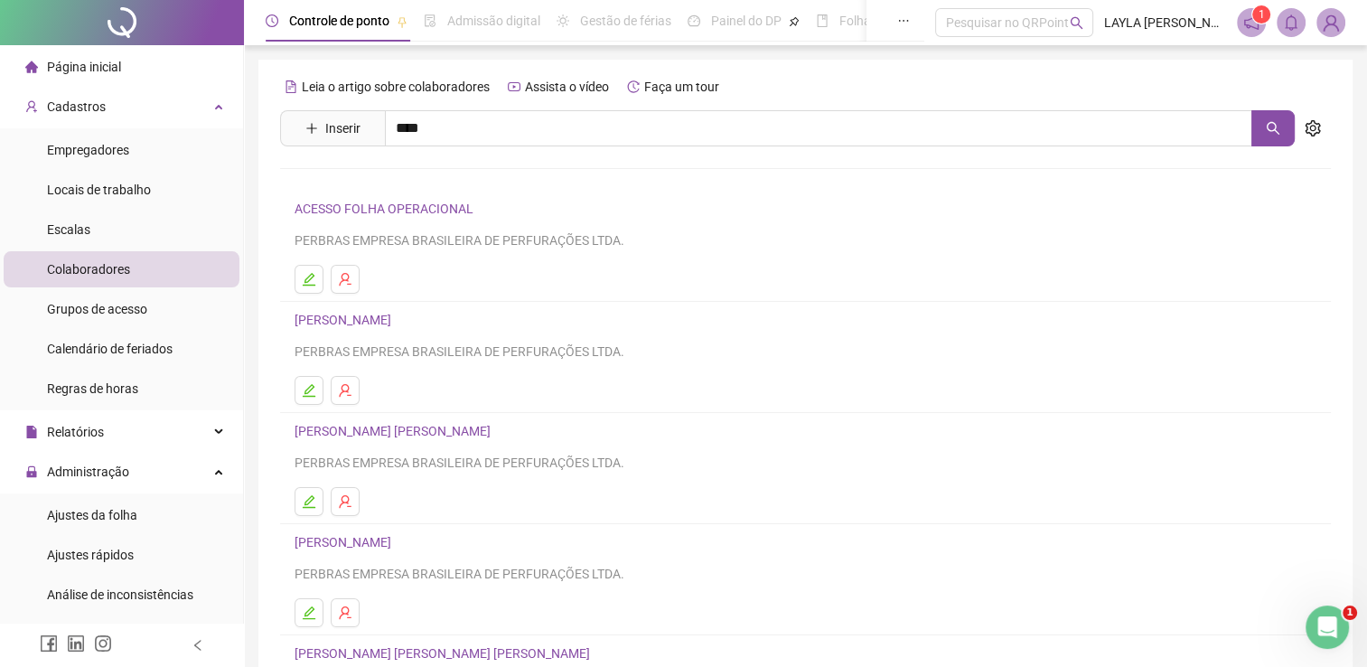
click at [362, 186] on link "[PERSON_NAME]" at bounding box center [362, 181] width 97 height 14
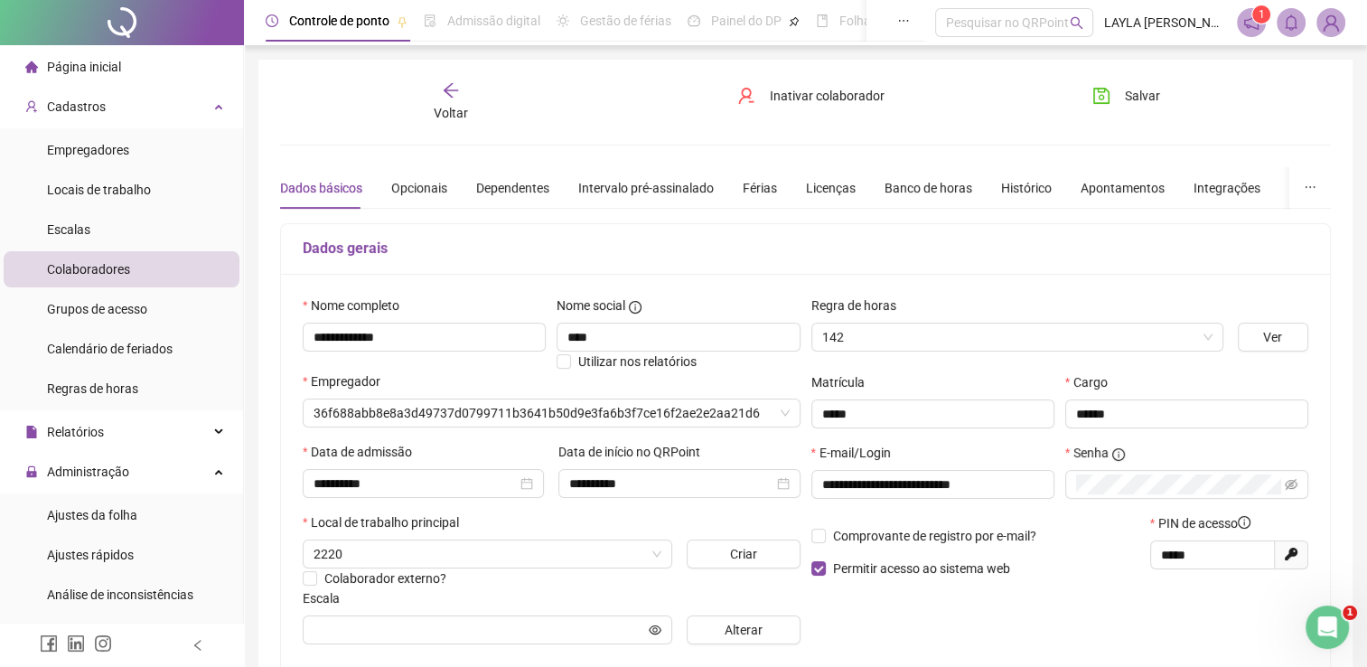
type input "**********"
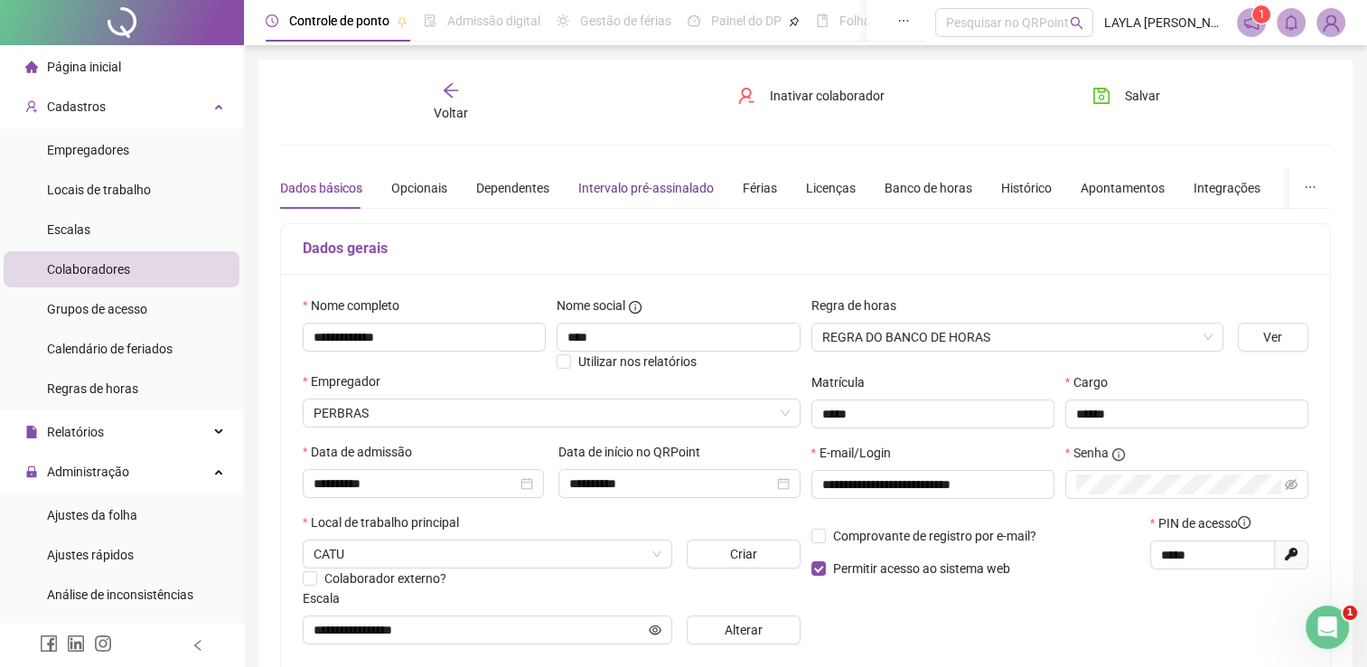
click at [616, 180] on div "Intervalo pré-assinalado" at bounding box center [646, 188] width 136 height 20
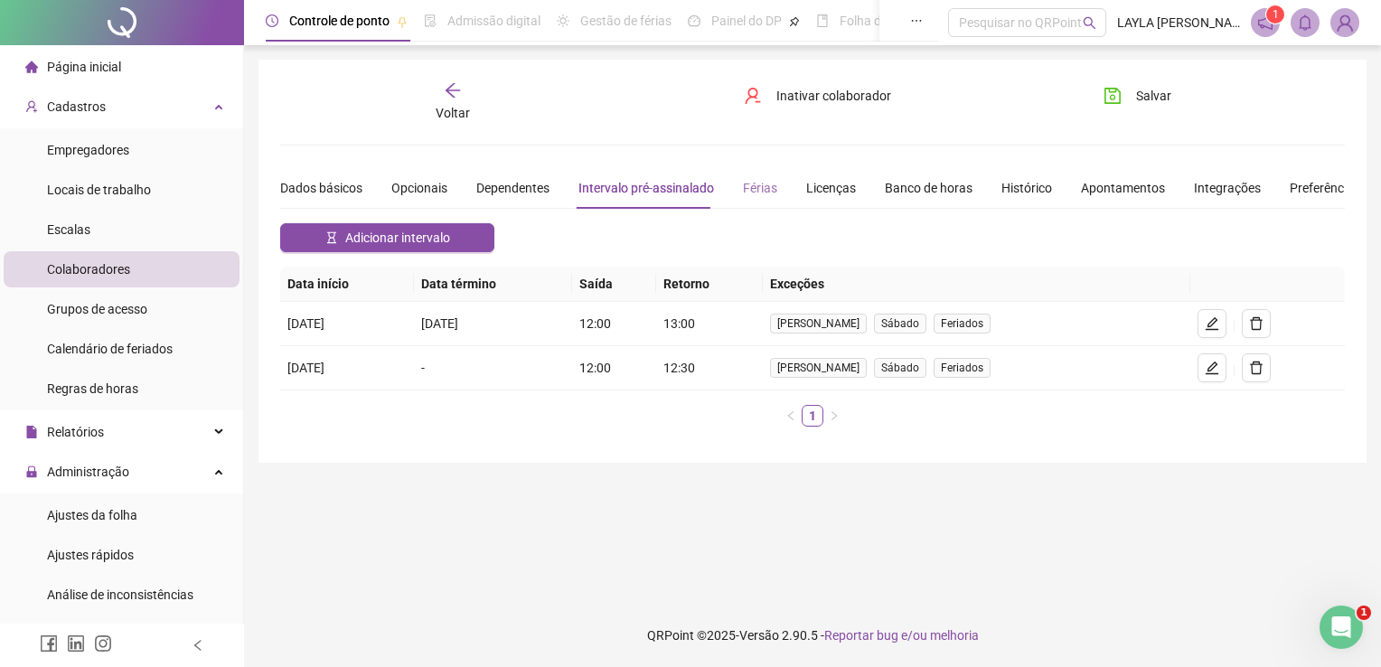
click at [756, 175] on div "Férias" at bounding box center [760, 188] width 34 height 42
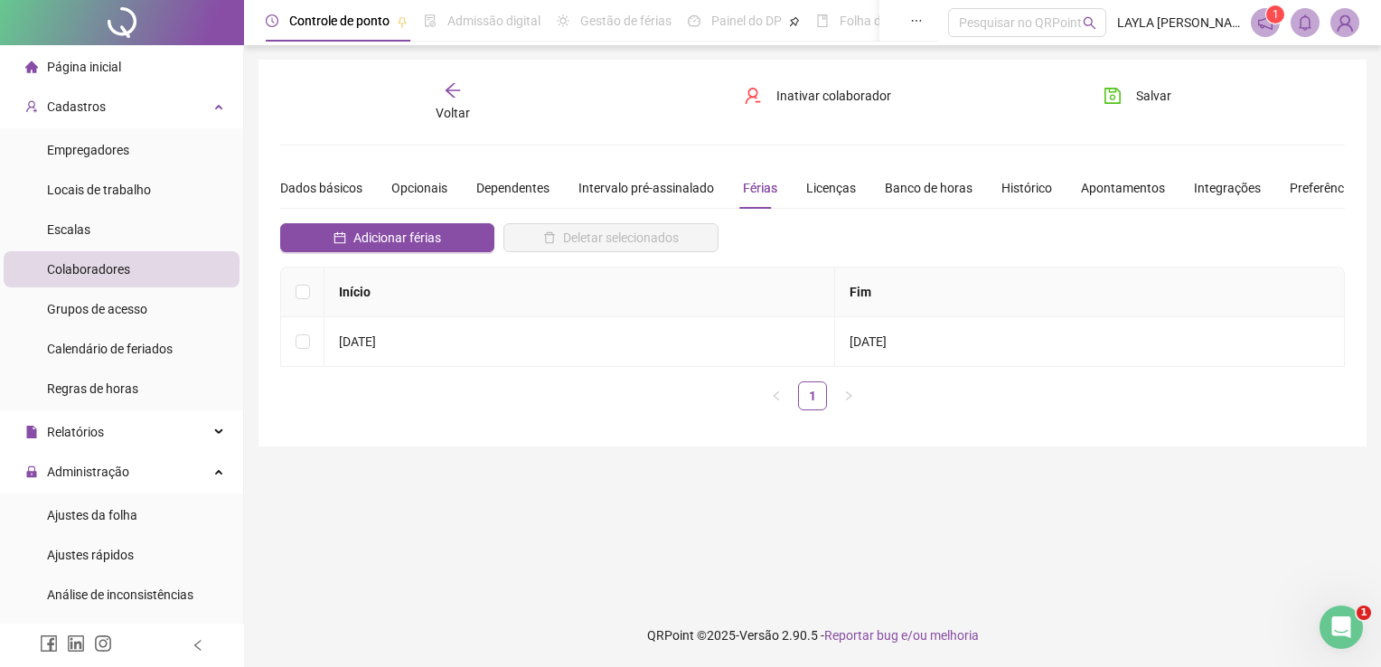
click at [446, 85] on icon "arrow-left" at bounding box center [453, 90] width 18 height 18
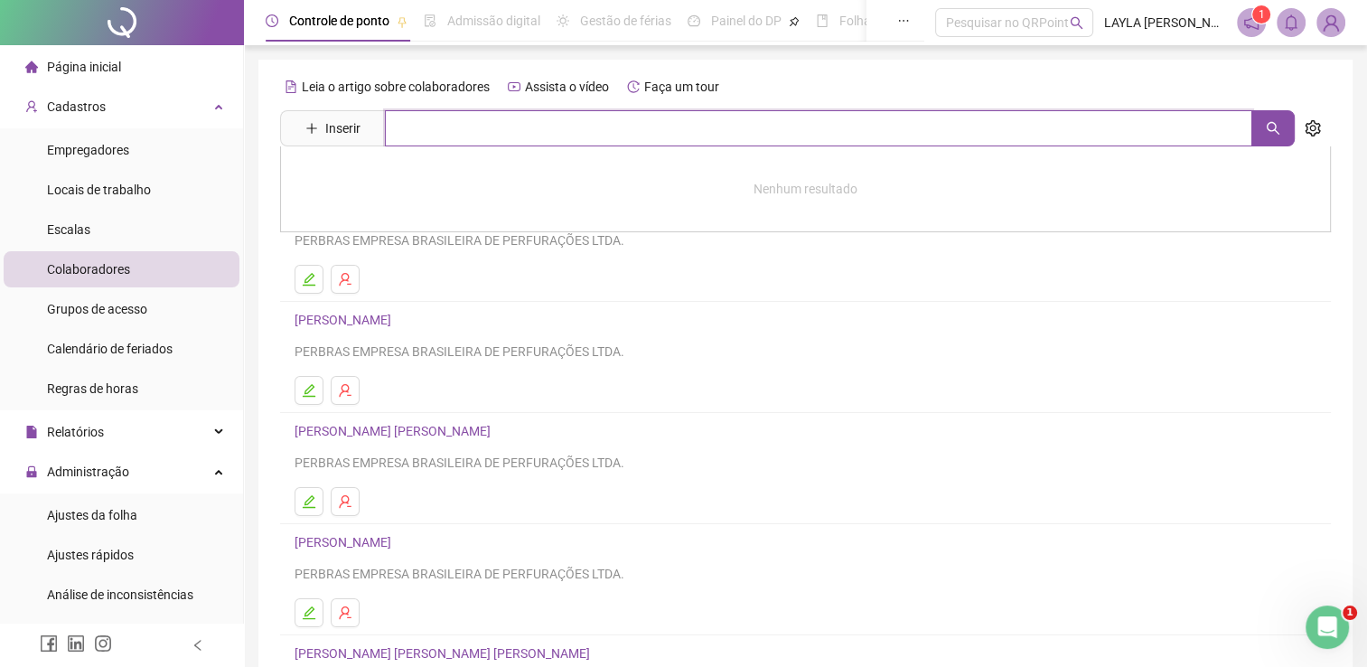
click at [493, 140] on input "text" at bounding box center [819, 128] width 868 height 36
type input "*****"
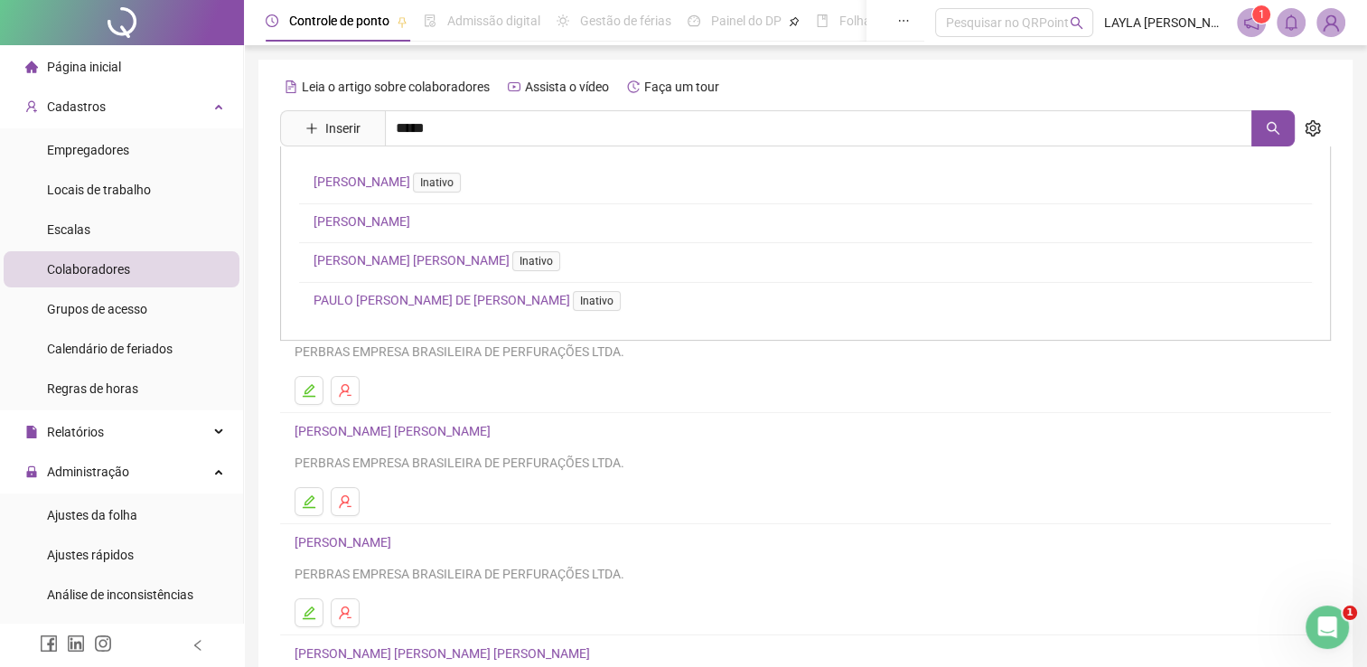
click at [347, 226] on link "[PERSON_NAME]" at bounding box center [362, 221] width 97 height 14
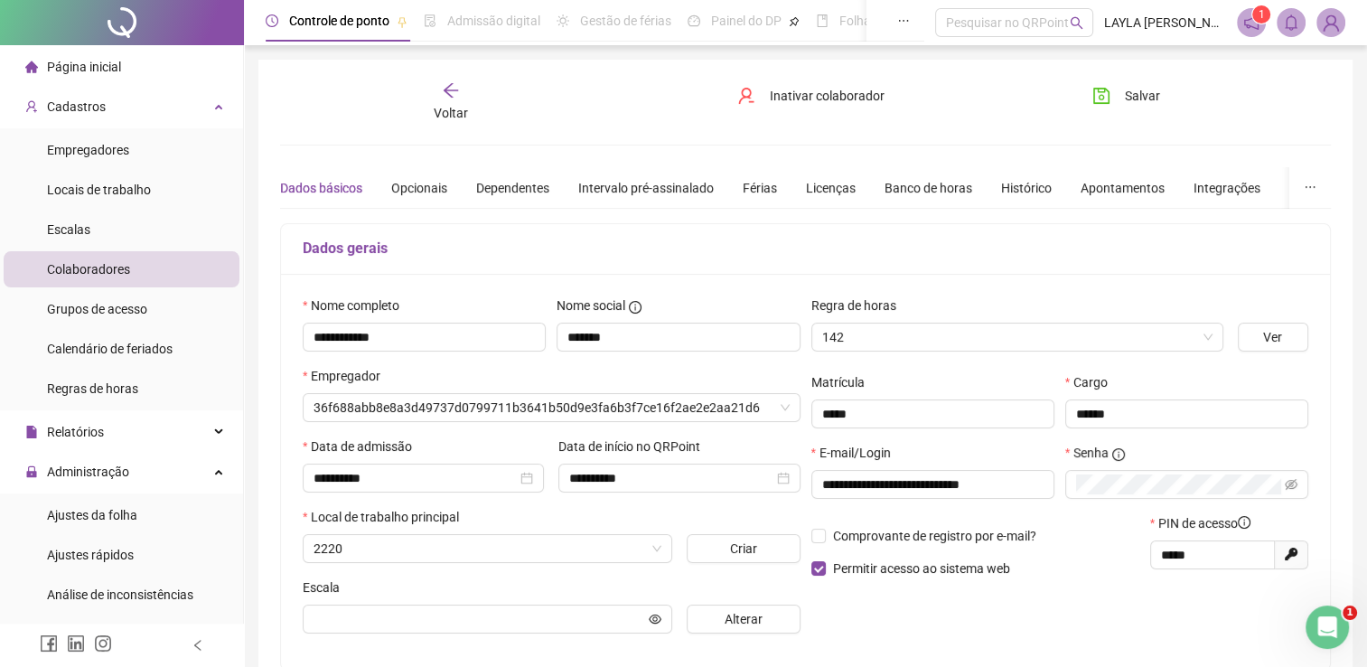
type input "**********"
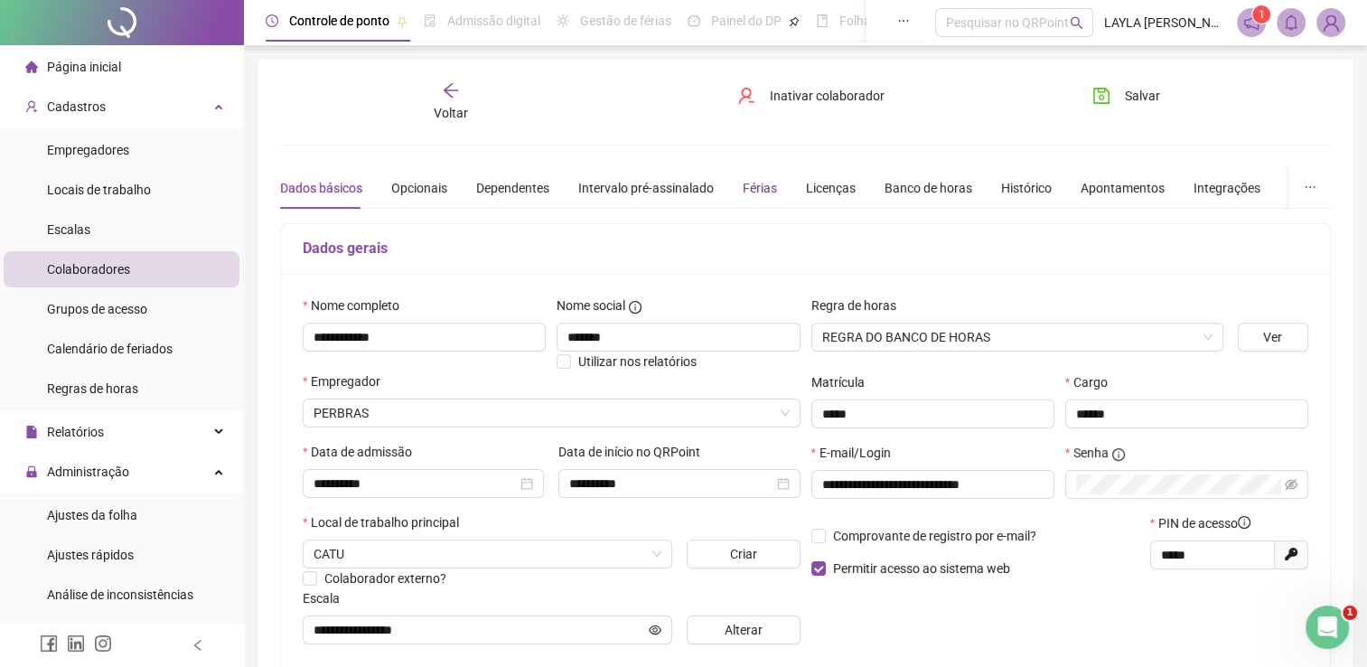
click at [766, 187] on div "Férias" at bounding box center [760, 188] width 34 height 20
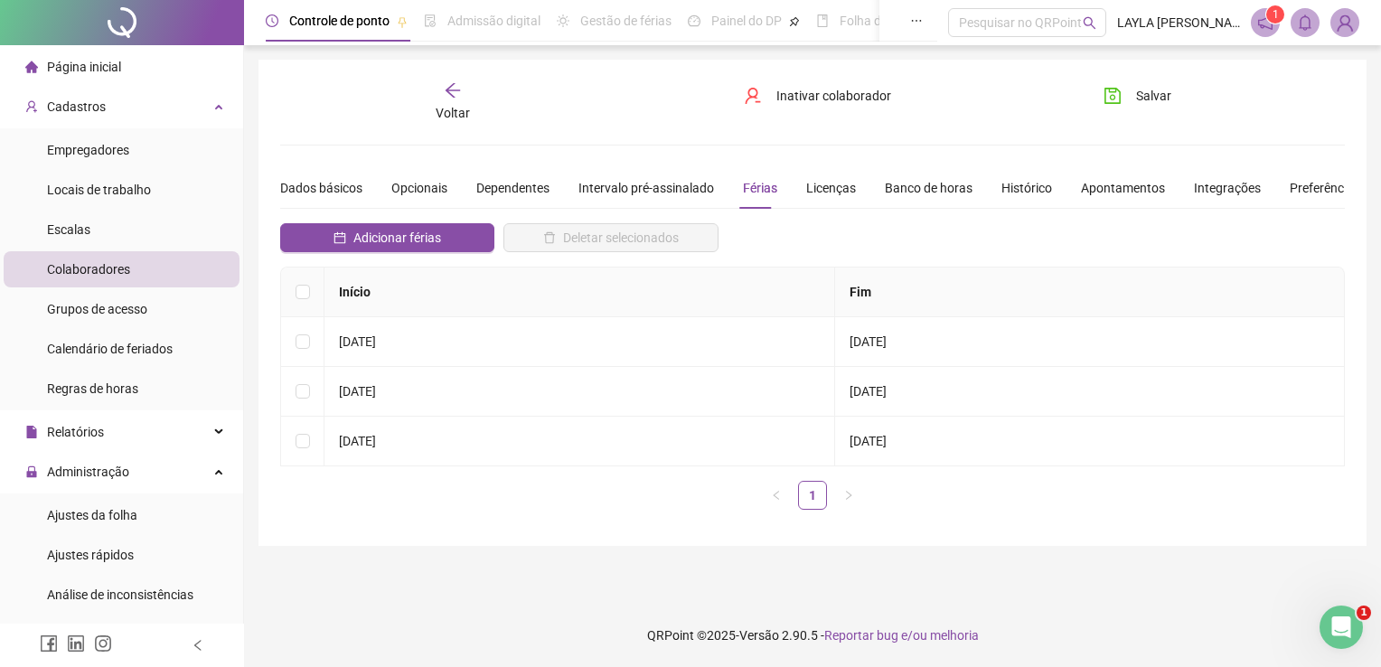
click at [456, 92] on icon "arrow-left" at bounding box center [453, 90] width 18 height 18
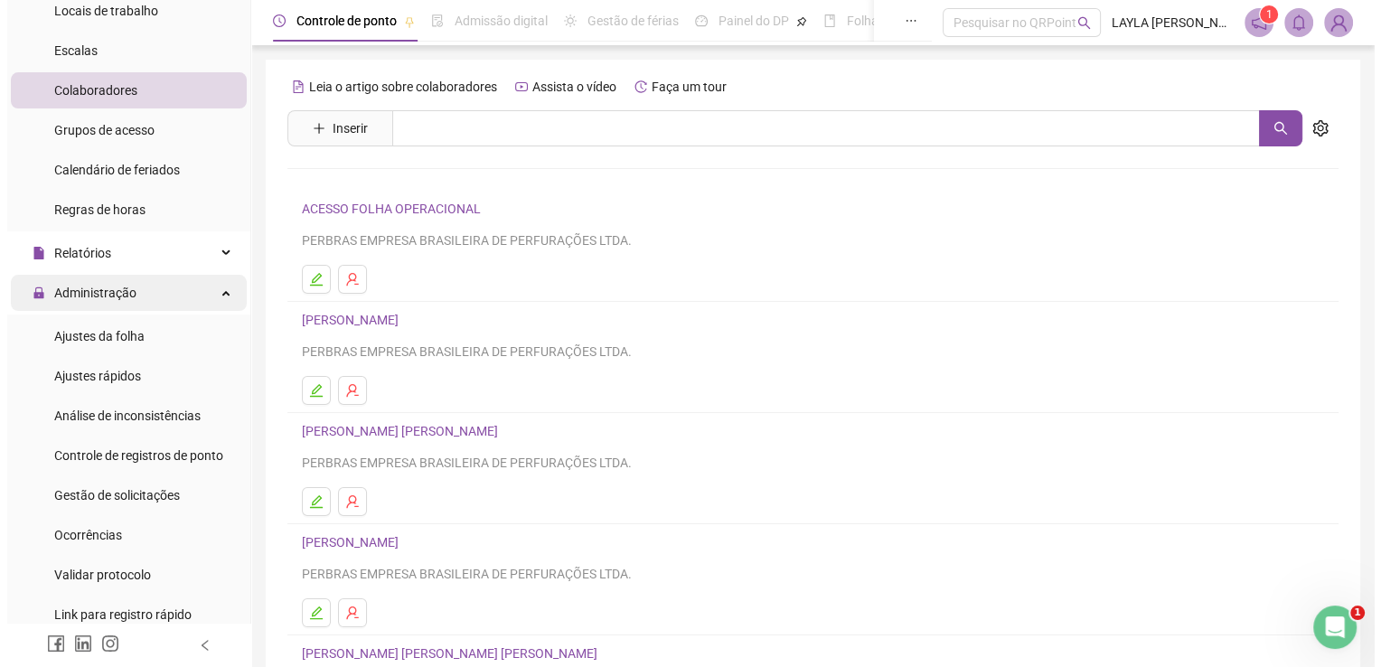
scroll to position [181, 0]
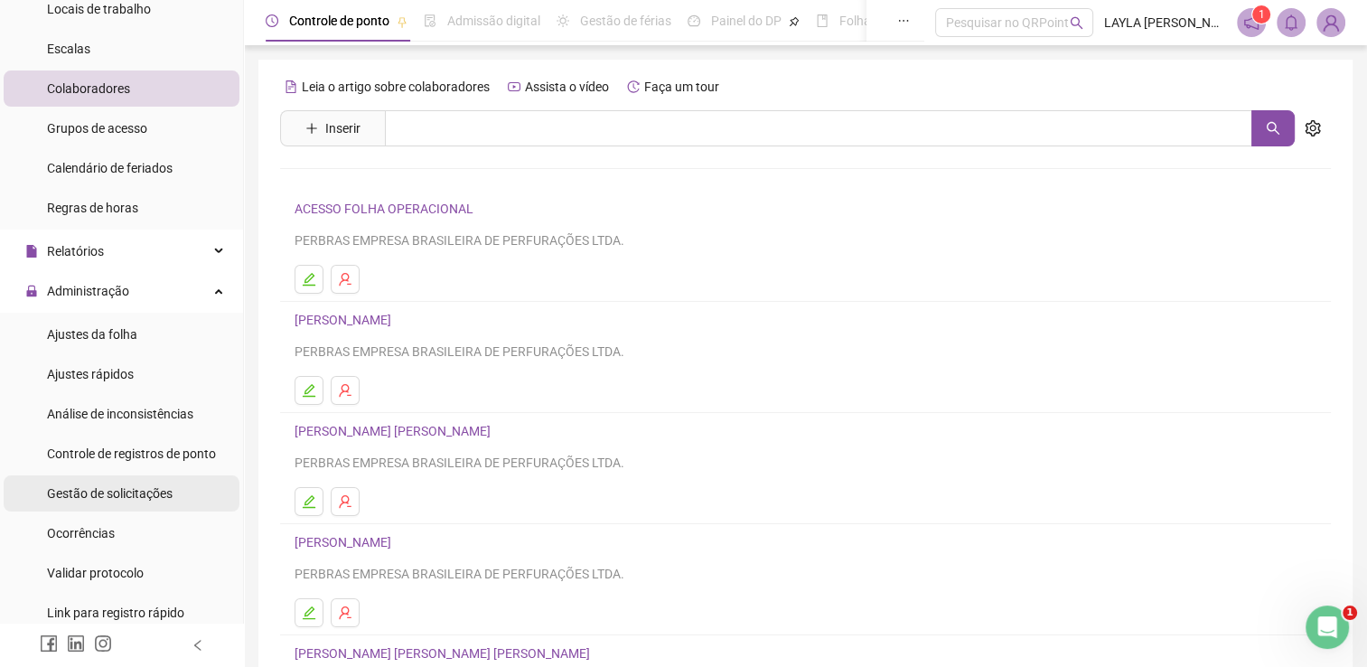
click at [137, 486] on span "Gestão de solicitações" at bounding box center [110, 493] width 126 height 14
